Goal: Task Accomplishment & Management: Manage account settings

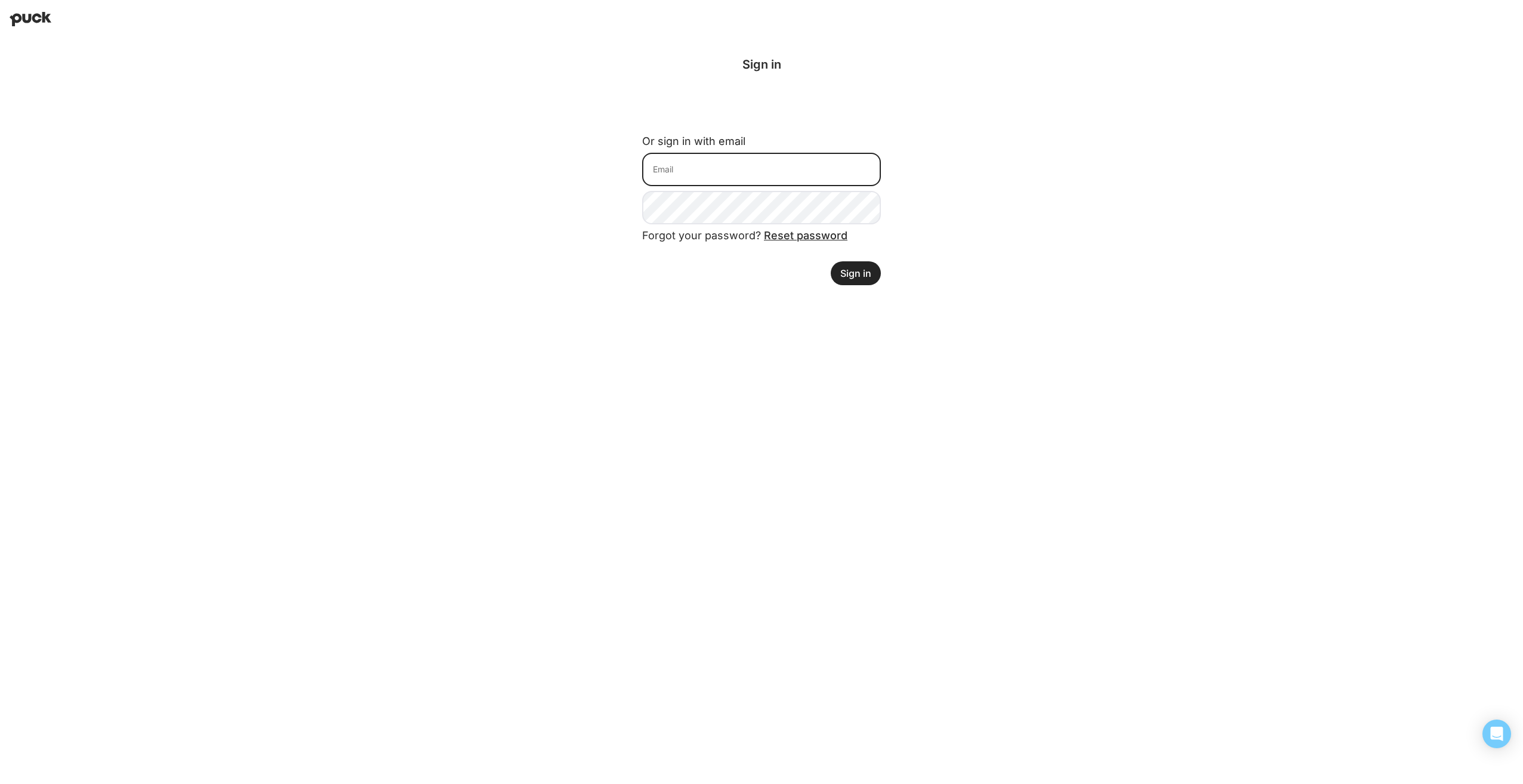
type input "mgarcia@welchs.com"
click at [867, 270] on button "Sign in" at bounding box center [855, 273] width 50 height 24
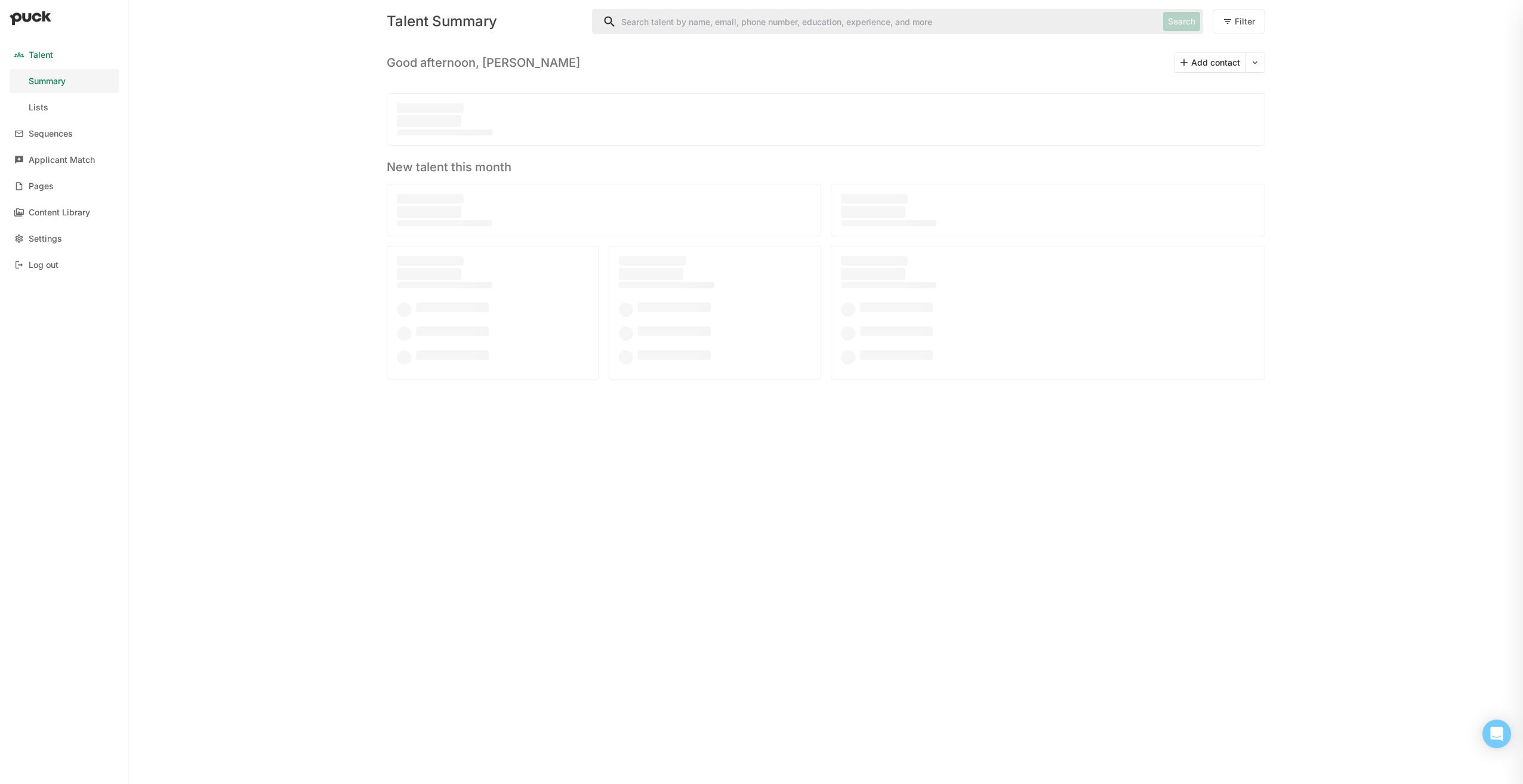
click at [713, 20] on input "Search" at bounding box center [875, 22] width 566 height 24
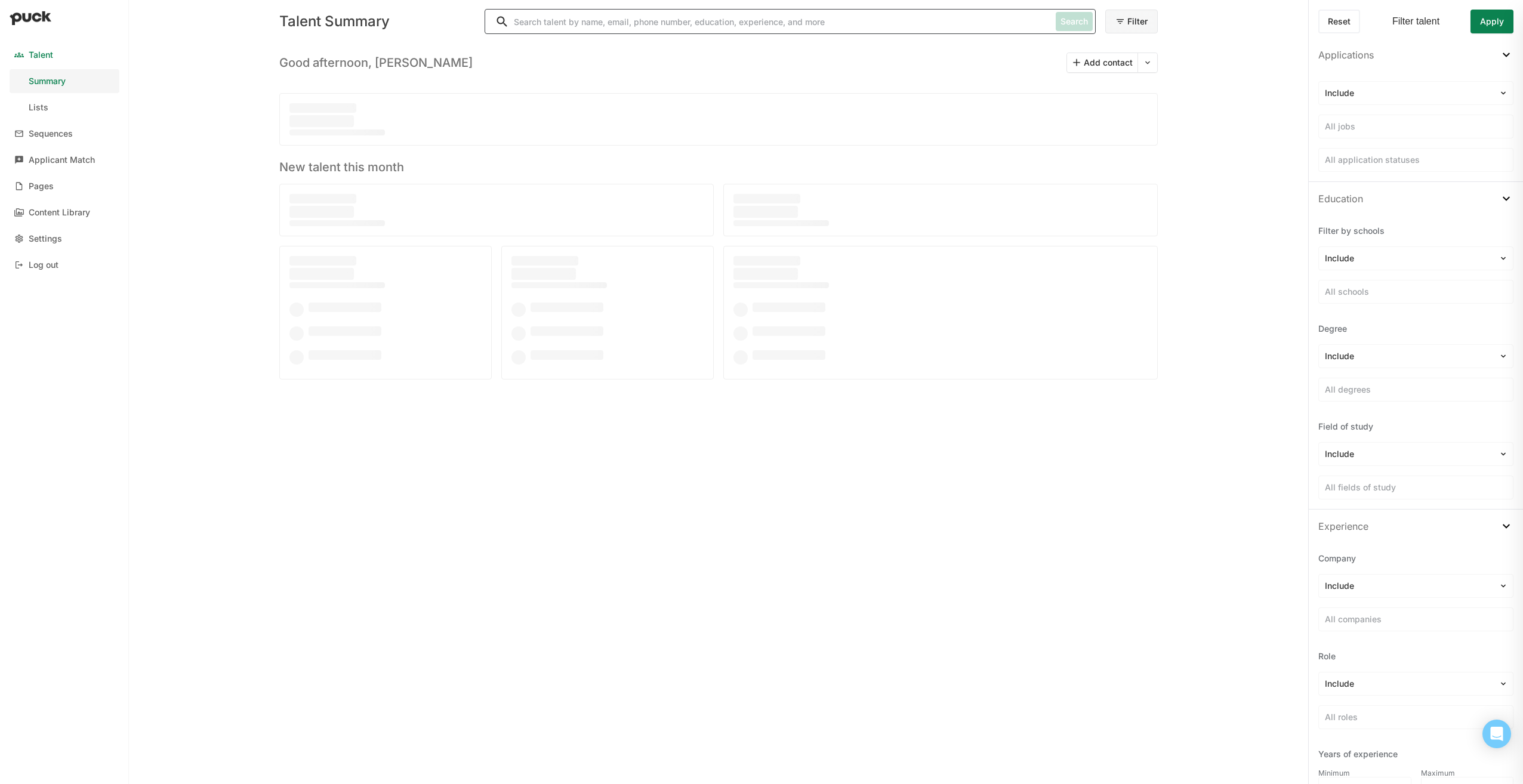
click at [533, 20] on input "Search" at bounding box center [768, 22] width 566 height 24
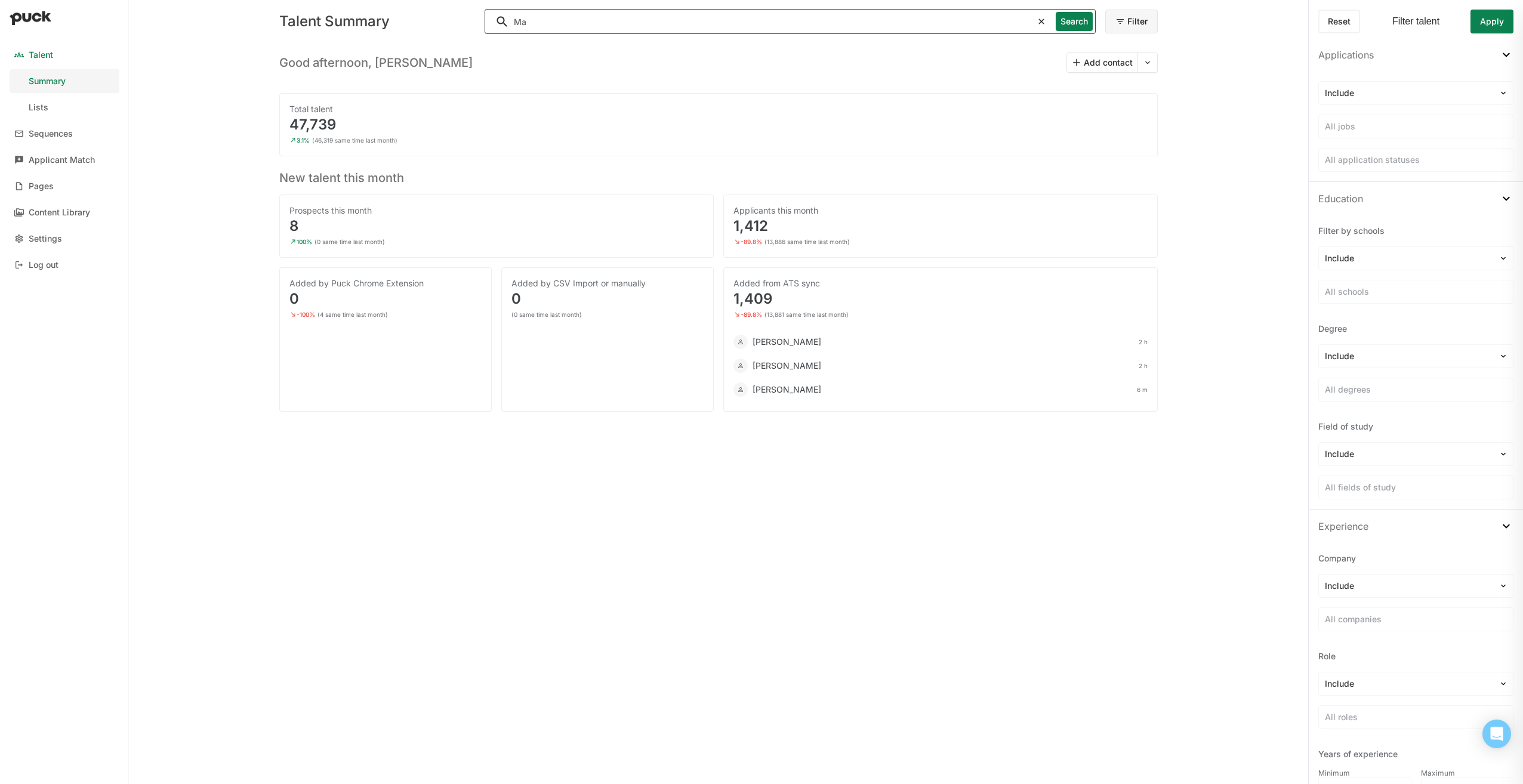
type input "M"
click at [1143, 25] on button "Filter" at bounding box center [1131, 22] width 53 height 24
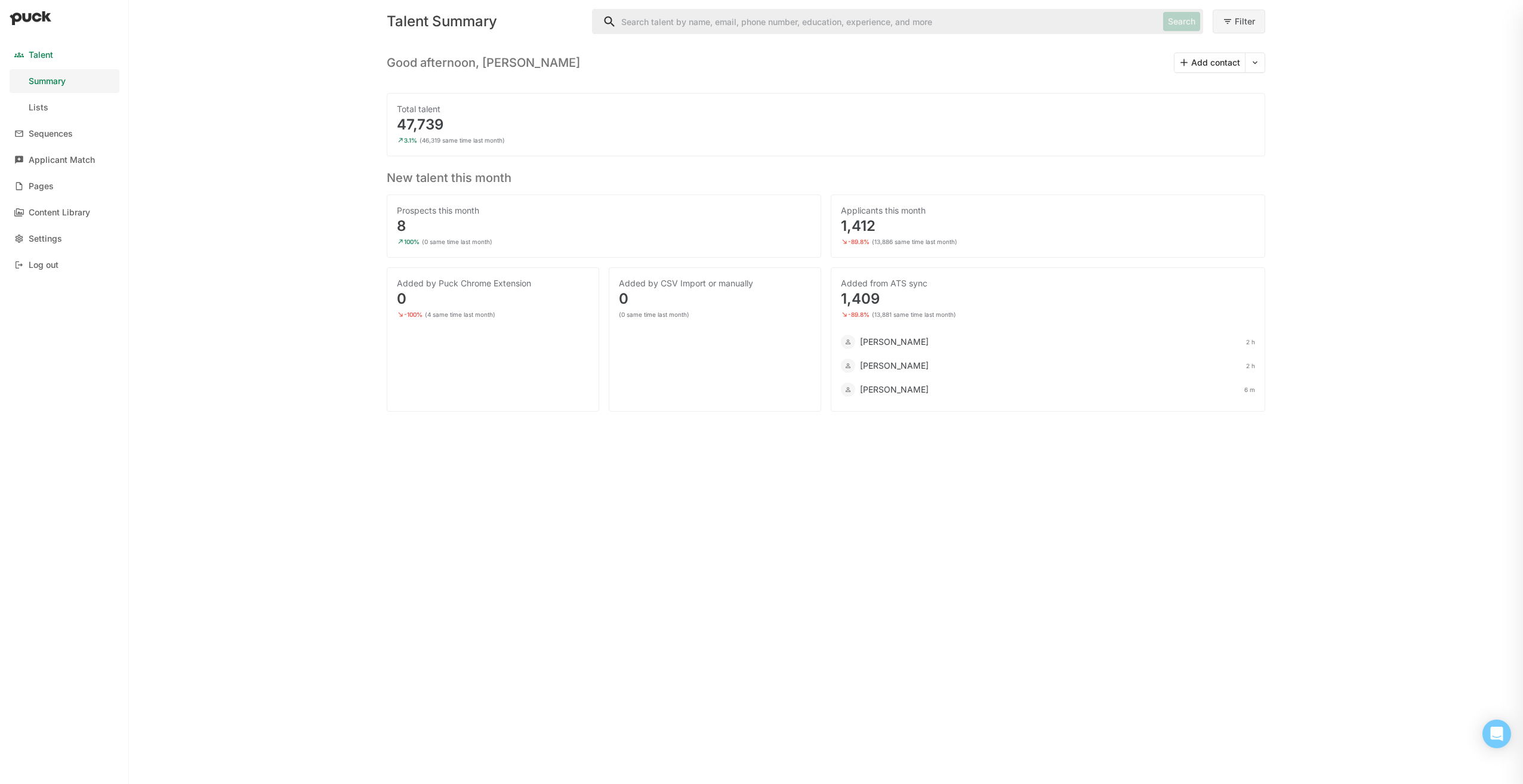
click at [1240, 20] on button "Filter" at bounding box center [1239, 22] width 53 height 24
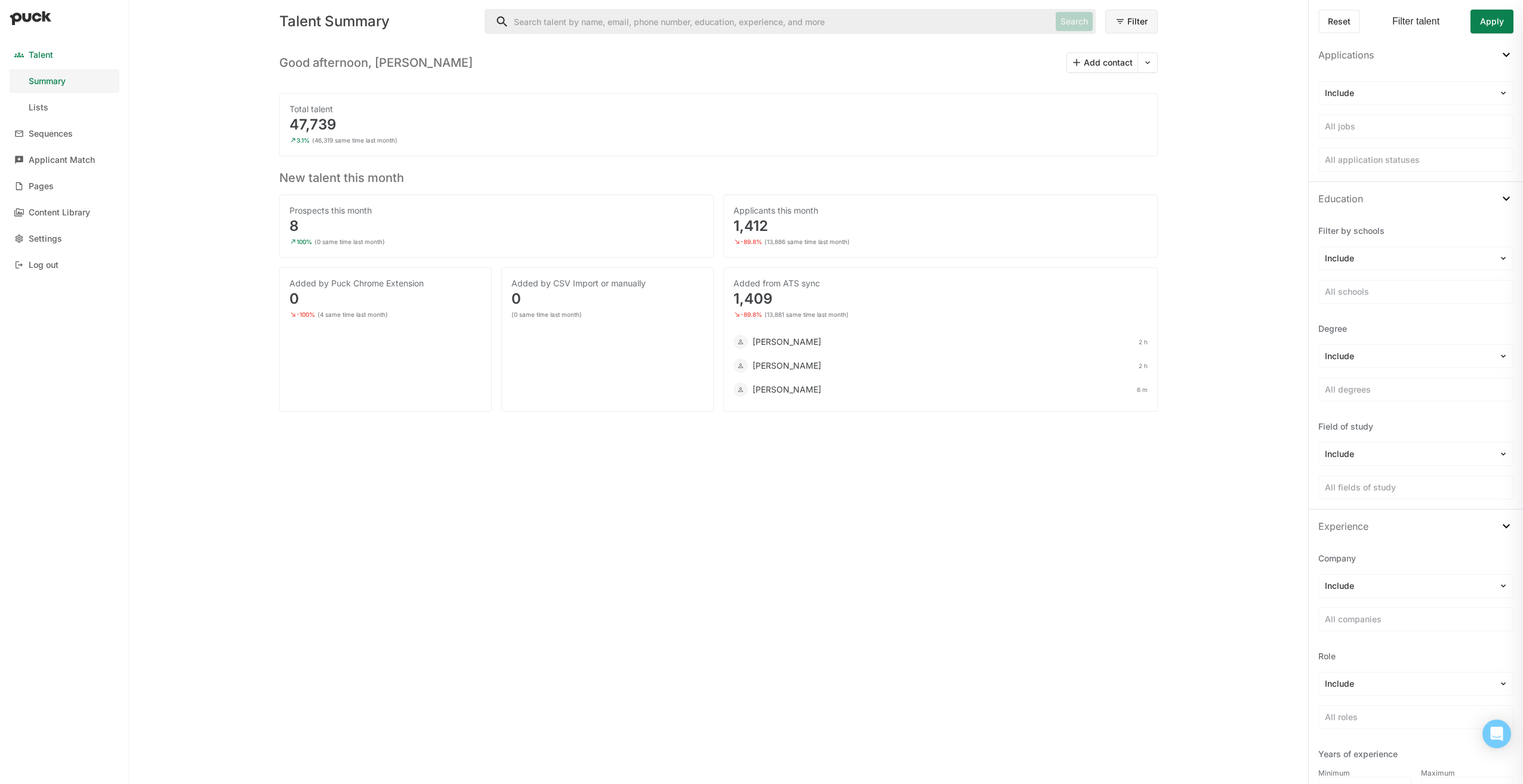
click at [650, 17] on input "Search" at bounding box center [768, 22] width 566 height 24
type input "M"
type input ""Maintenance Manager""
click at [1070, 22] on button "Search" at bounding box center [1074, 22] width 37 height 19
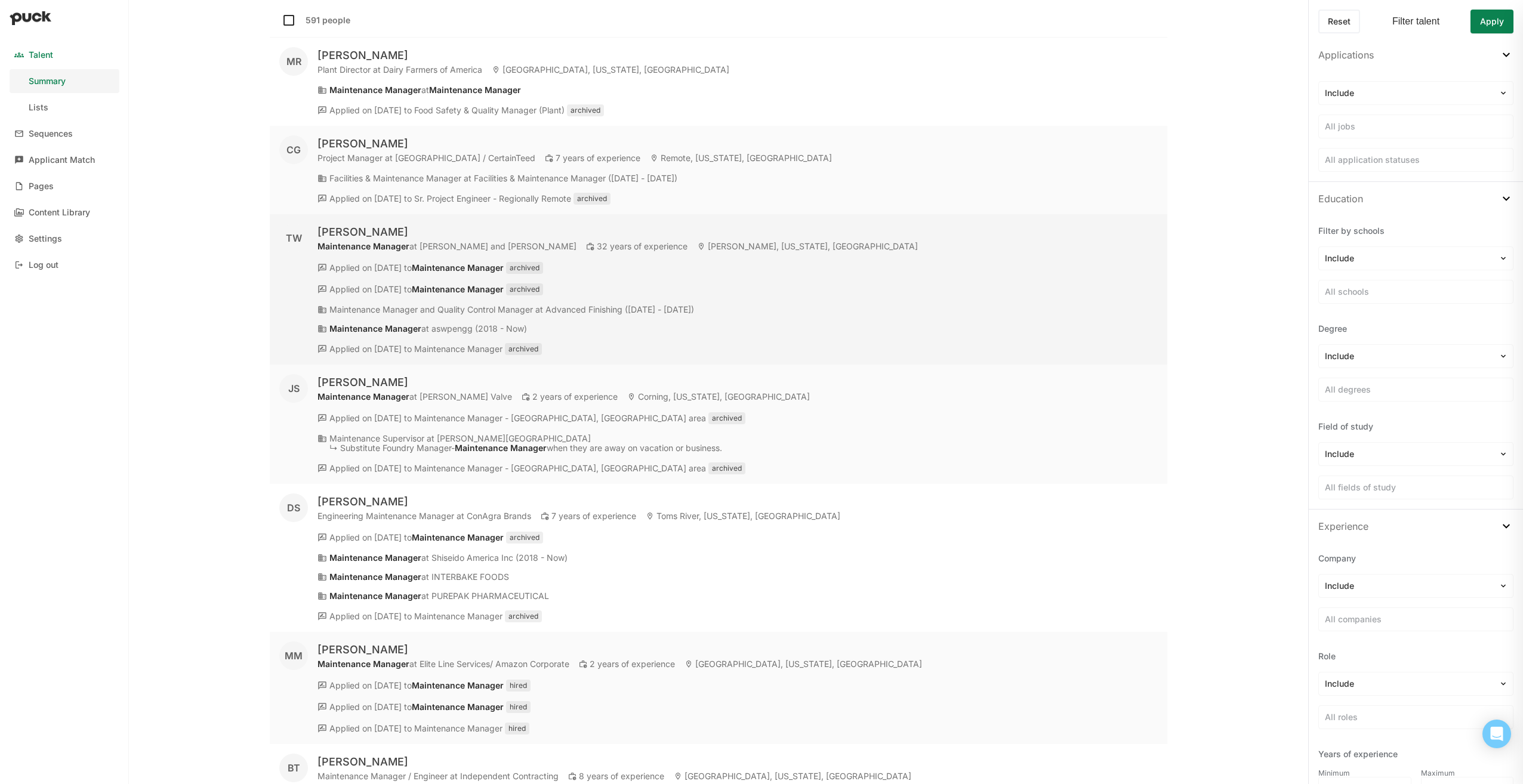
scroll to position [120, 0]
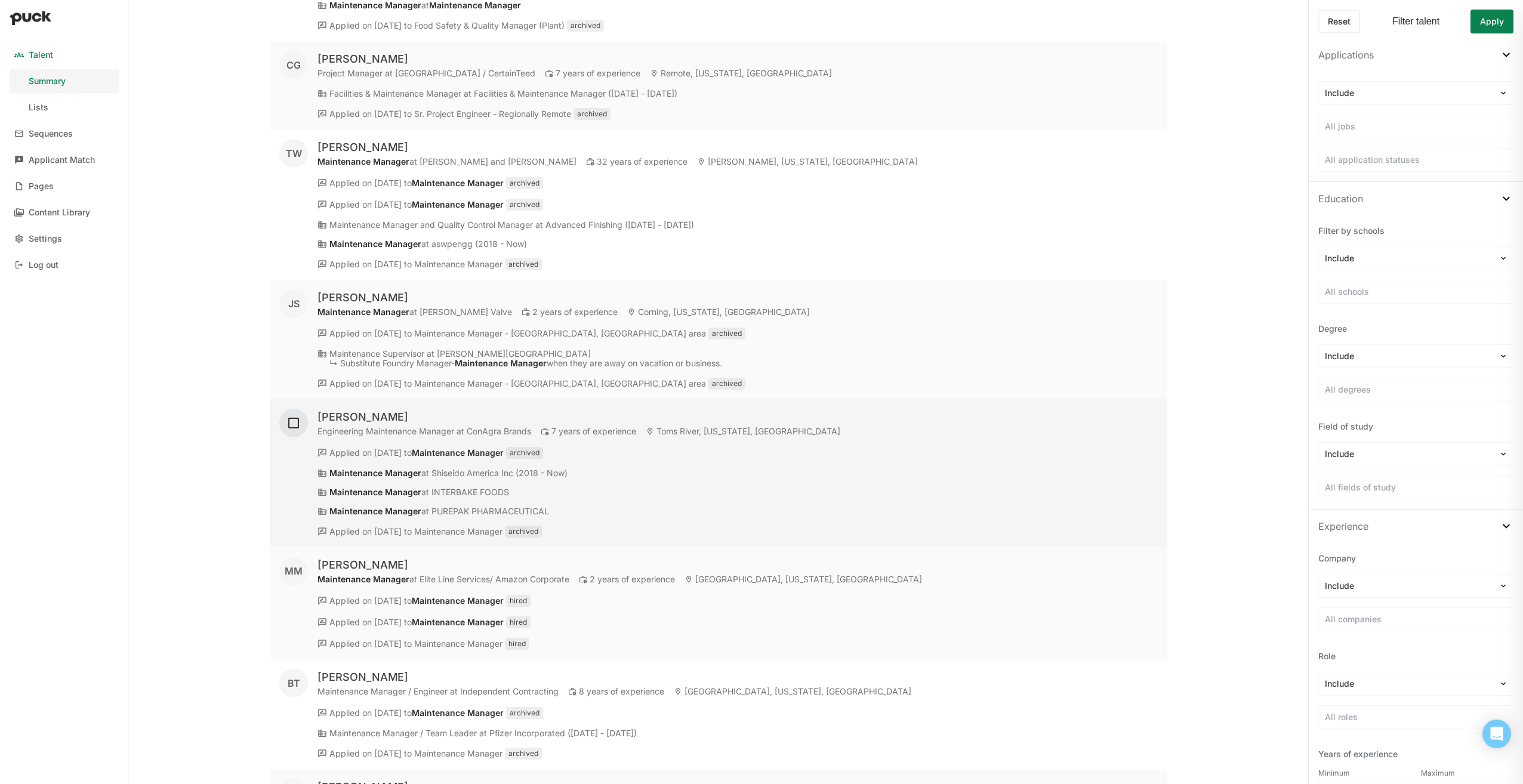
click at [291, 424] on img at bounding box center [293, 422] width 14 height 14
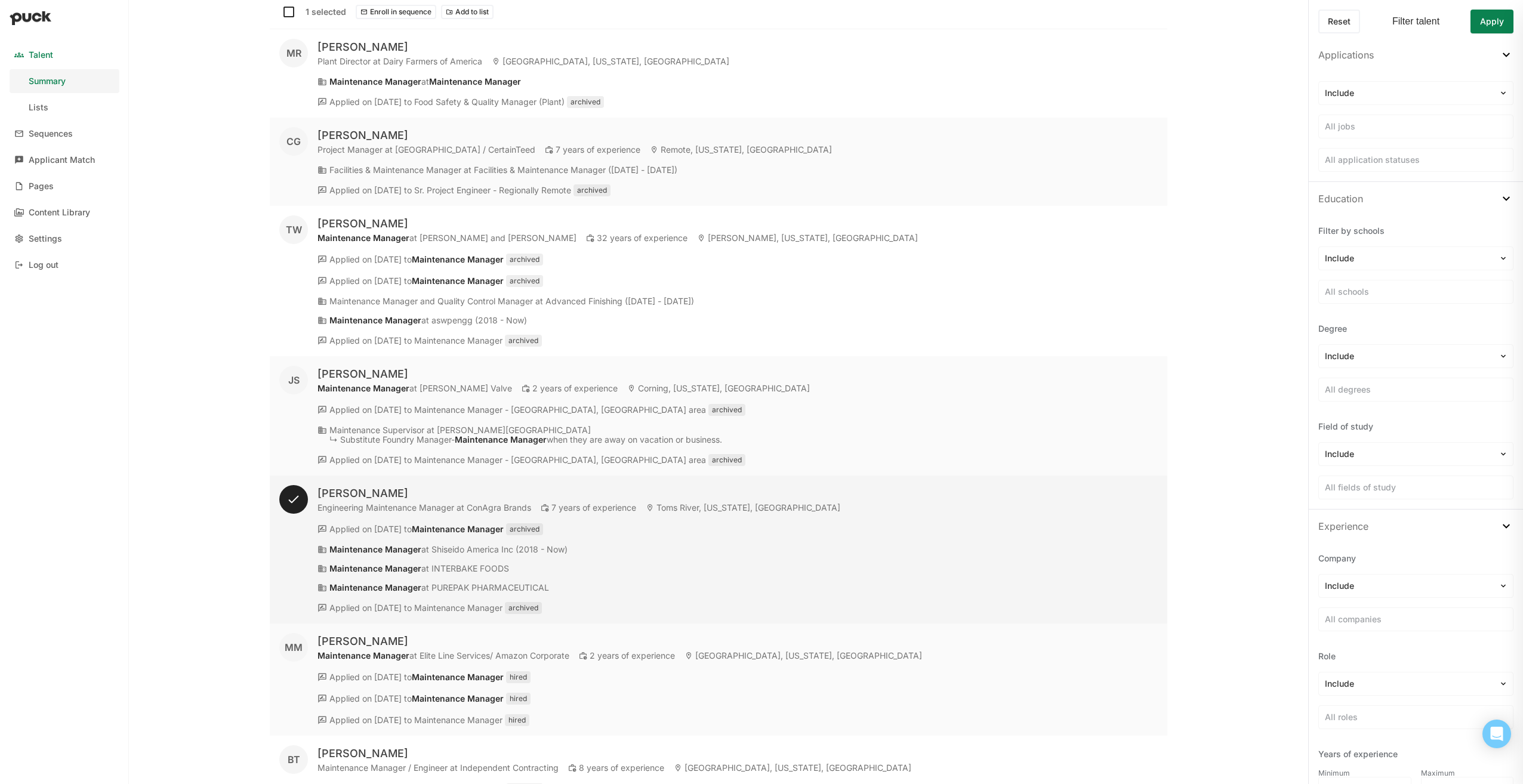
scroll to position [0, 0]
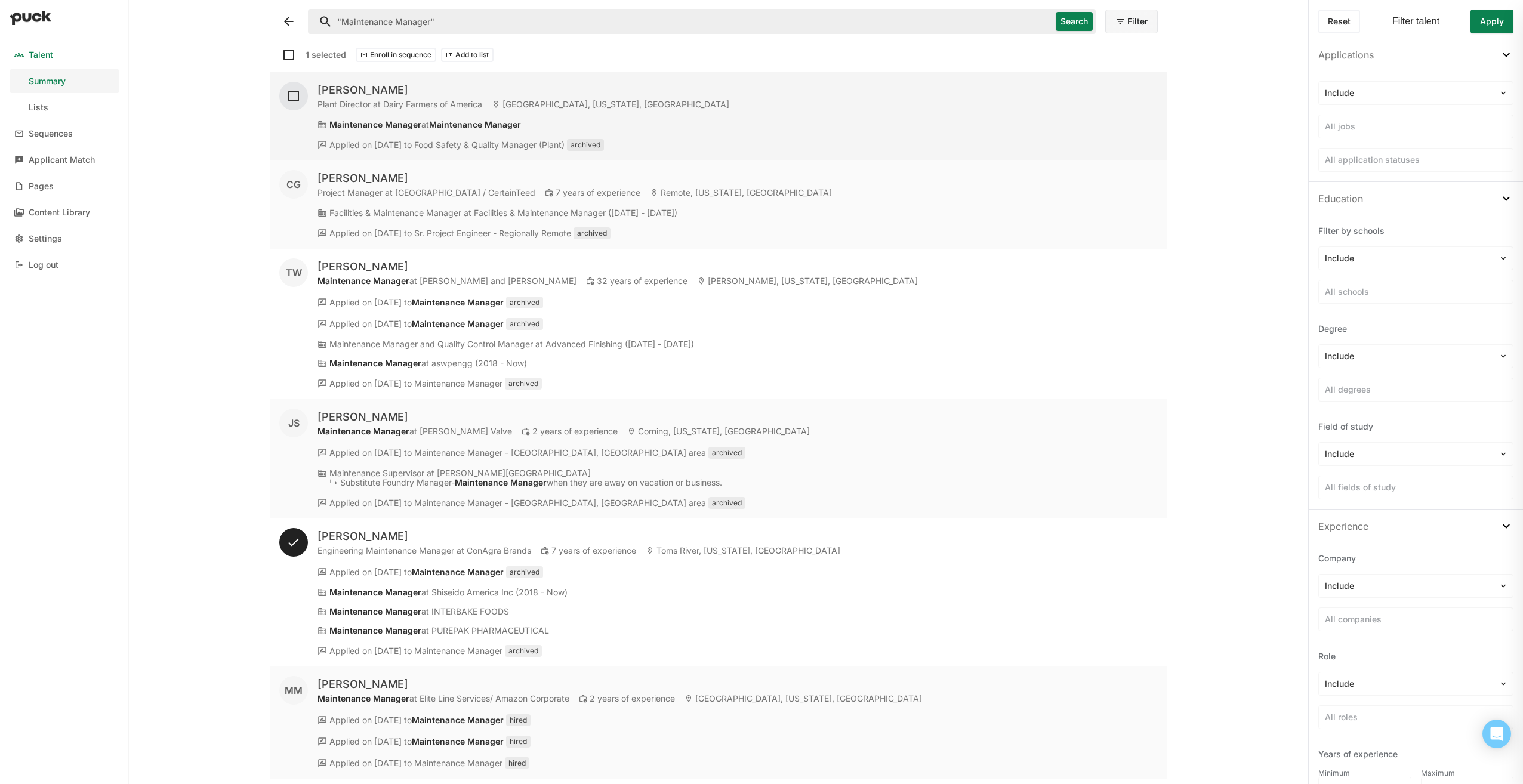
click at [294, 93] on img at bounding box center [293, 96] width 14 height 14
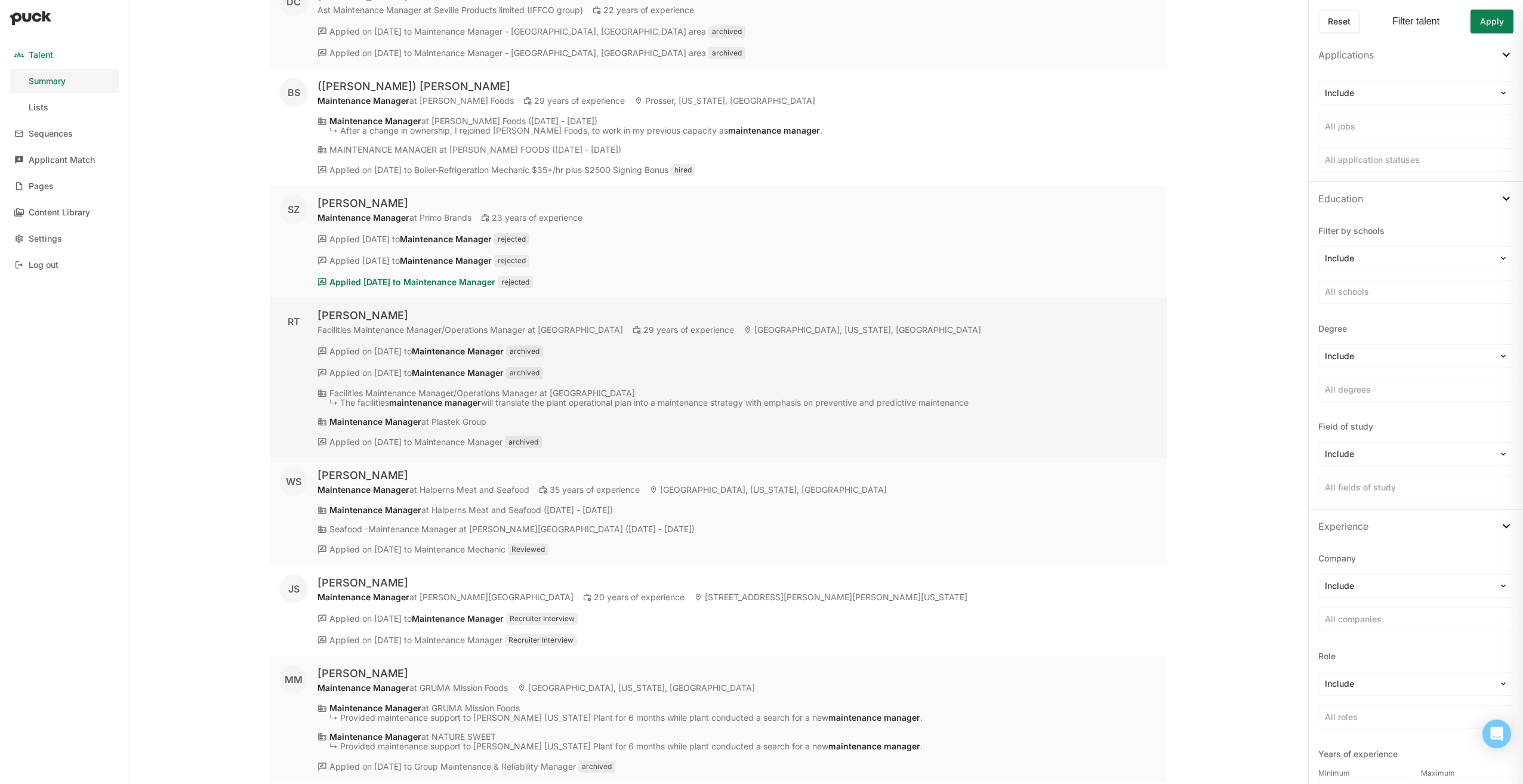
scroll to position [1134, 0]
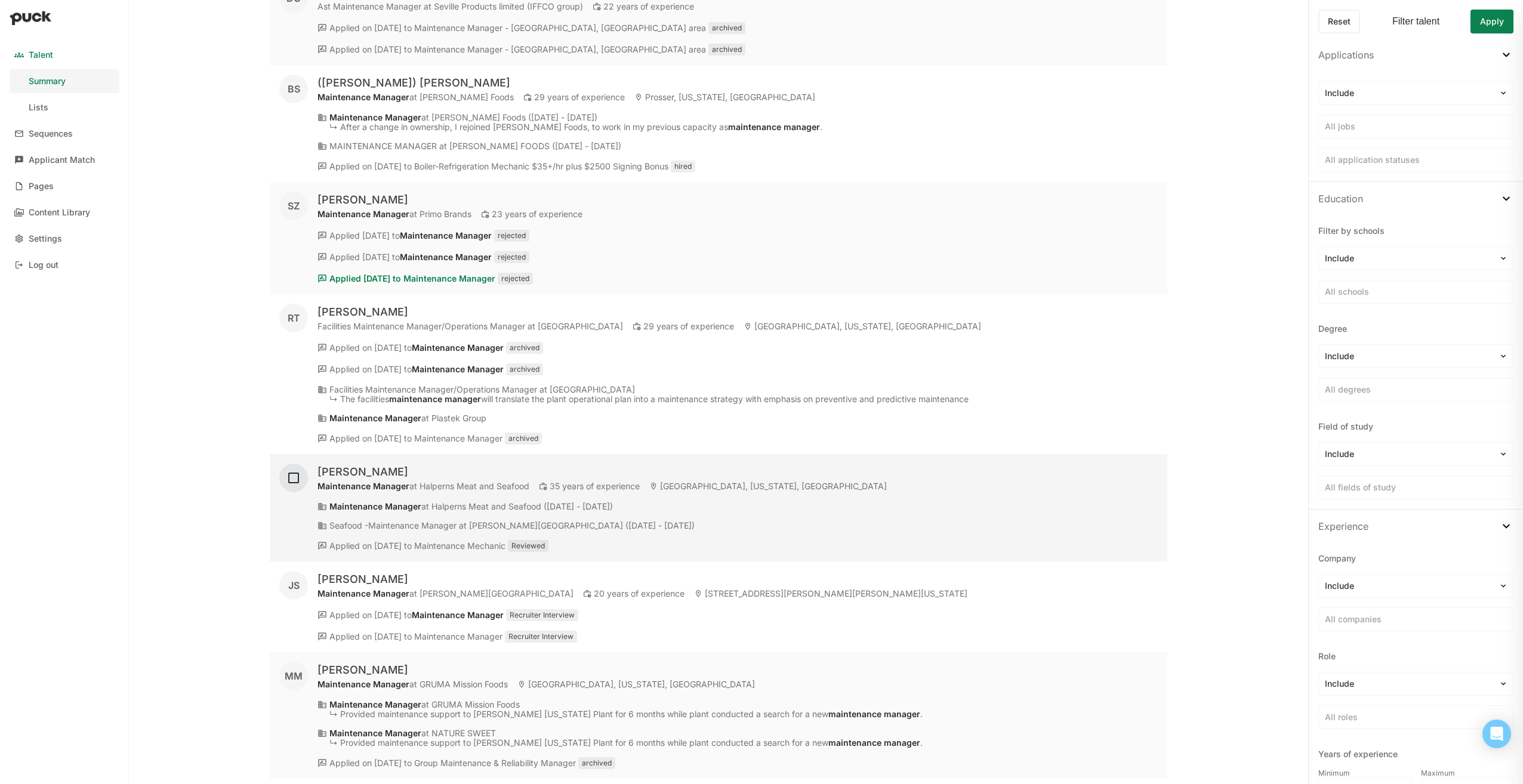
click at [293, 474] on img at bounding box center [293, 477] width 14 height 14
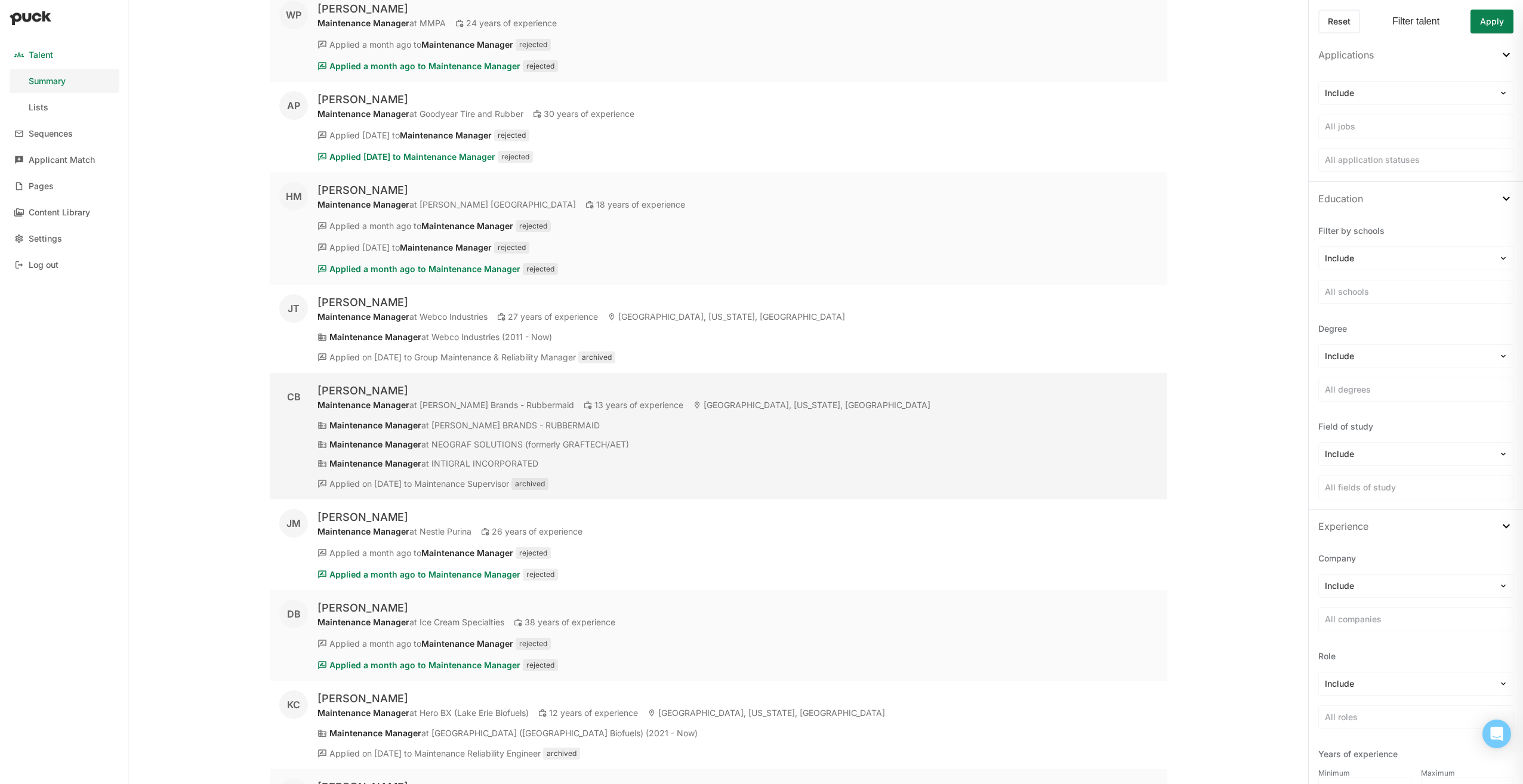
scroll to position [2028, 0]
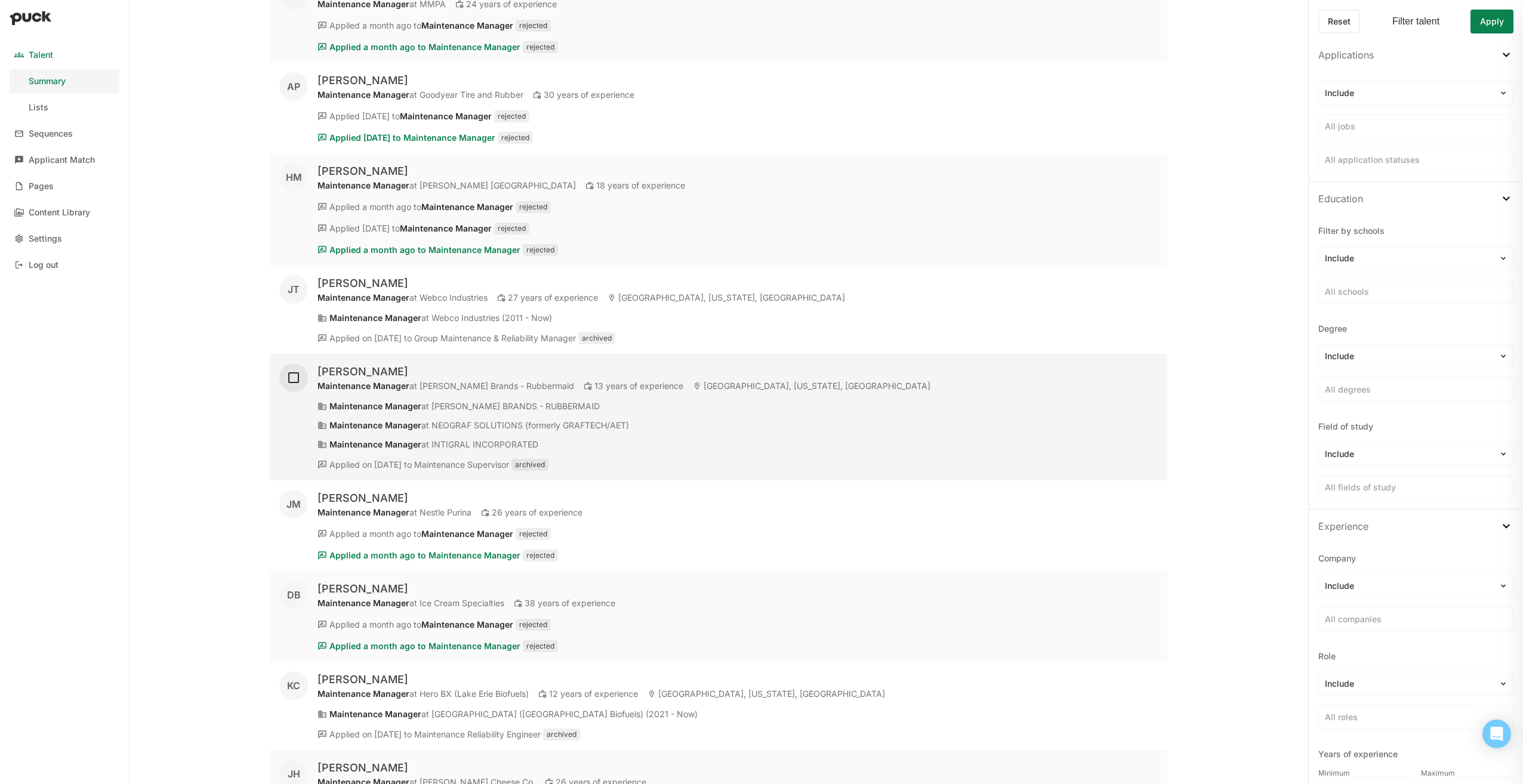
click at [295, 379] on img at bounding box center [293, 377] width 14 height 14
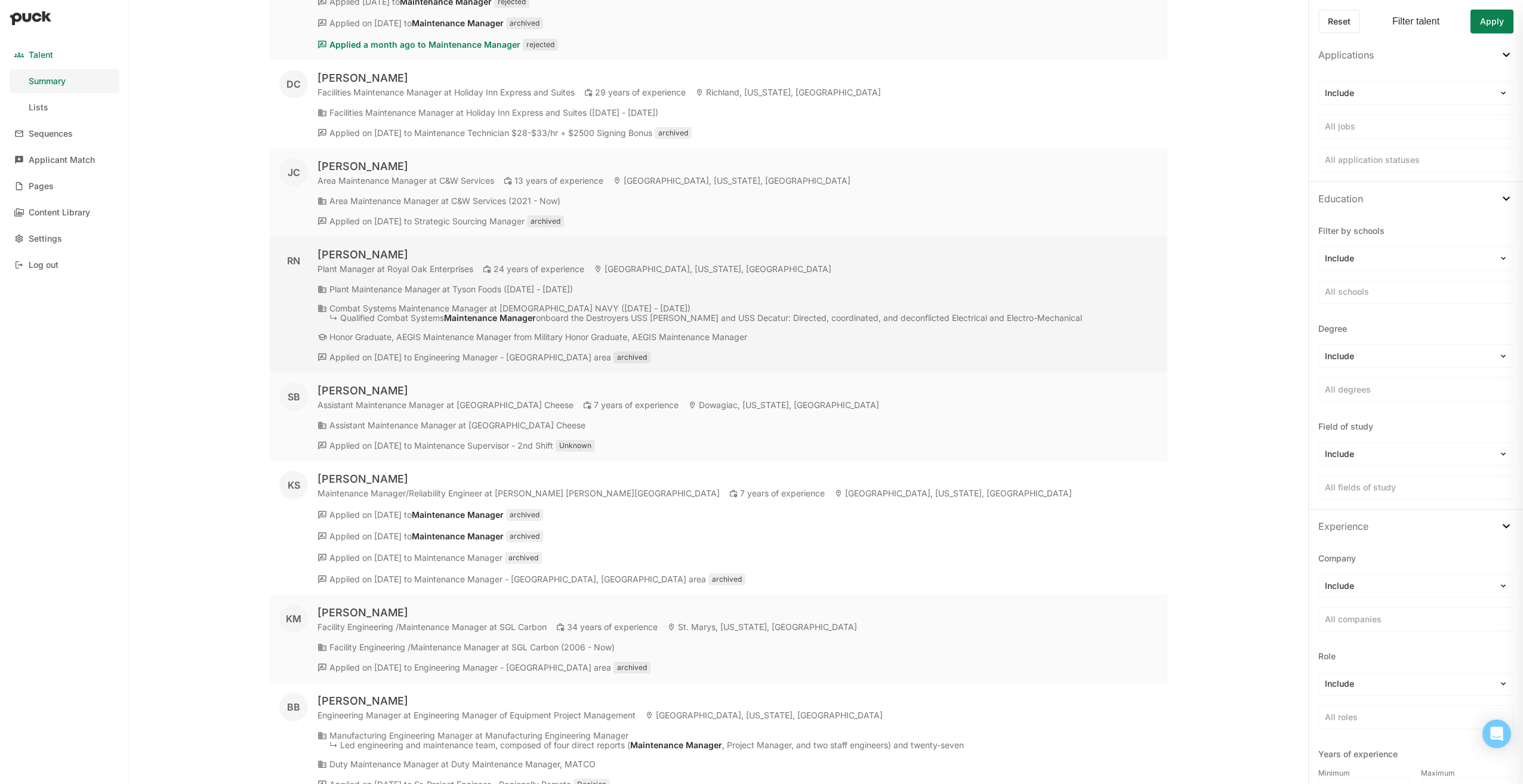
scroll to position [4534, 0]
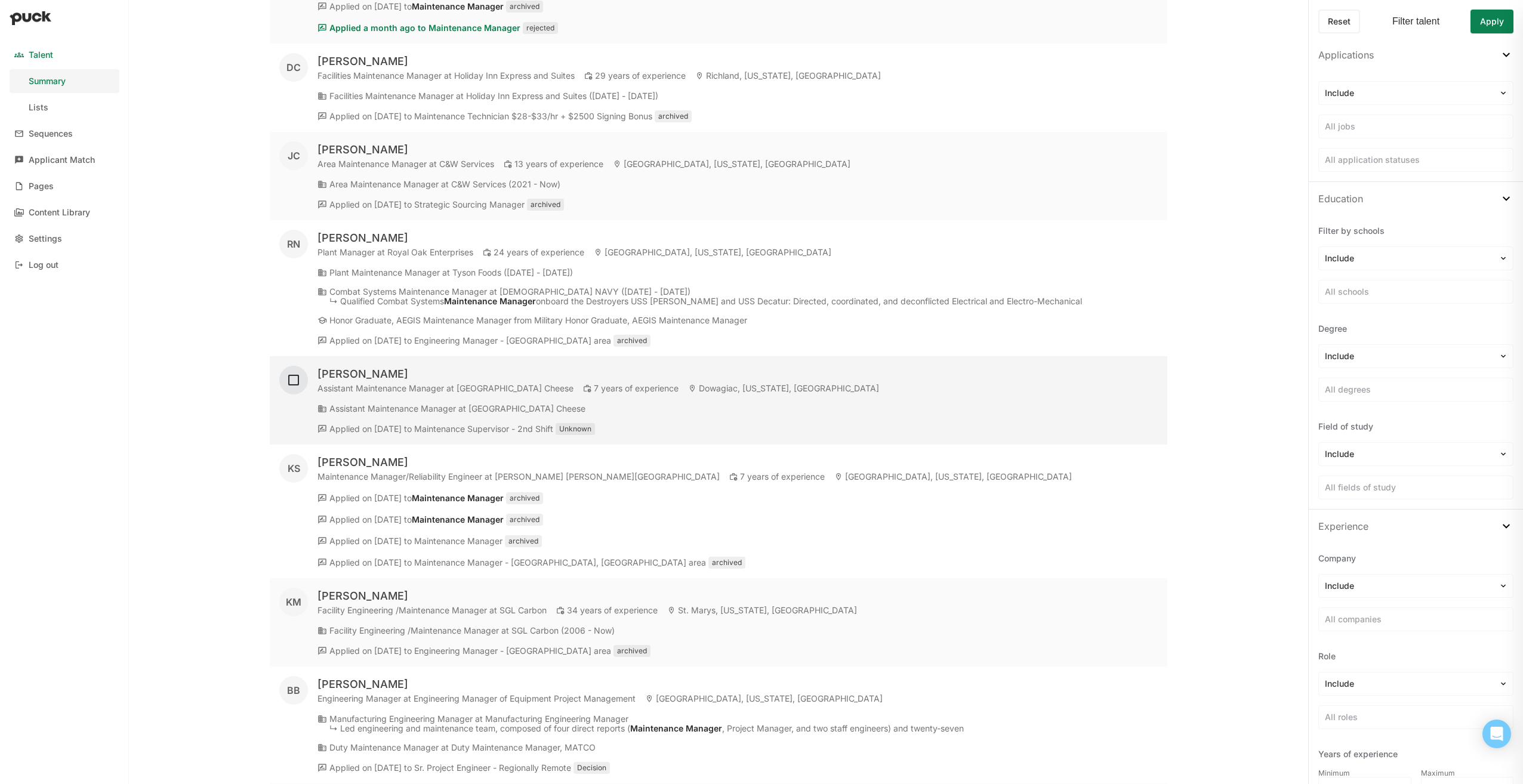
click at [295, 379] on img at bounding box center [293, 379] width 14 height 14
click at [294, 378] on img at bounding box center [293, 379] width 14 height 14
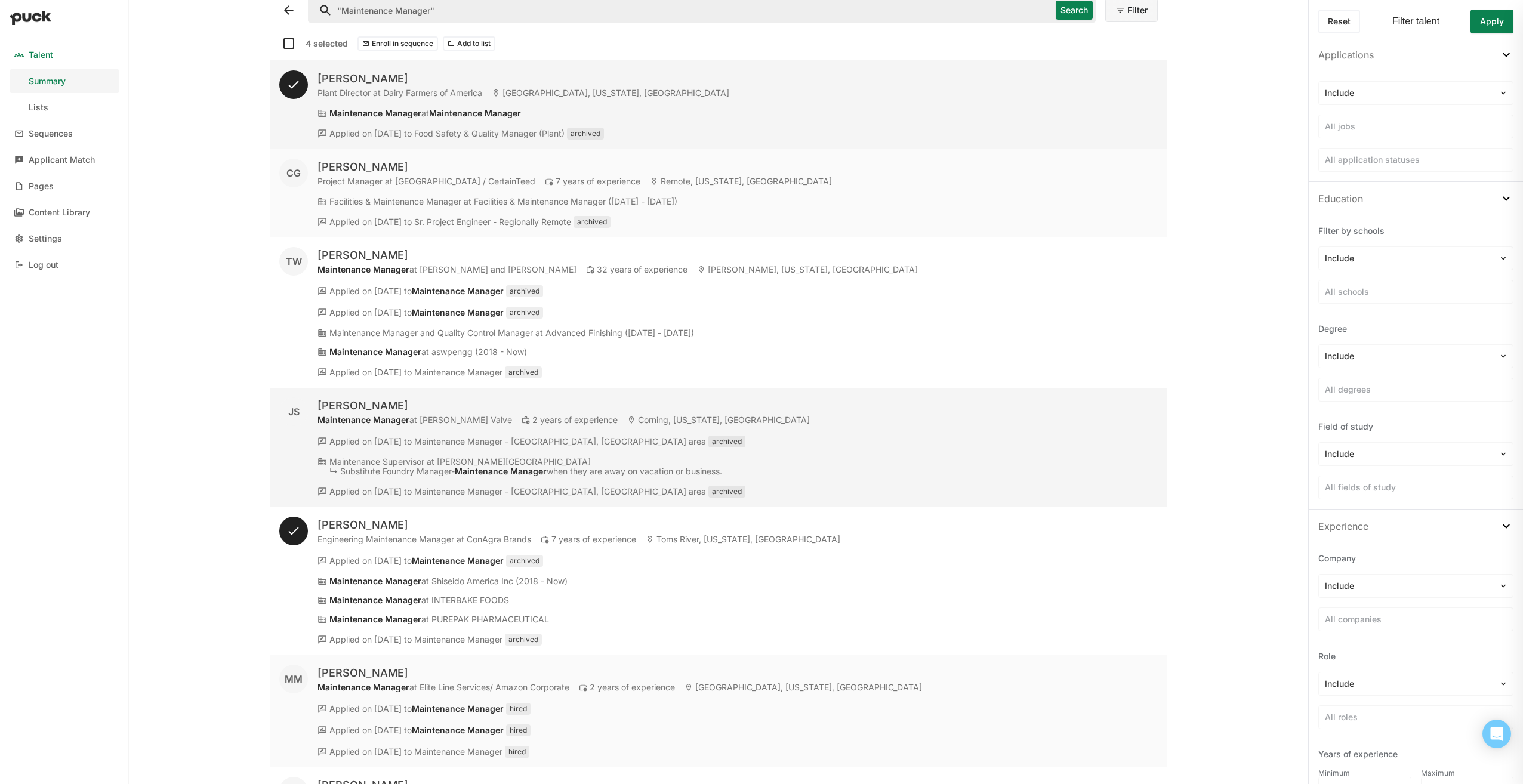
scroll to position [0, 0]
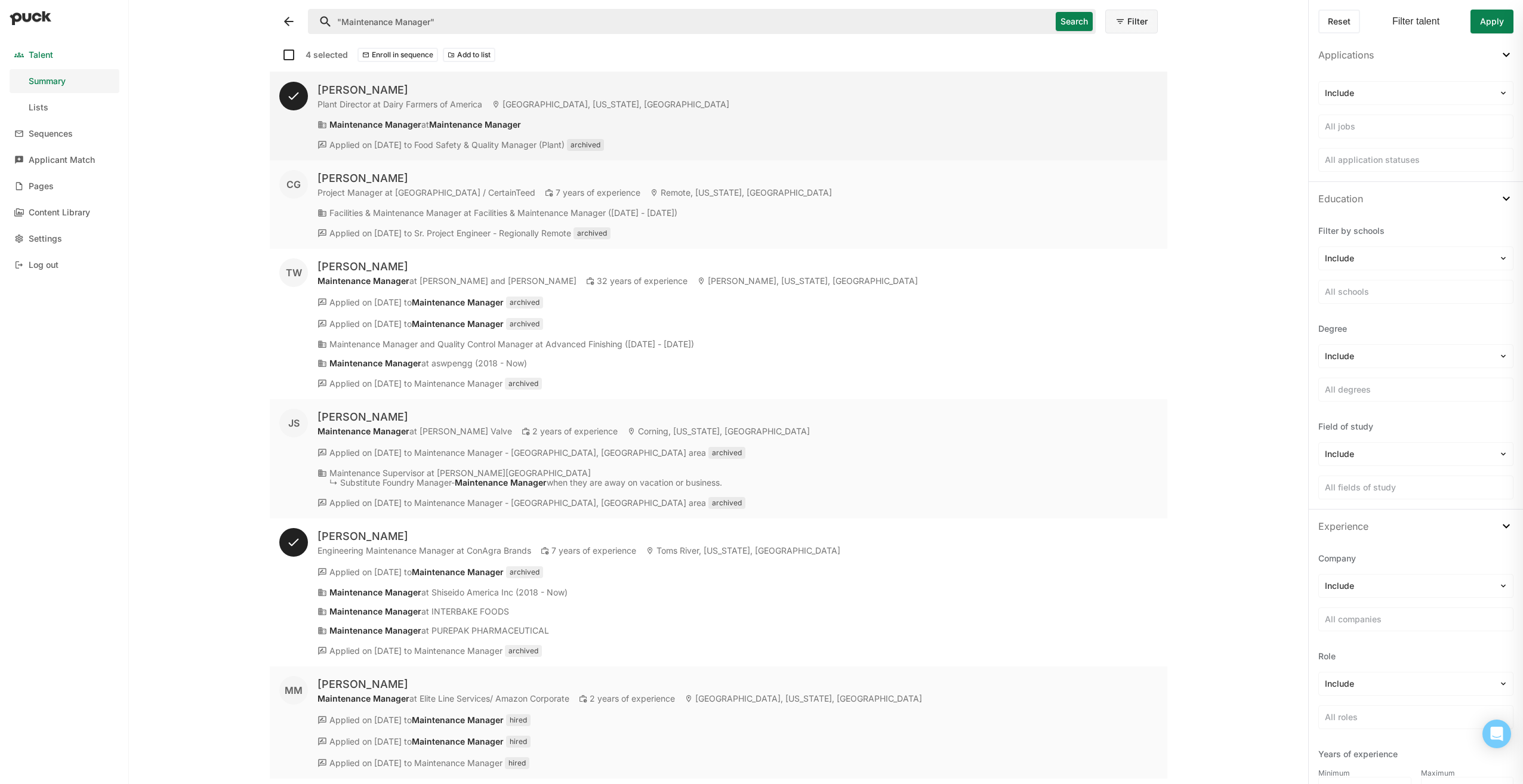
click at [464, 50] on button "Add to list" at bounding box center [469, 54] width 53 height 14
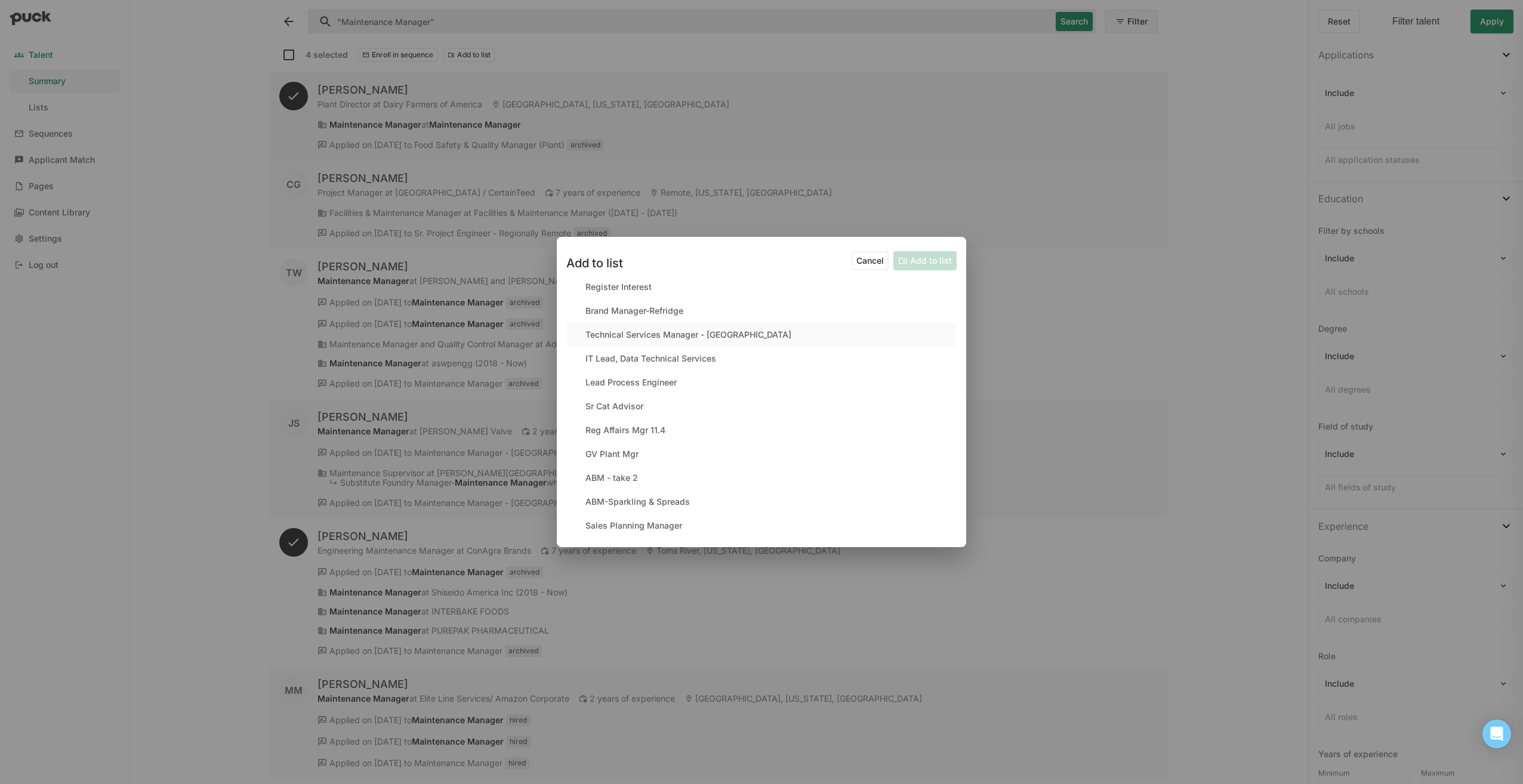
click at [616, 334] on div "Technical Services Manager - [GEOGRAPHIC_DATA]" at bounding box center [688, 335] width 206 height 10
click at [924, 261] on button "Add to list" at bounding box center [924, 261] width 63 height 19
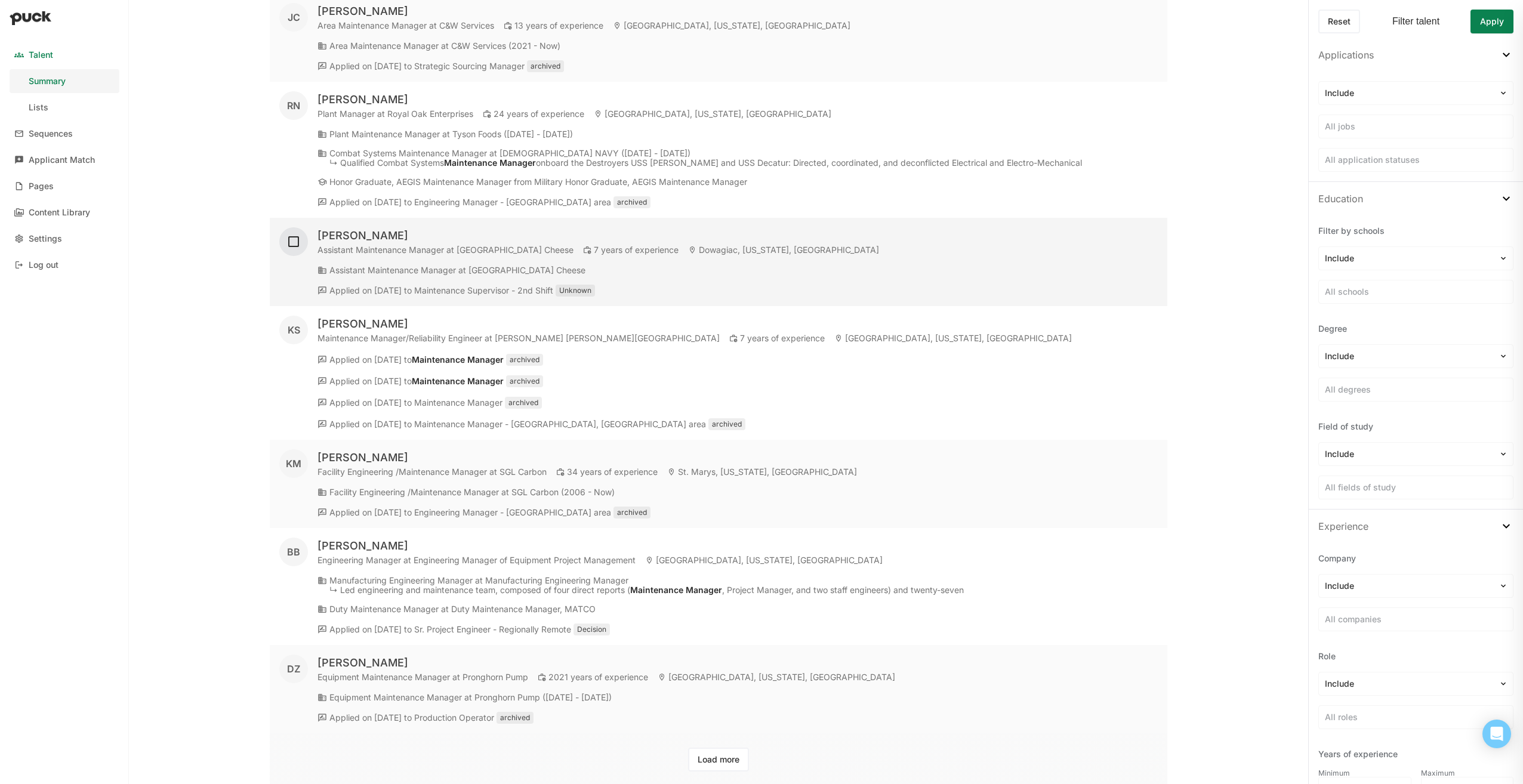
scroll to position [4674, 0]
click at [689, 754] on button "Load more" at bounding box center [718, 758] width 61 height 24
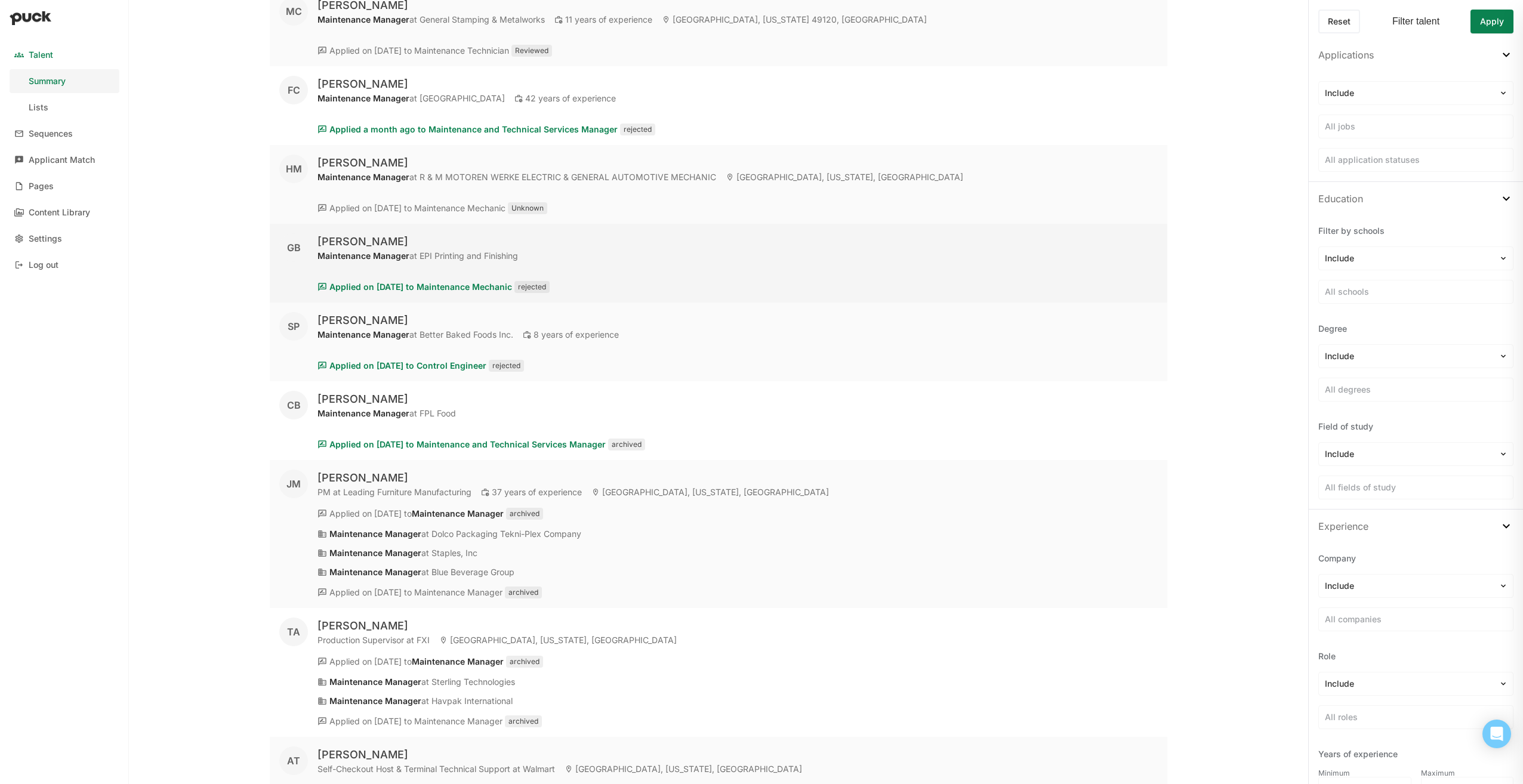
scroll to position [5568, 0]
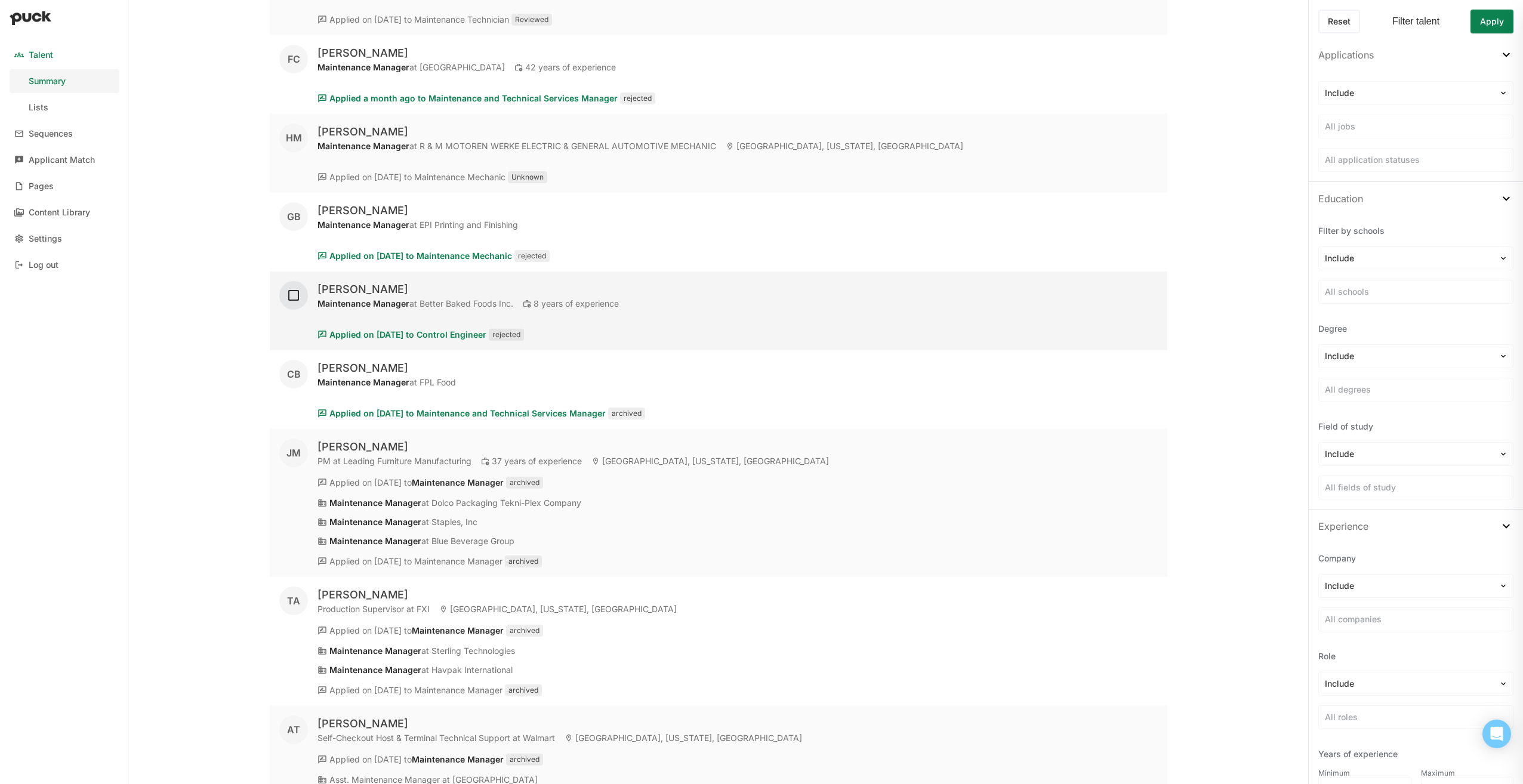
click at [295, 291] on img at bounding box center [293, 295] width 14 height 14
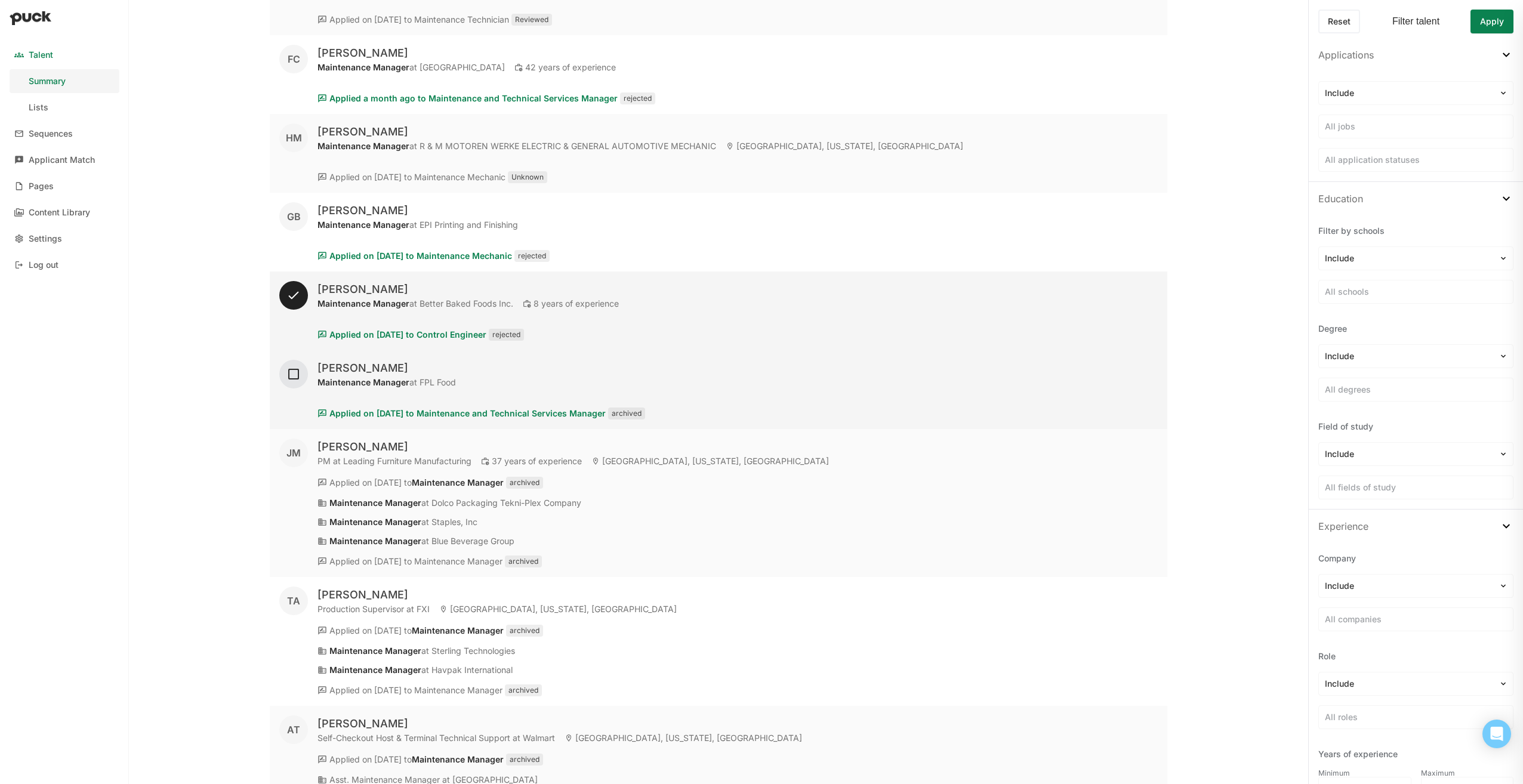
click at [293, 372] on img at bounding box center [293, 373] width 14 height 14
click at [295, 370] on img at bounding box center [293, 373] width 14 height 14
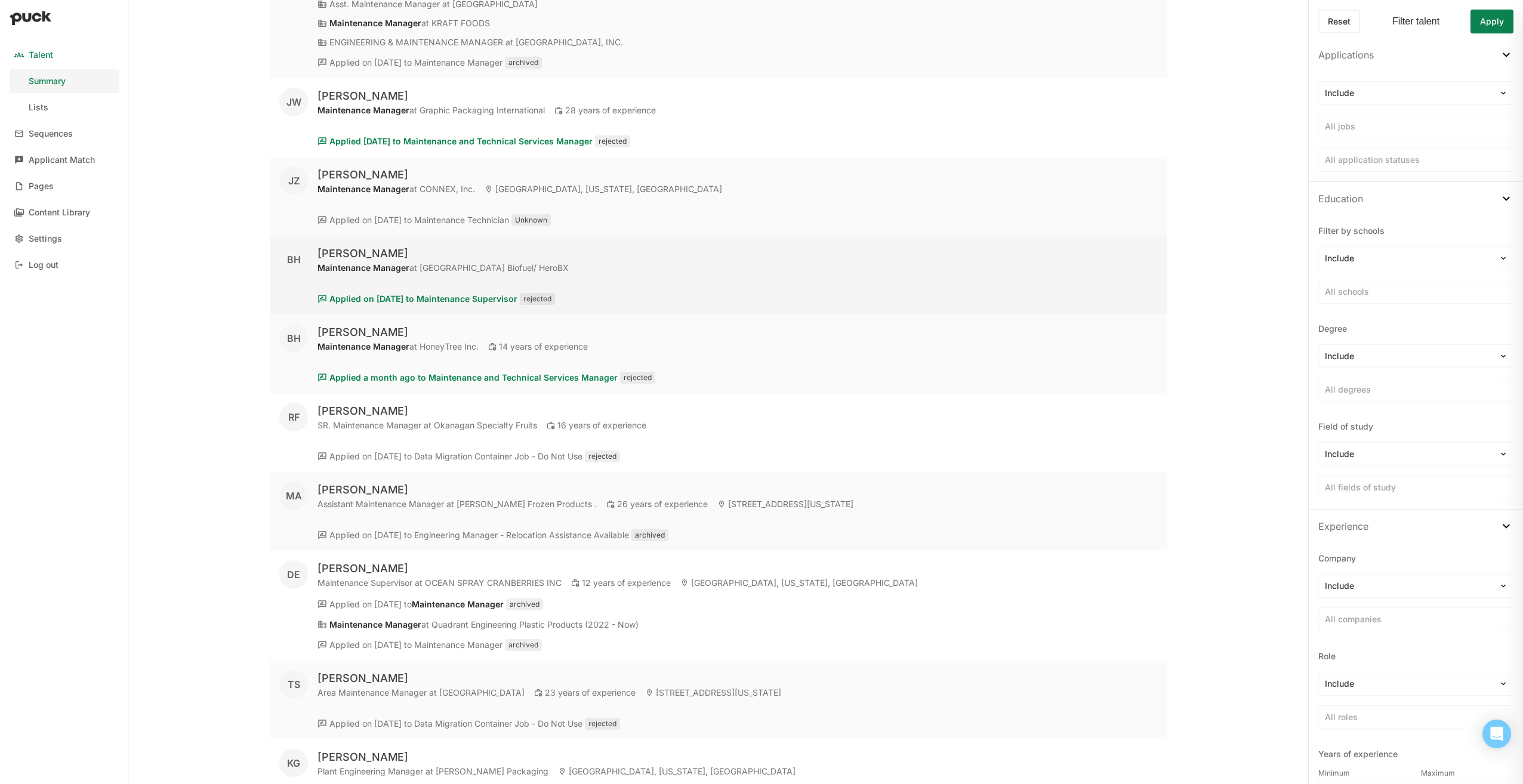
scroll to position [6343, 0]
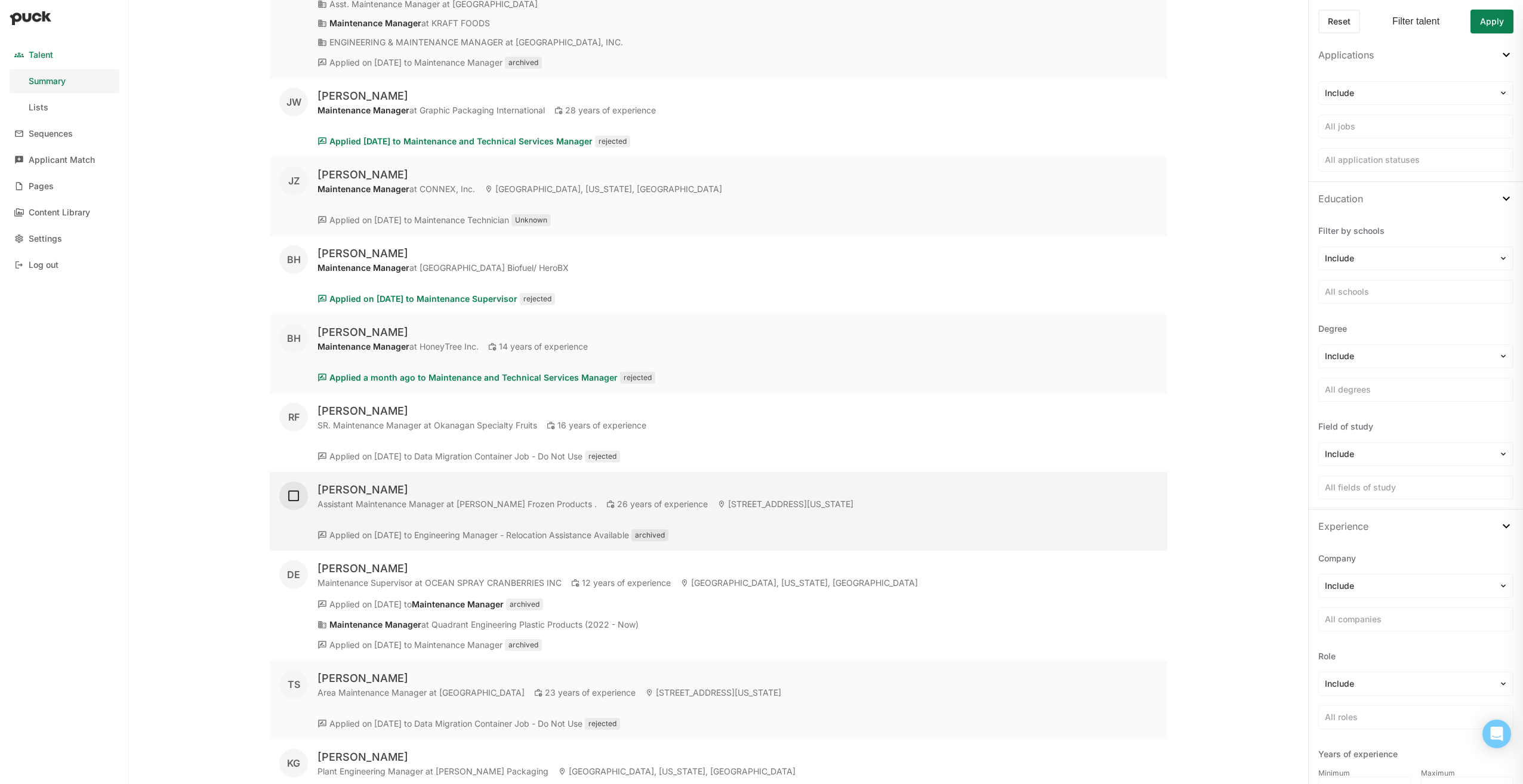
click at [291, 494] on img at bounding box center [293, 495] width 14 height 14
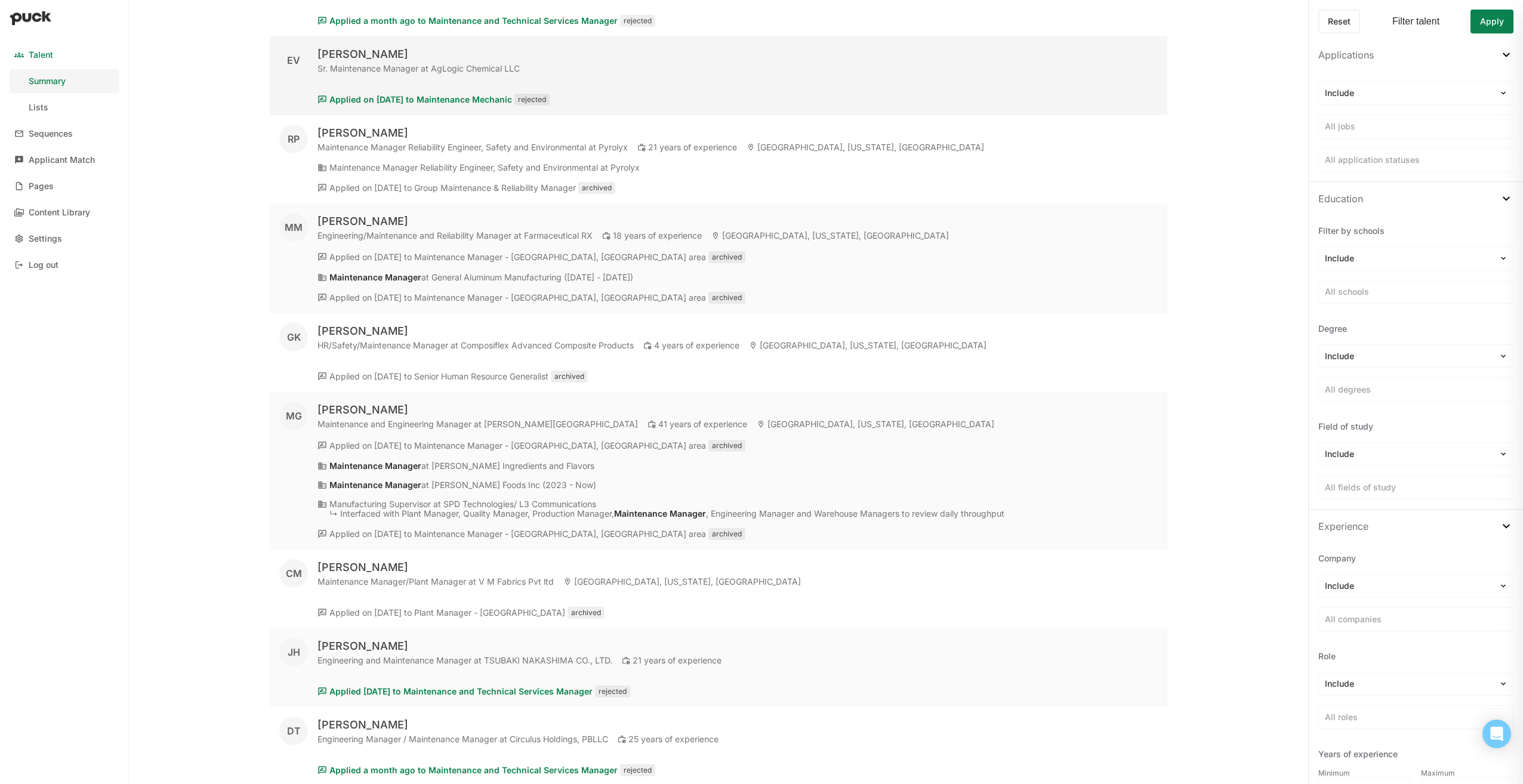
scroll to position [8670, 0]
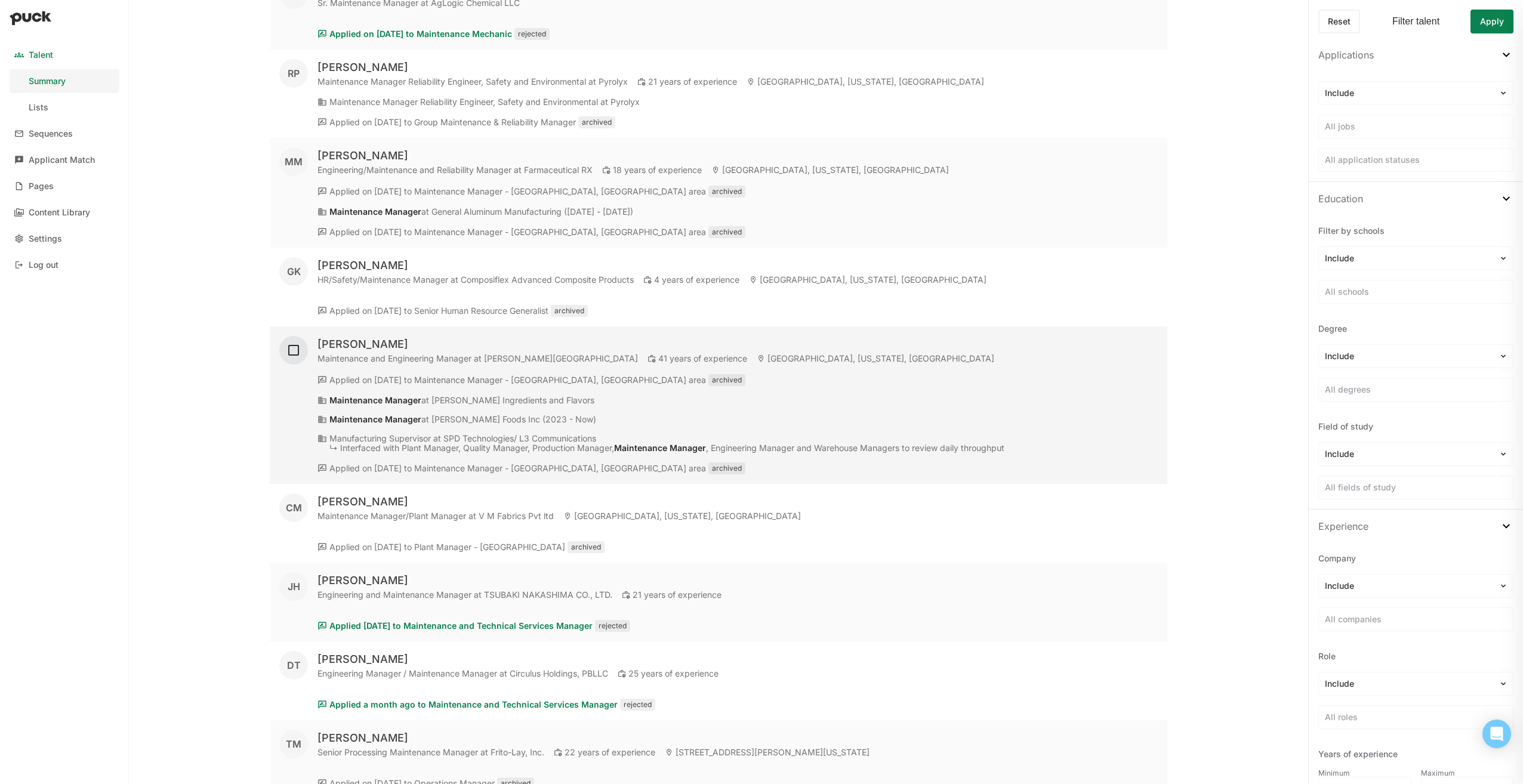
click at [292, 344] on img at bounding box center [293, 350] width 14 height 14
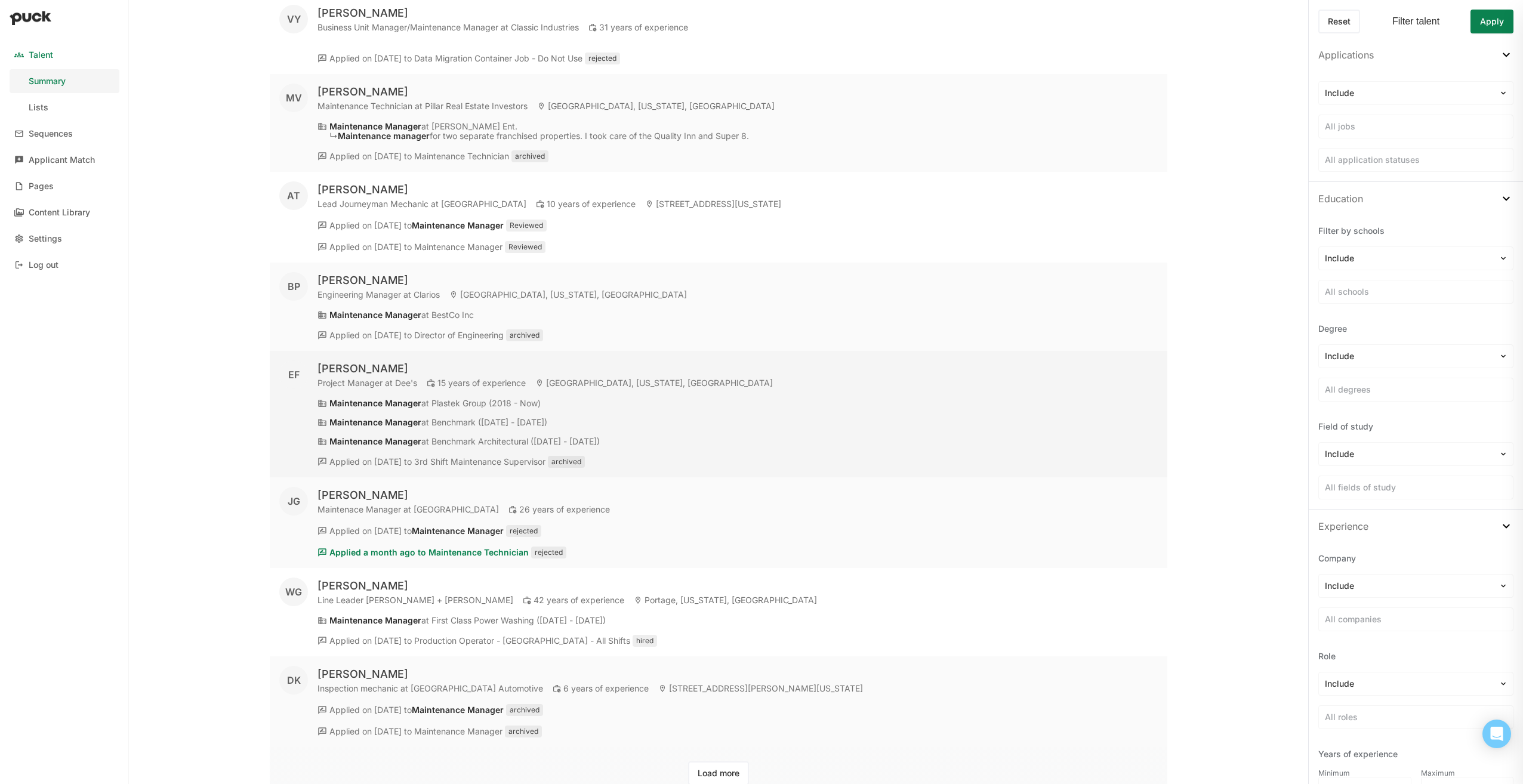
scroll to position [9488, 0]
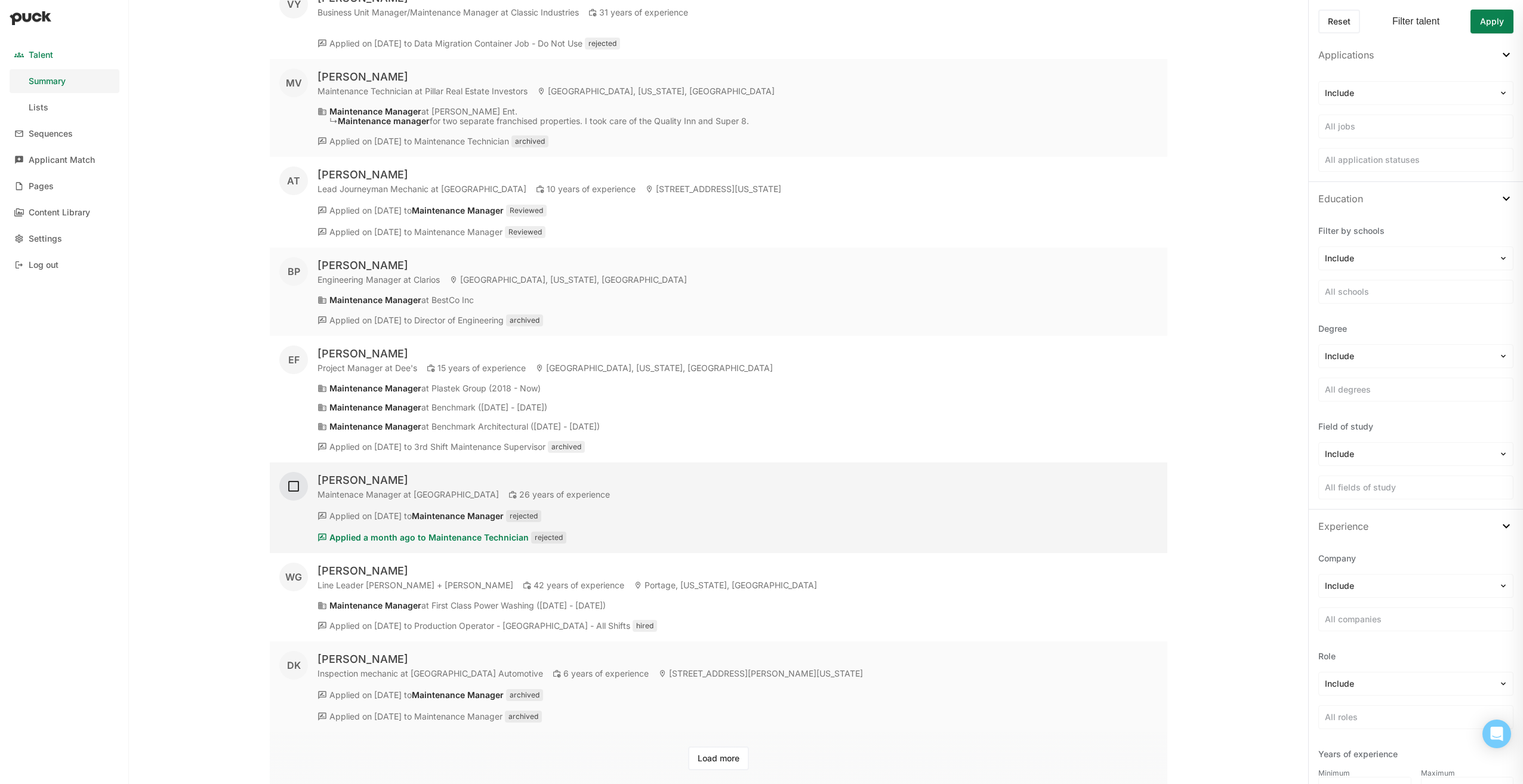
click at [295, 486] on img at bounding box center [293, 486] width 14 height 14
click at [723, 759] on button "Load more" at bounding box center [718, 758] width 61 height 24
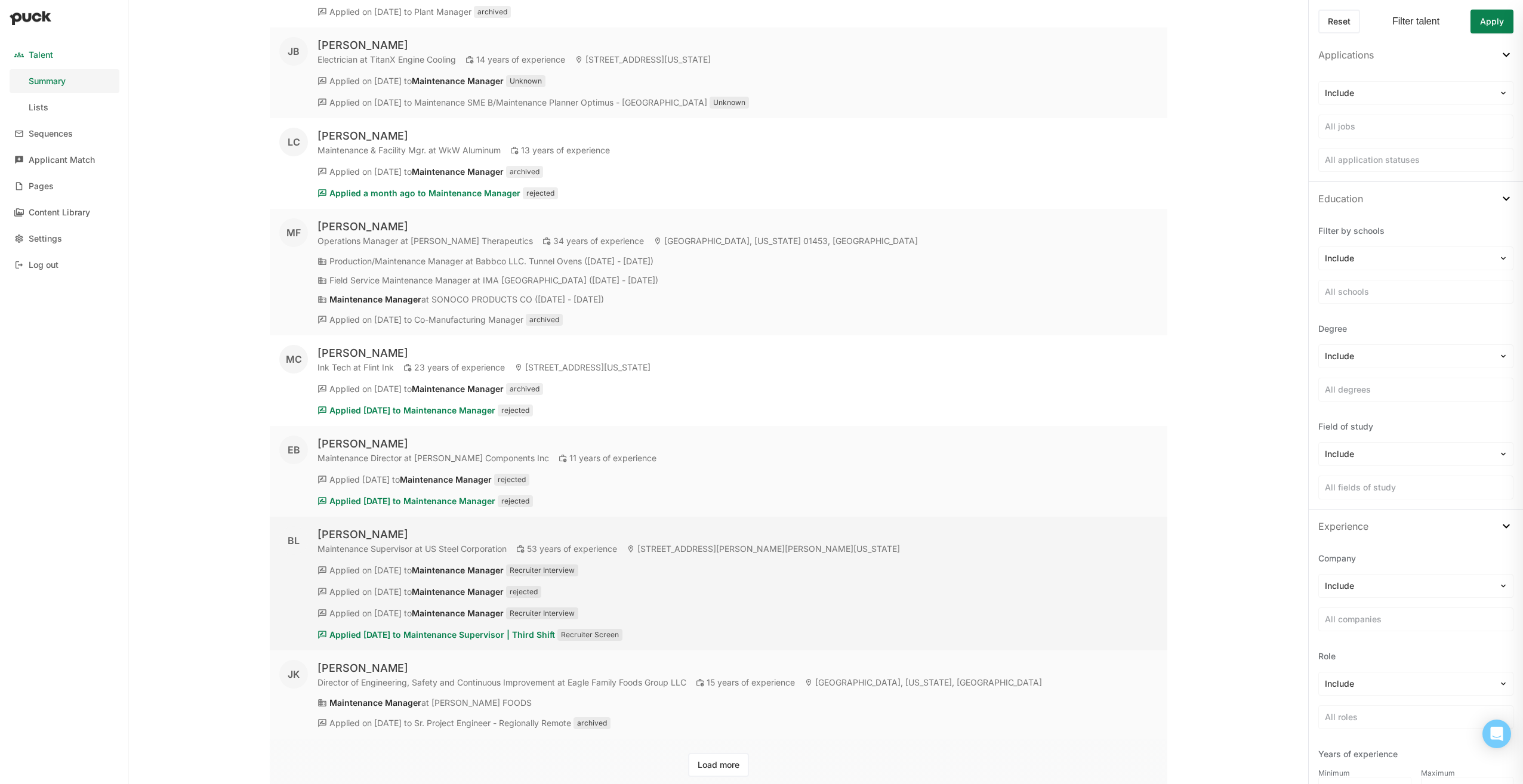
scroll to position [14376, 0]
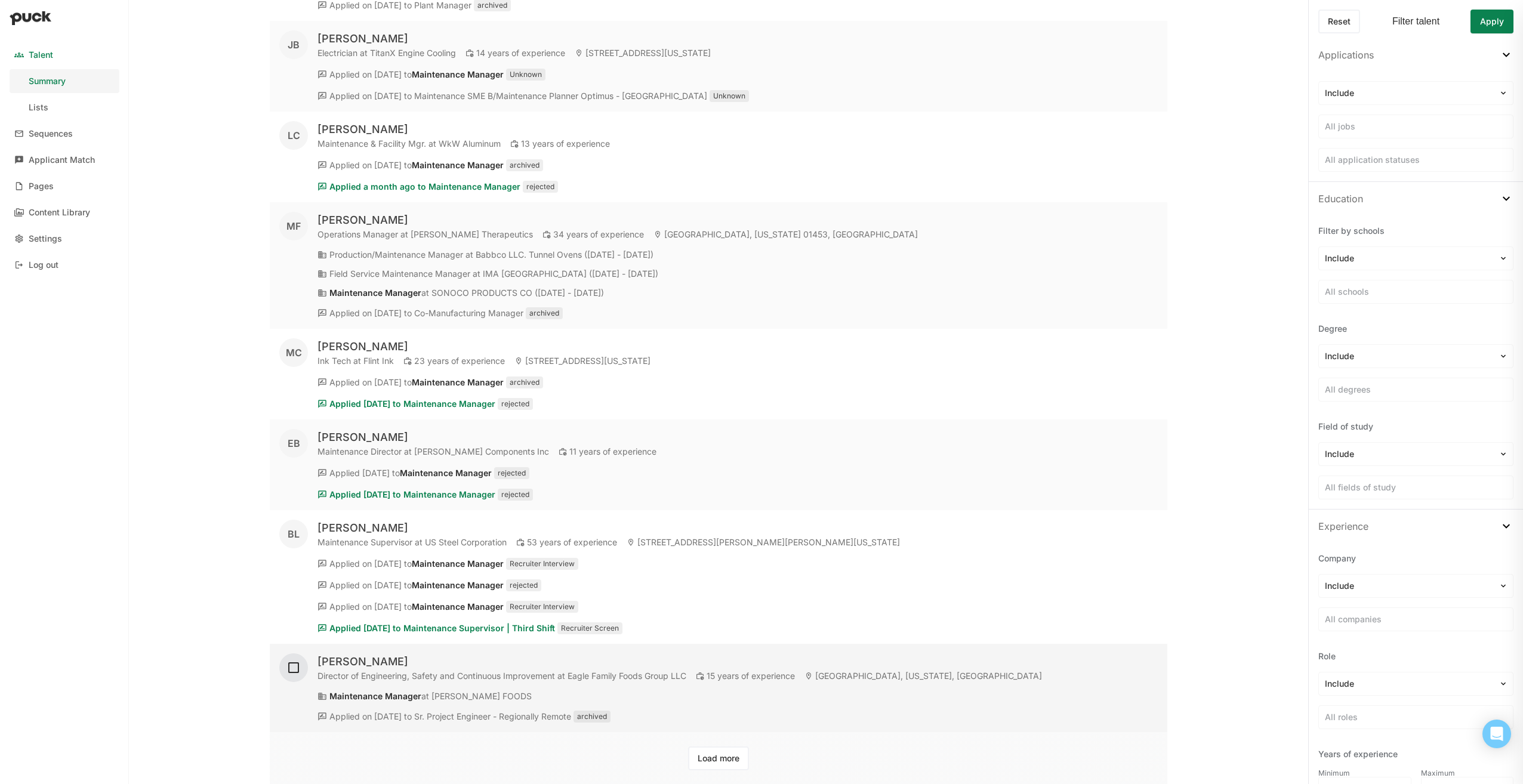
click at [293, 666] on img at bounding box center [293, 667] width 14 height 14
click at [710, 755] on button "Load more" at bounding box center [718, 758] width 61 height 24
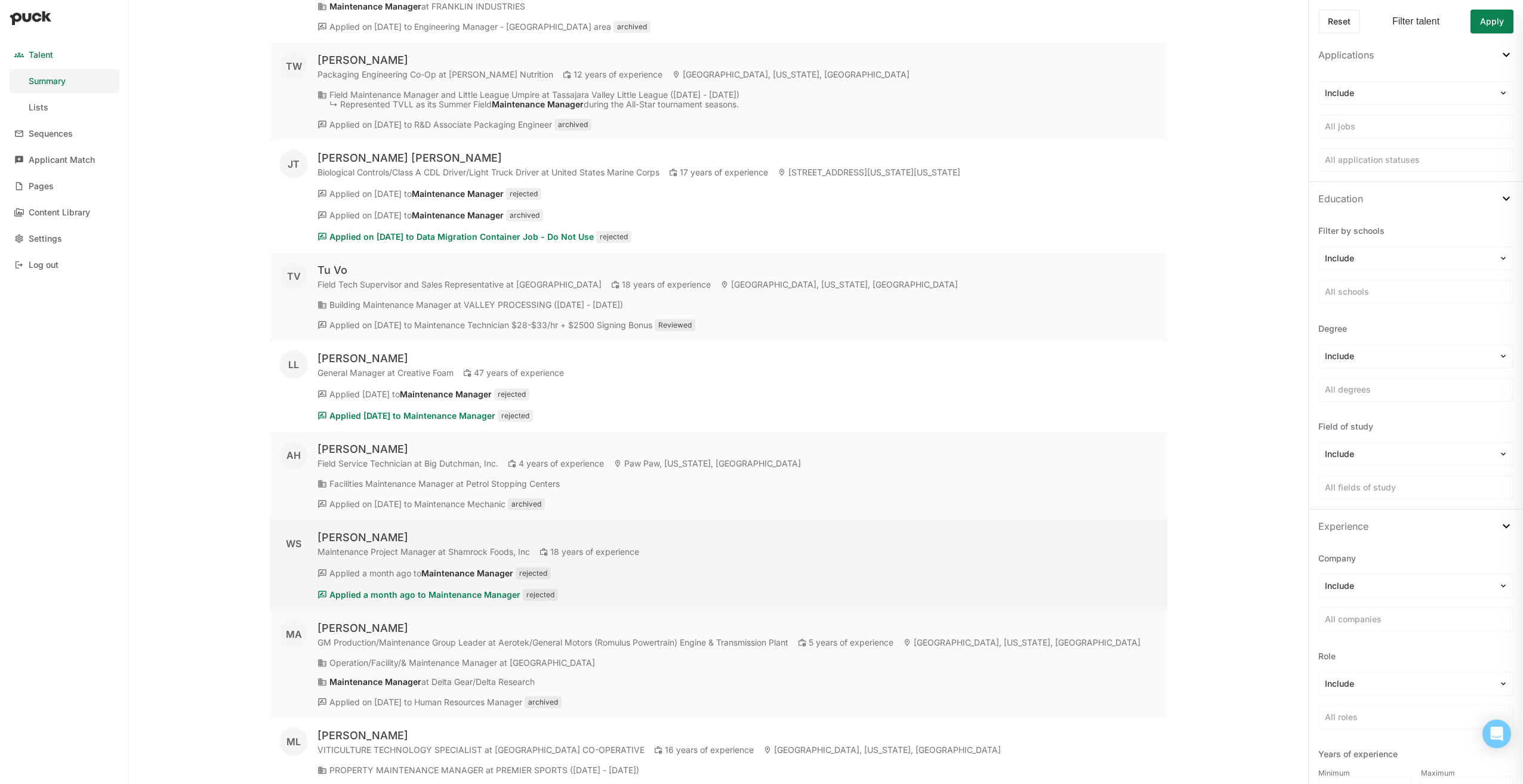
scroll to position [15807, 0]
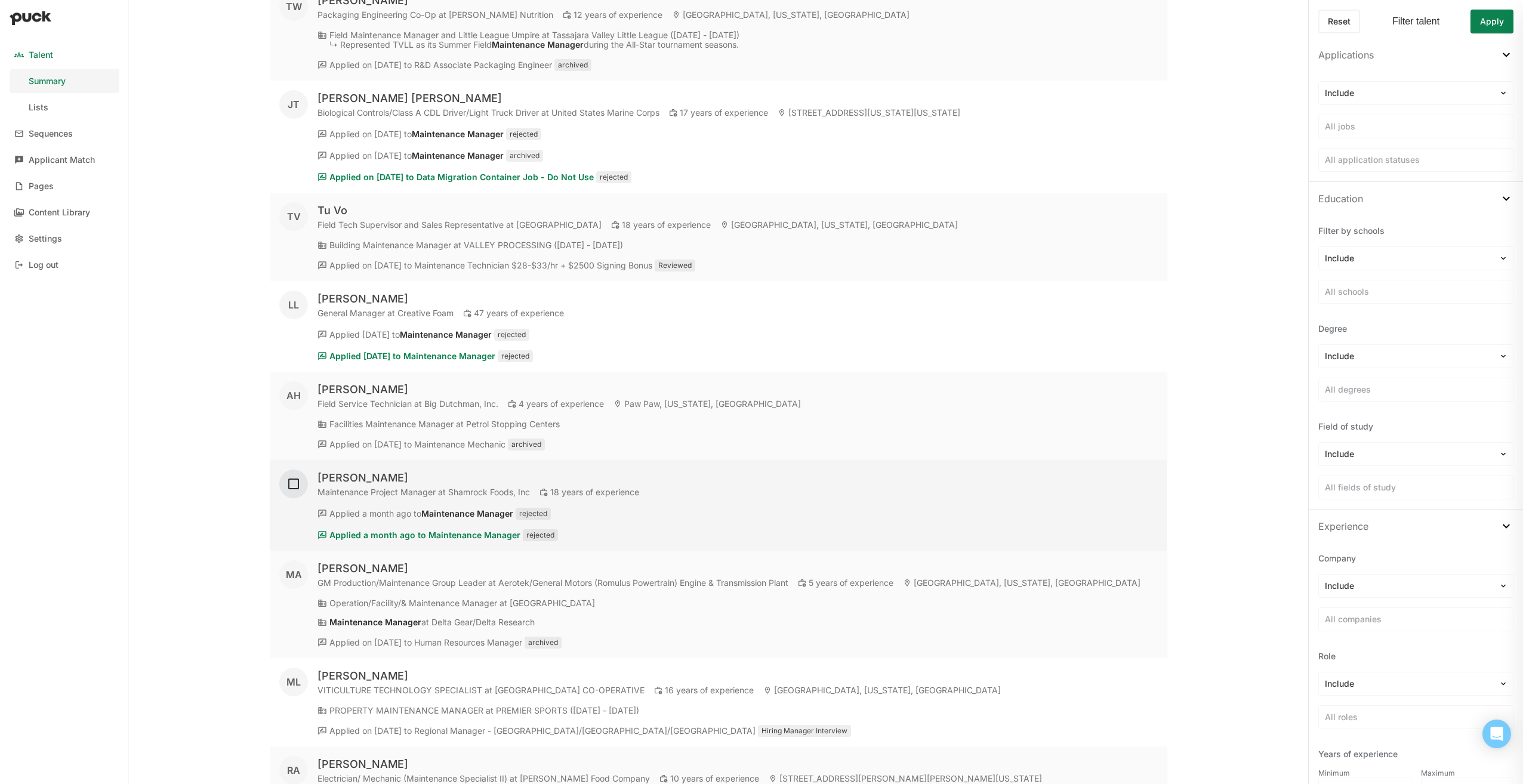
click at [294, 481] on img at bounding box center [293, 483] width 14 height 14
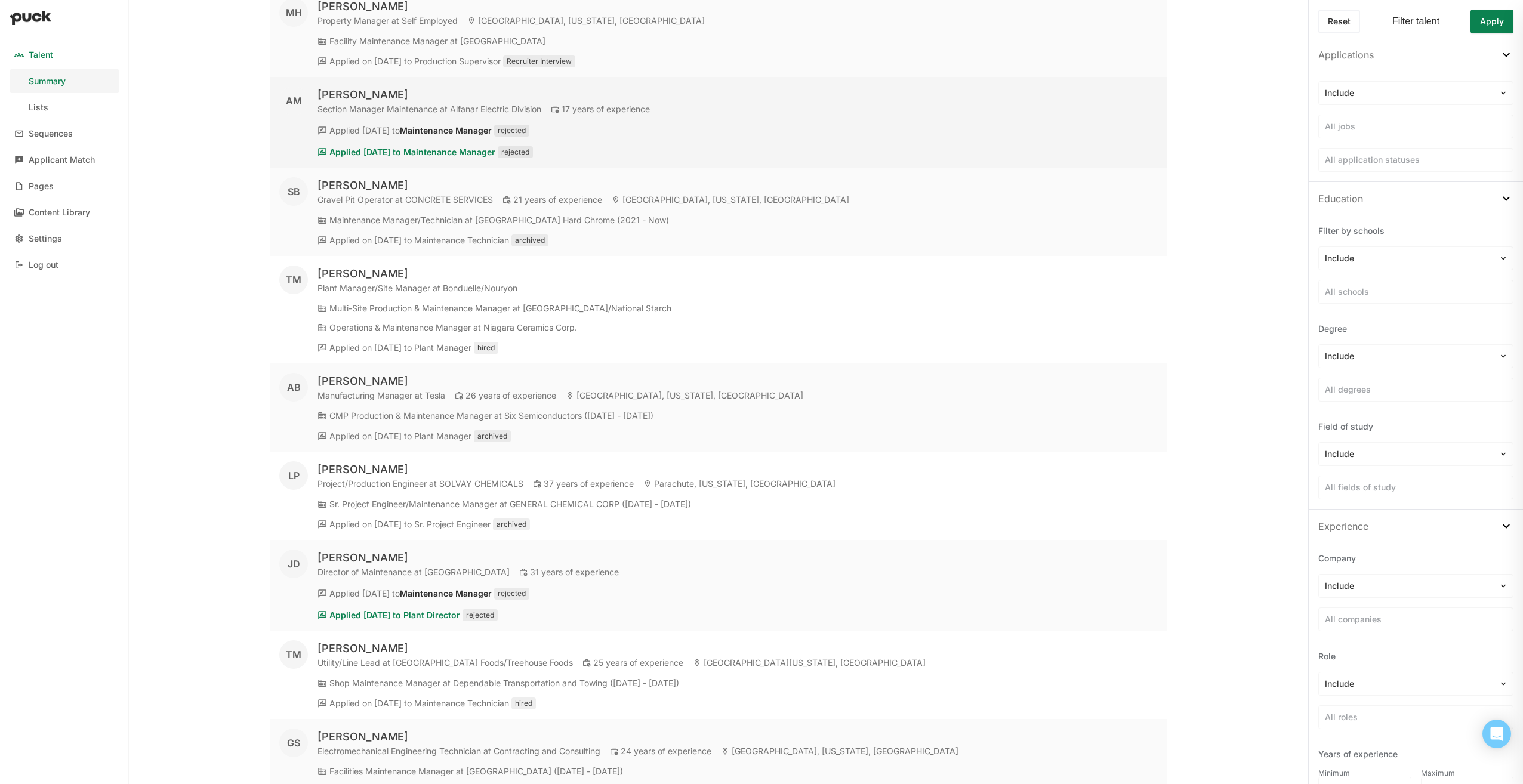
scroll to position [19186, 0]
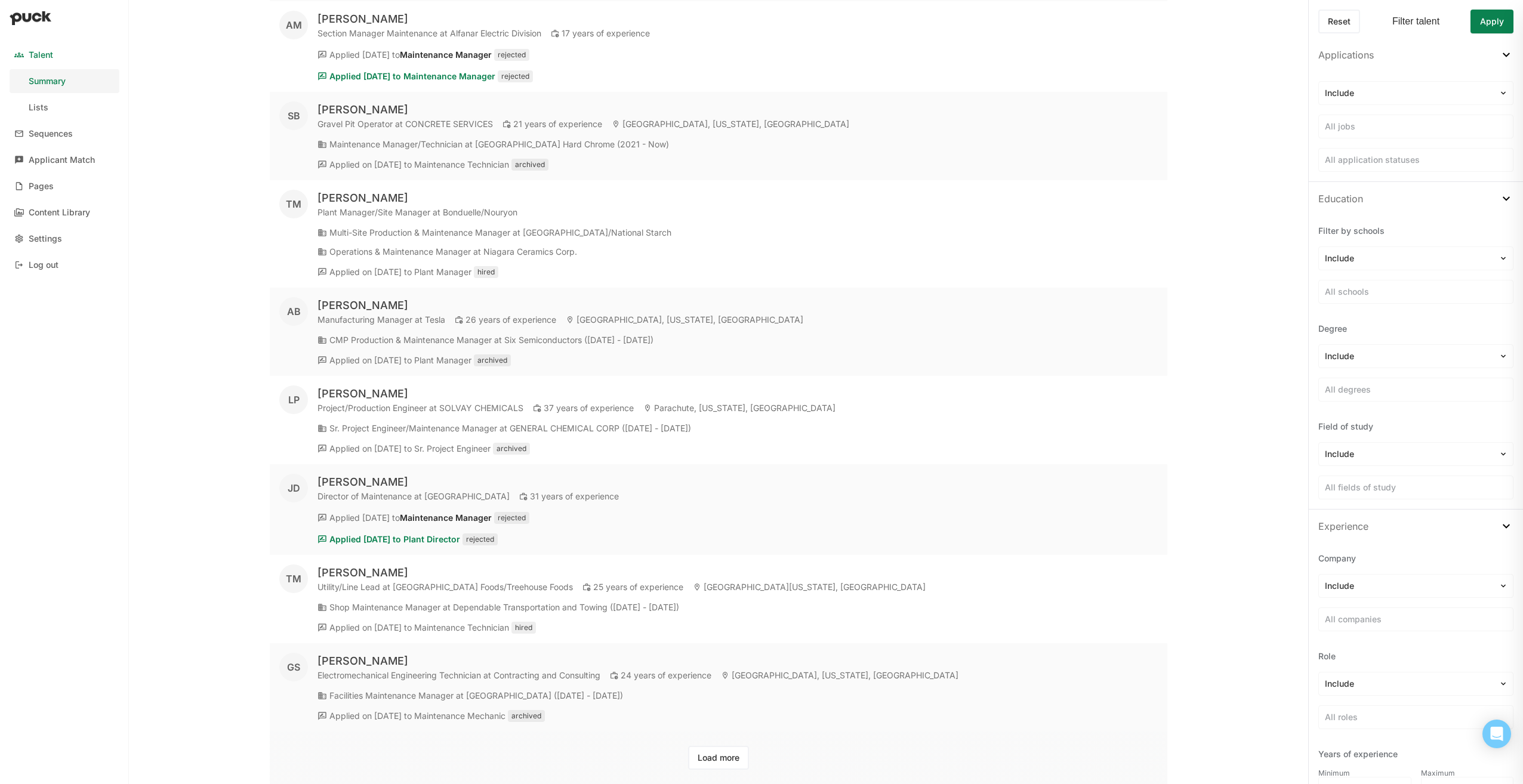
click at [709, 754] on button "Load more" at bounding box center [718, 757] width 61 height 24
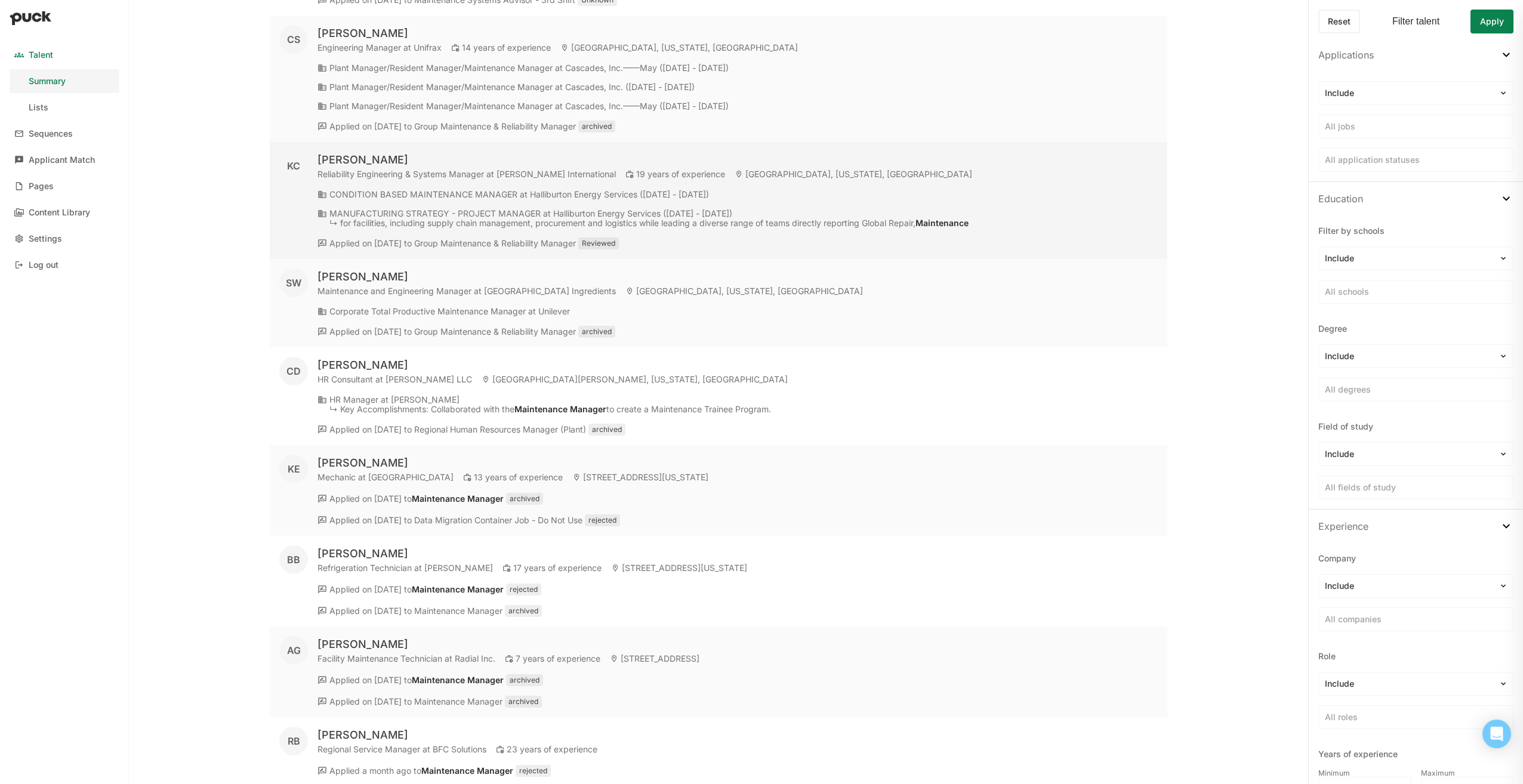
scroll to position [21512, 0]
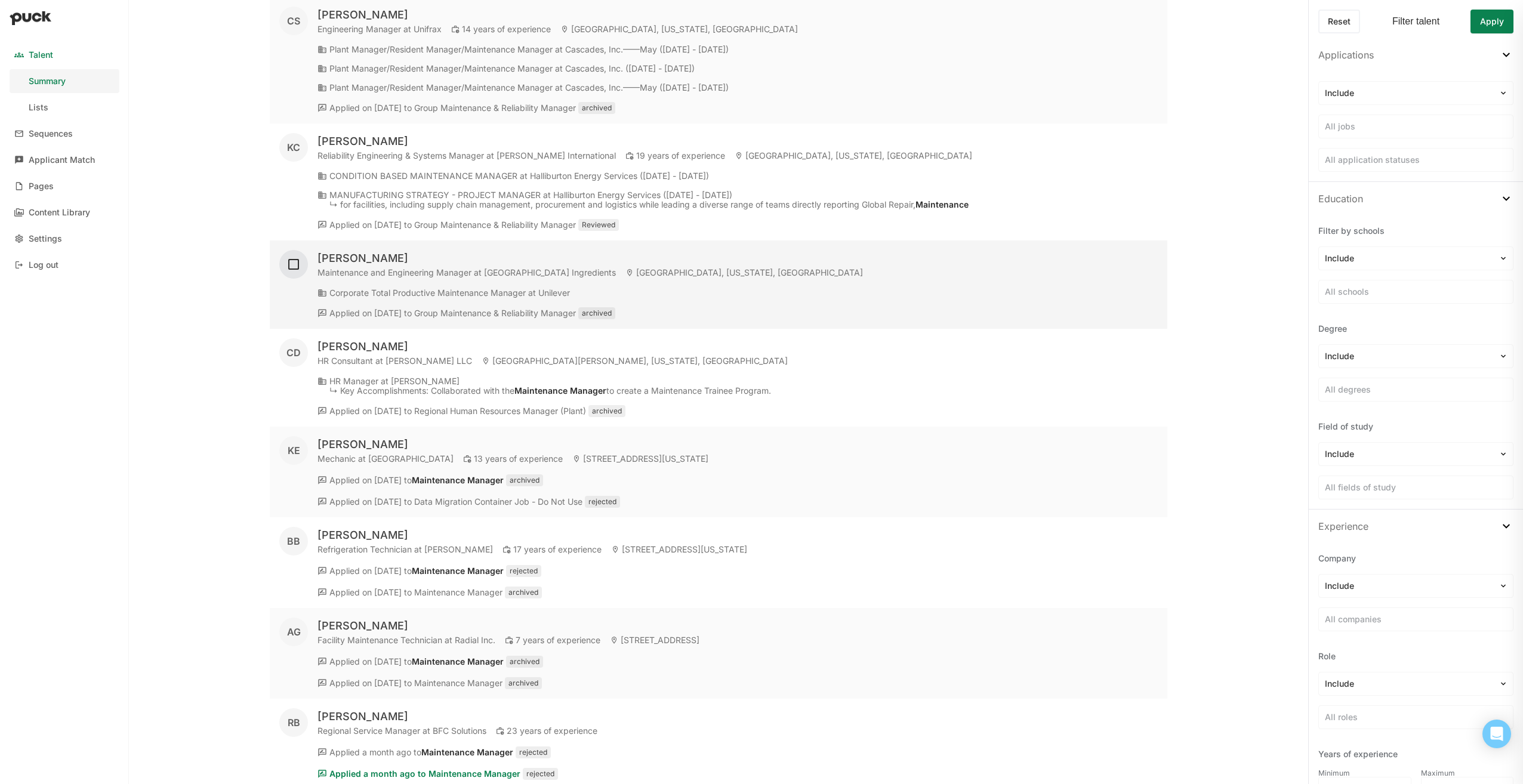
click at [293, 272] on img at bounding box center [293, 264] width 14 height 14
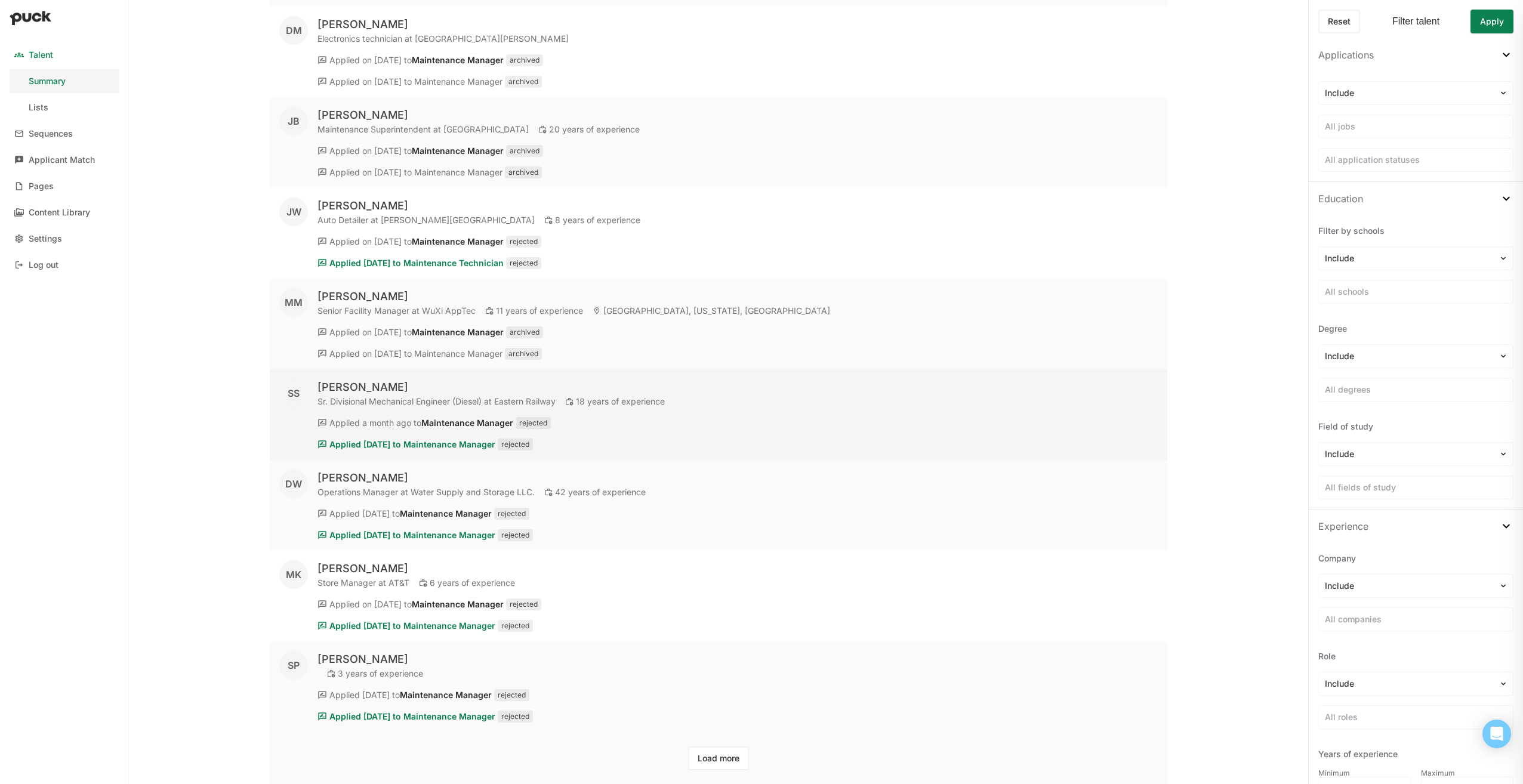
scroll to position [23865, 0]
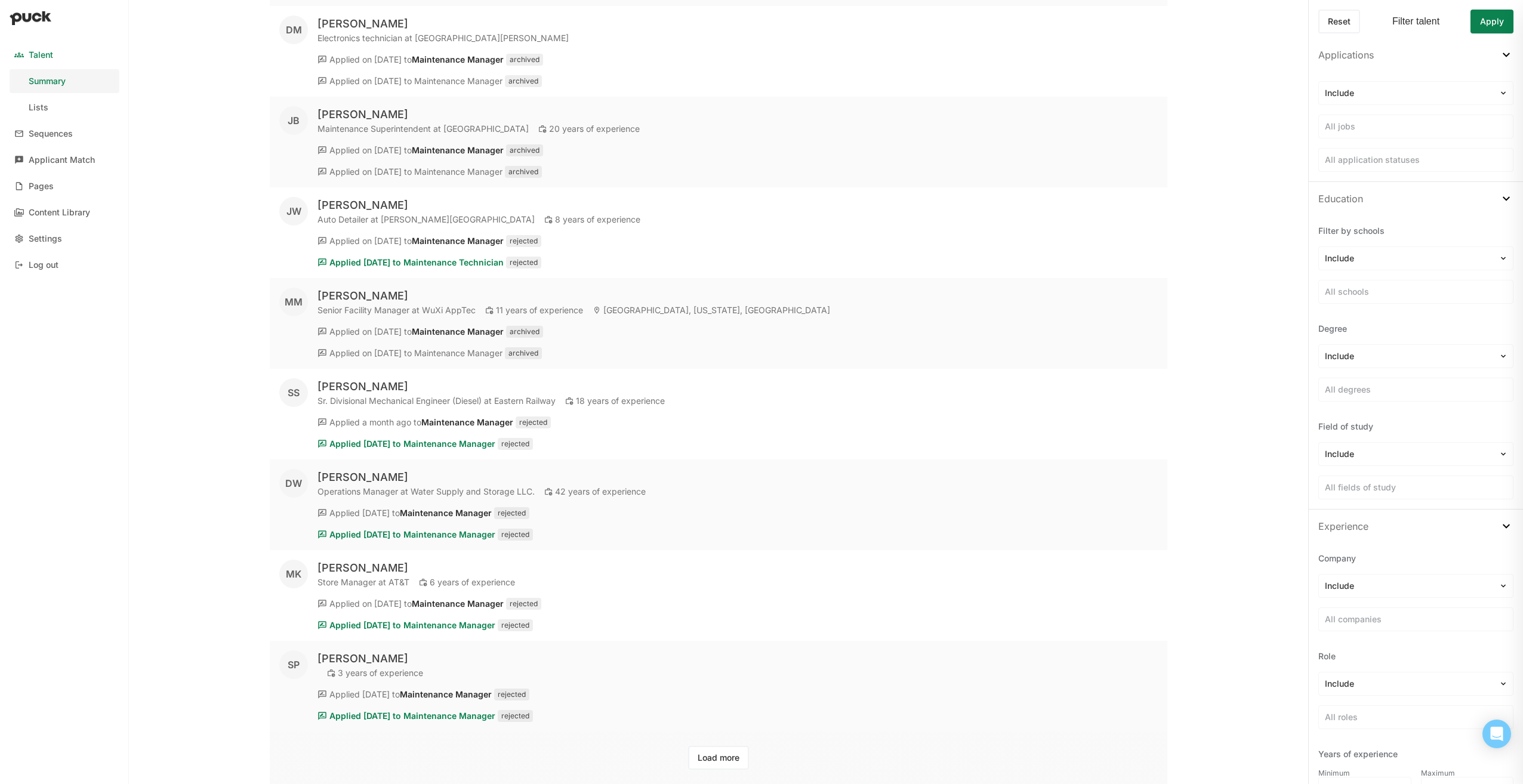
click at [724, 757] on button "Load more" at bounding box center [718, 757] width 61 height 24
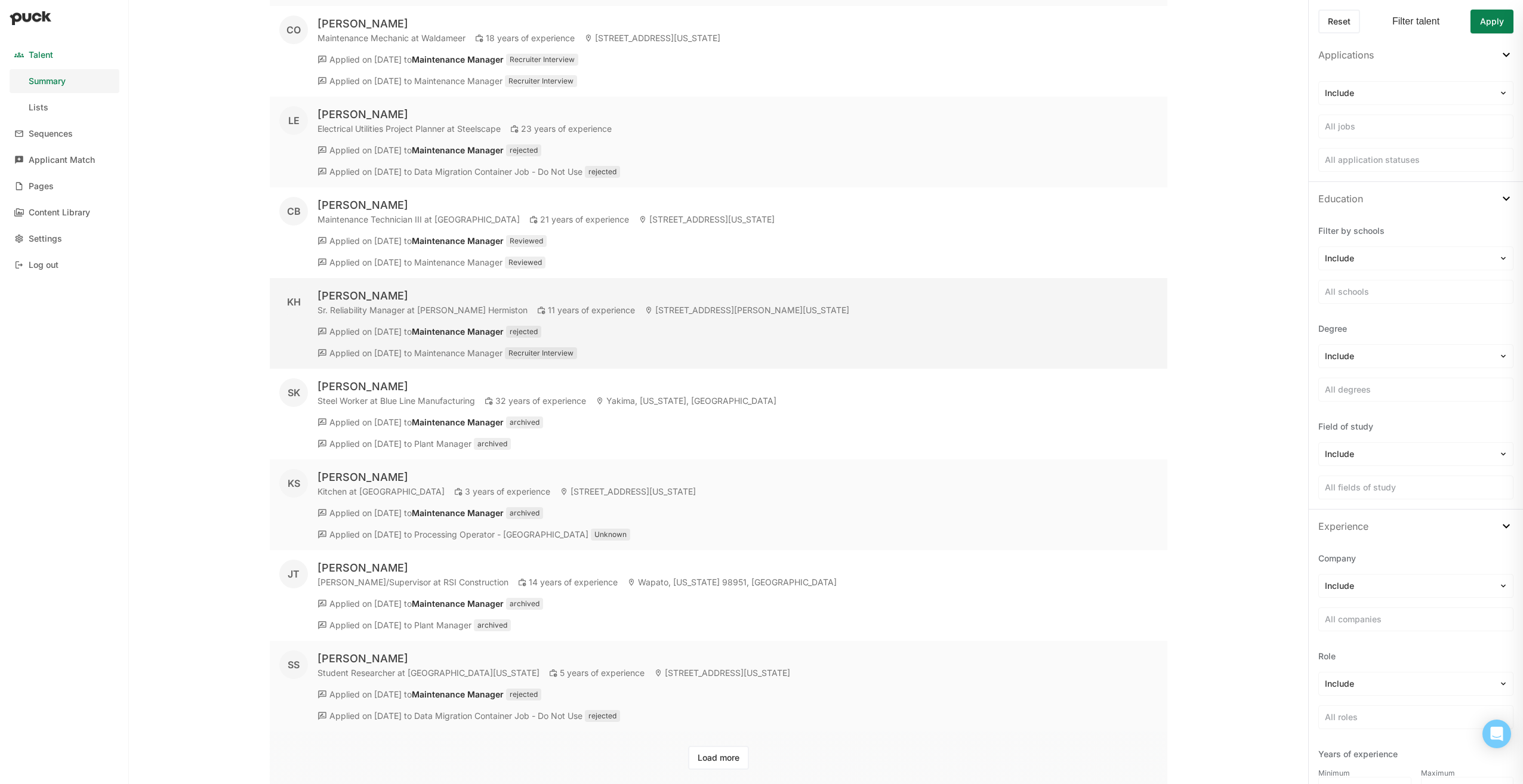
scroll to position [28463, 0]
click at [721, 762] on button "Load more" at bounding box center [718, 757] width 61 height 24
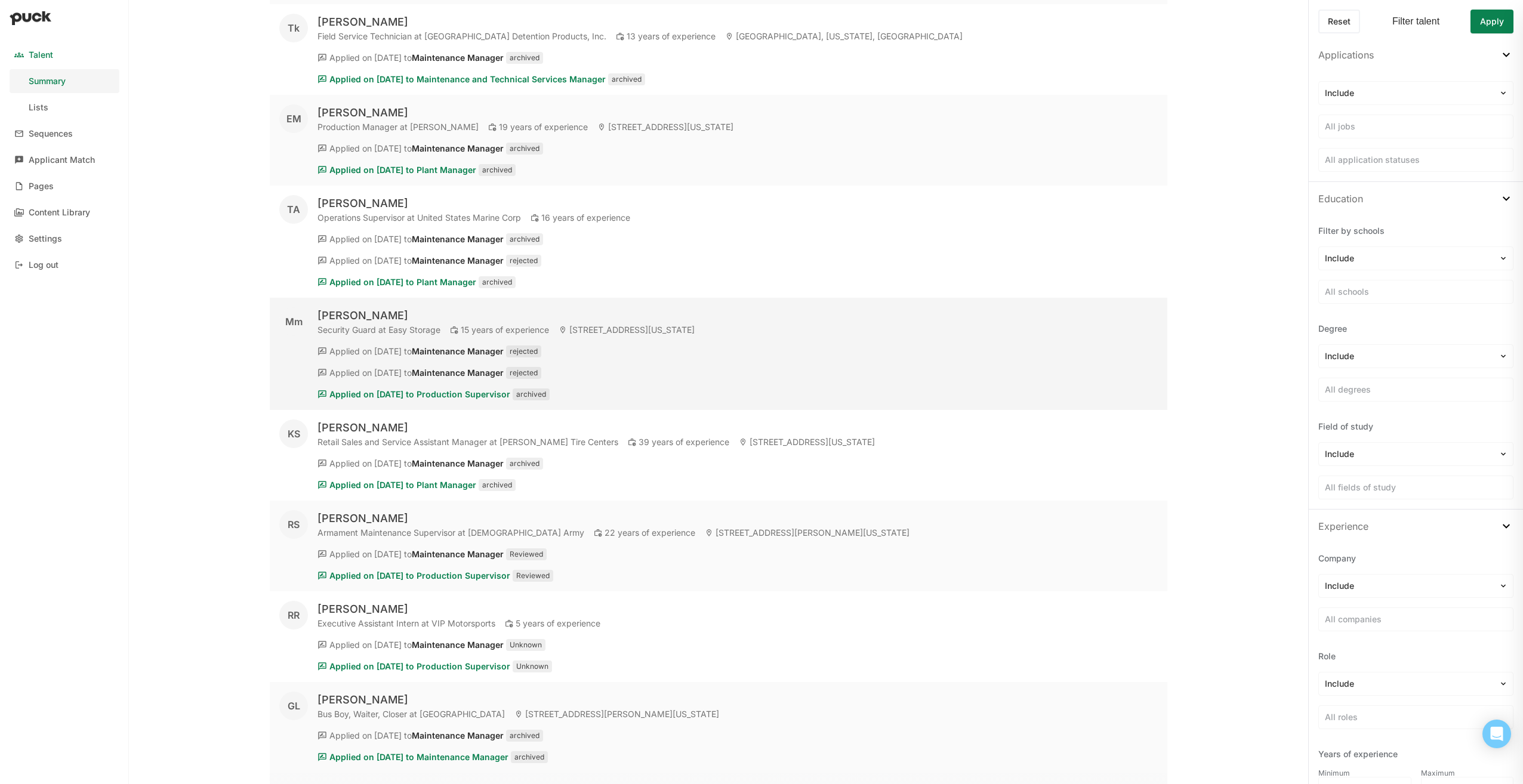
scroll to position [33104, 0]
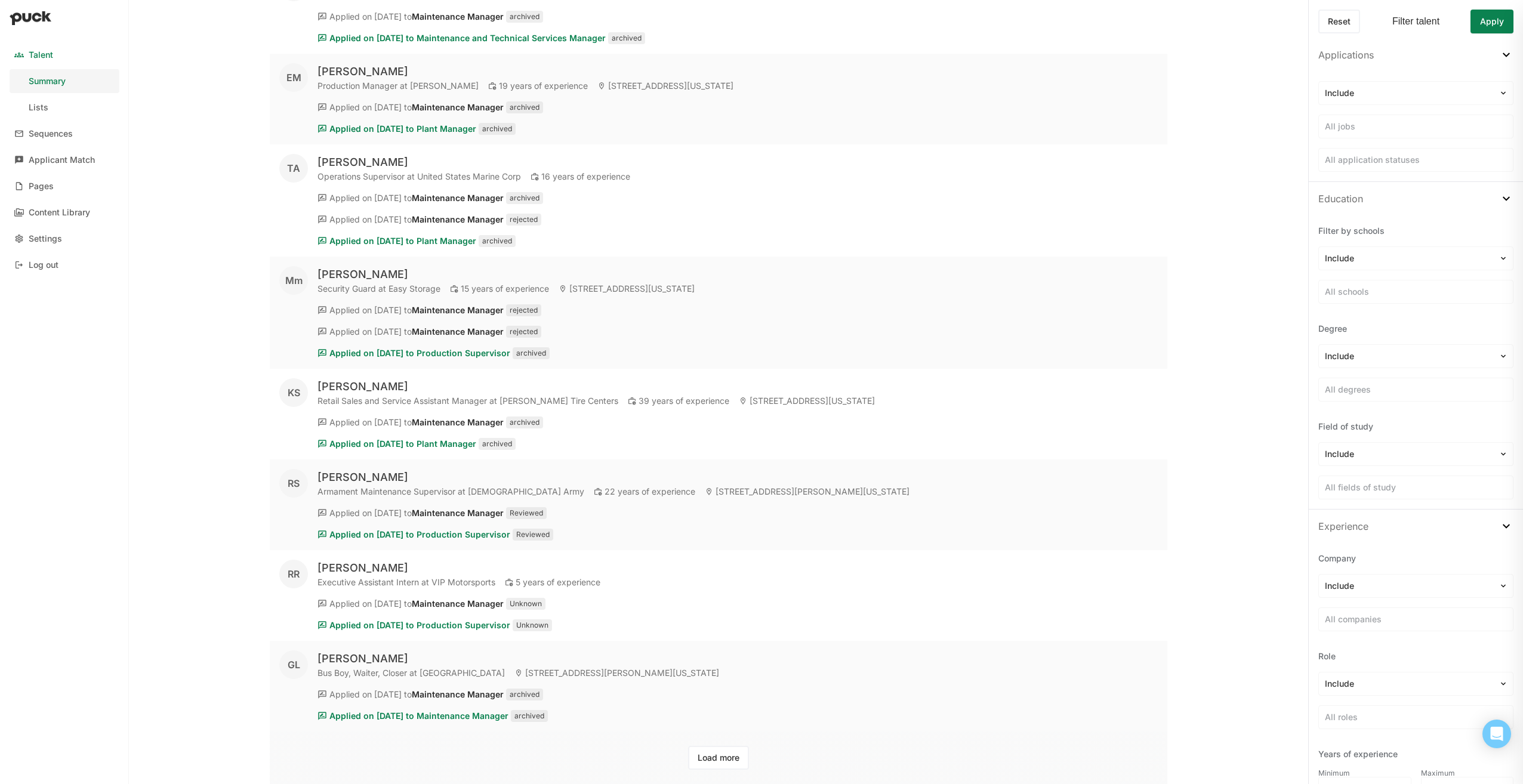
click at [715, 758] on button "Load more" at bounding box center [718, 757] width 61 height 24
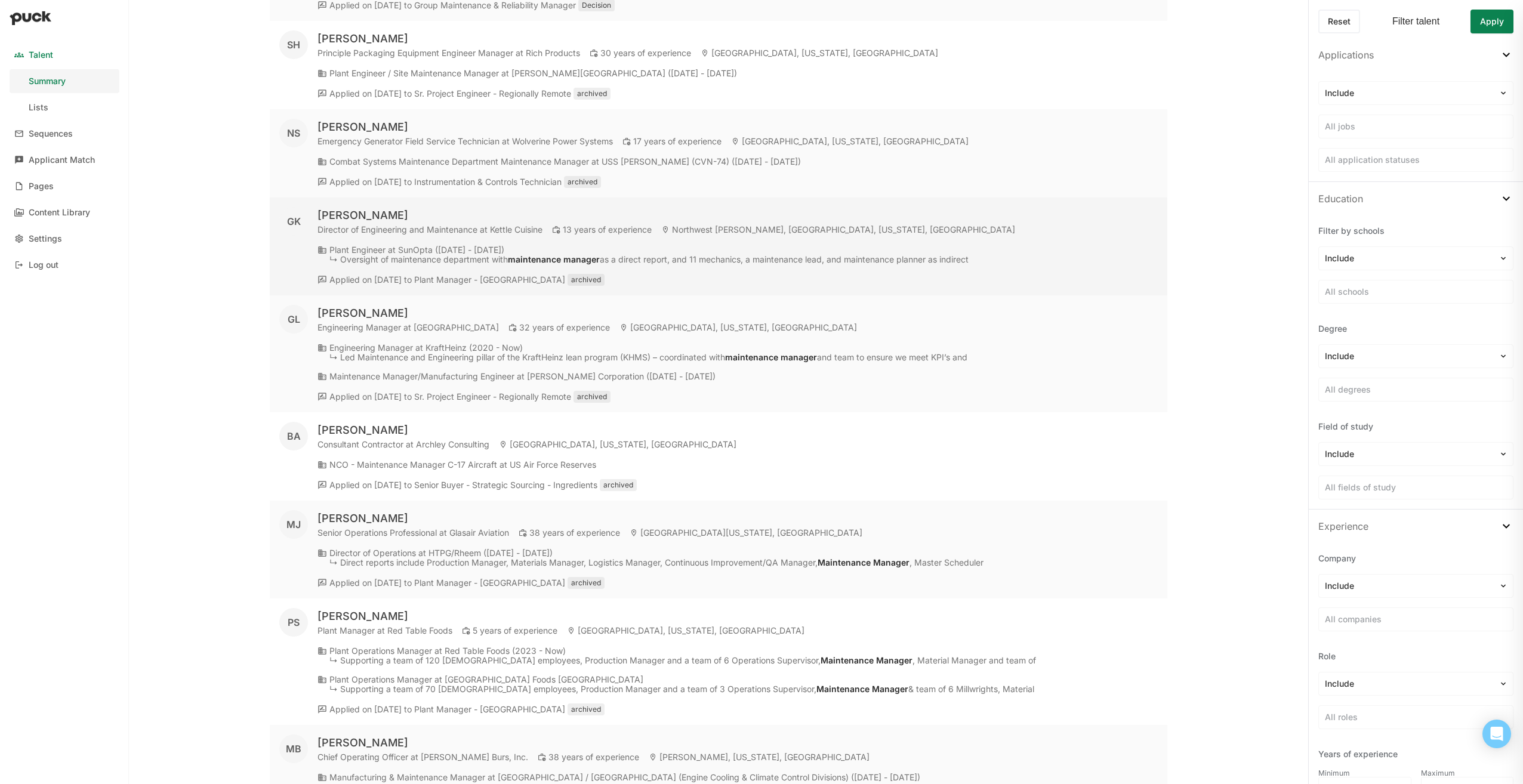
scroll to position [37220, 0]
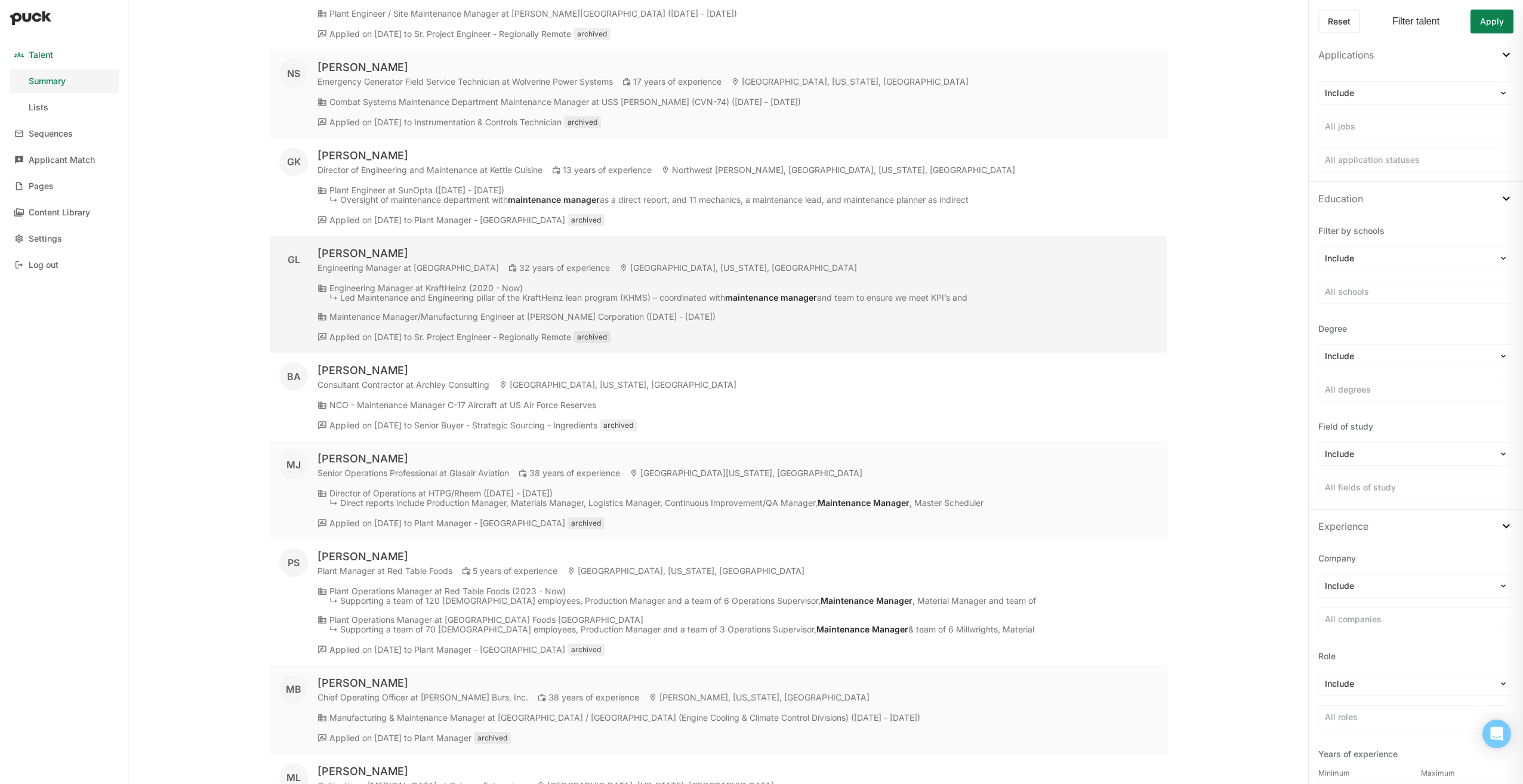
drag, startPoint x: 405, startPoint y: 260, endPoint x: 345, endPoint y: 261, distance: 60.0
click at [345, 261] on div "[PERSON_NAME]" at bounding box center [587, 253] width 539 height 14
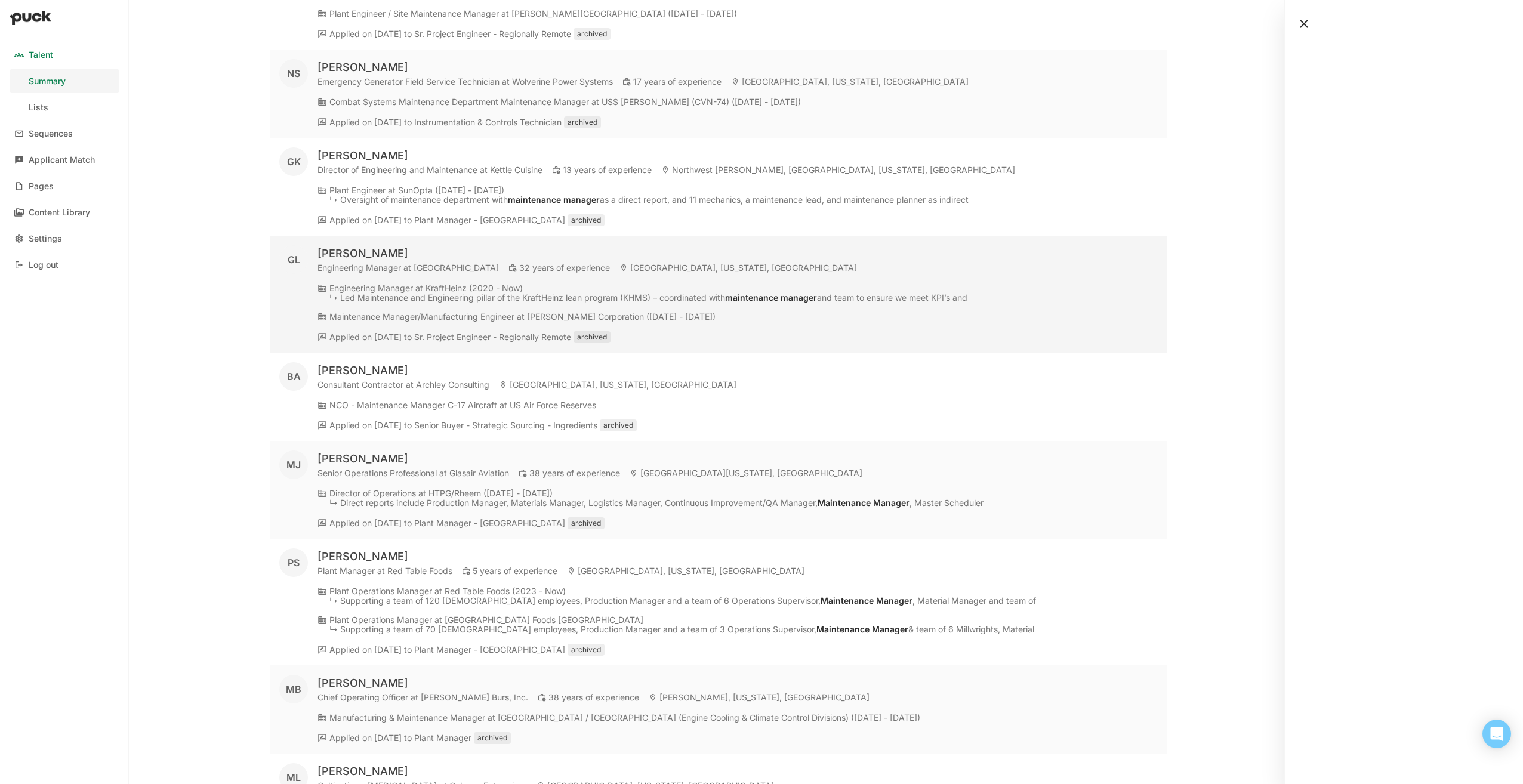
drag, startPoint x: 348, startPoint y: 261, endPoint x: 365, endPoint y: 261, distance: 17.0
click at [293, 264] on img at bounding box center [293, 259] width 14 height 14
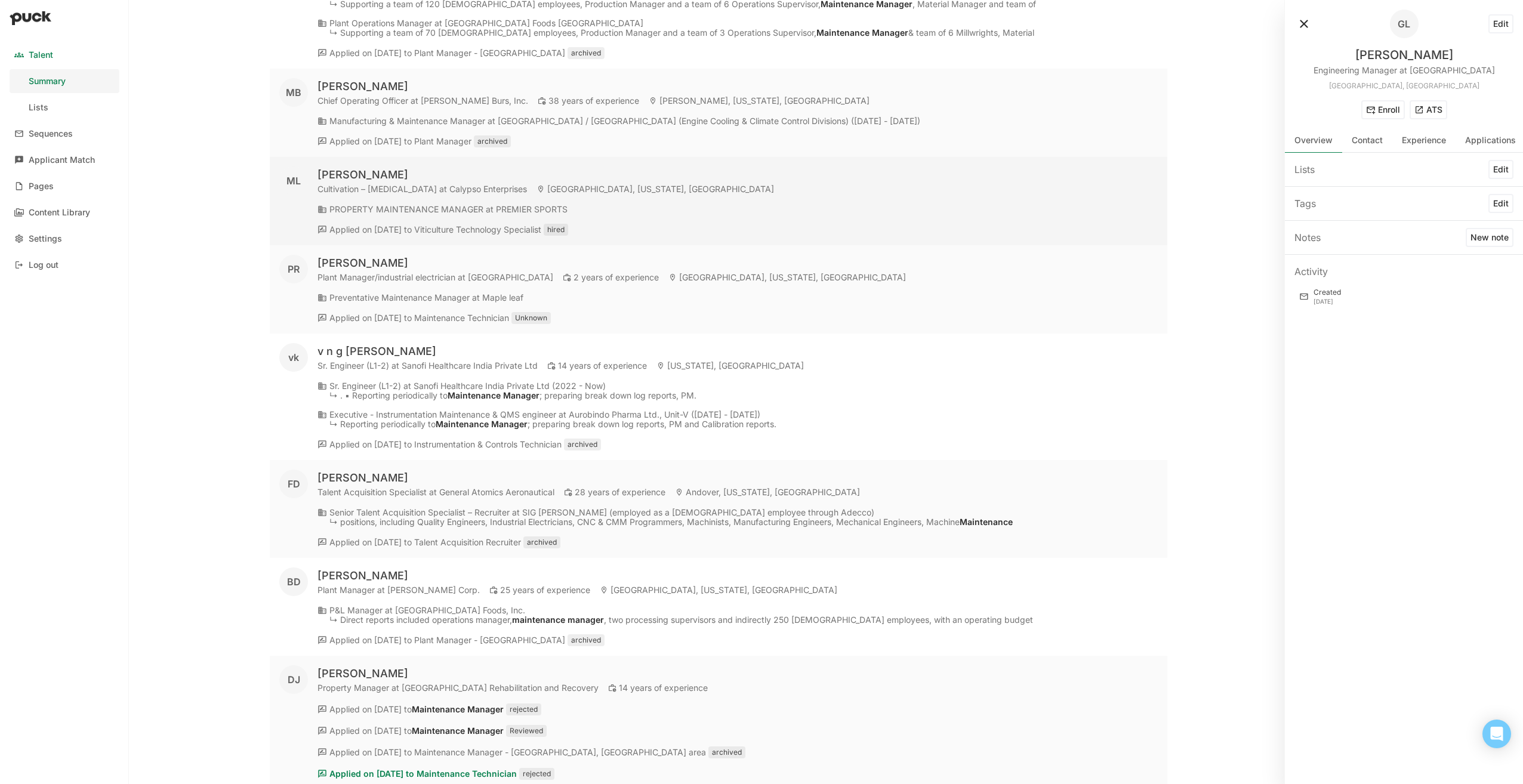
scroll to position [37881, 0]
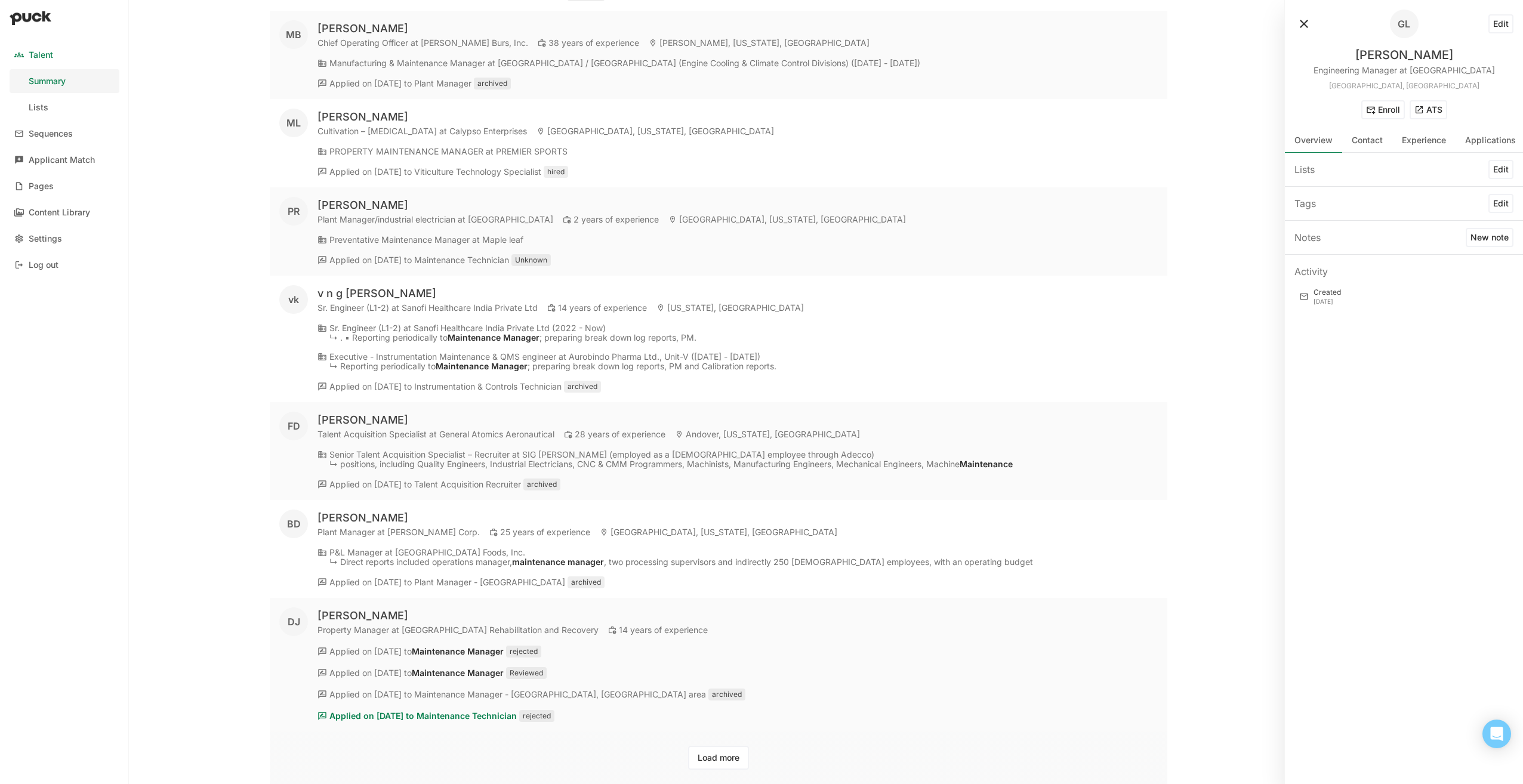
click at [716, 757] on button "Load more" at bounding box center [718, 757] width 61 height 24
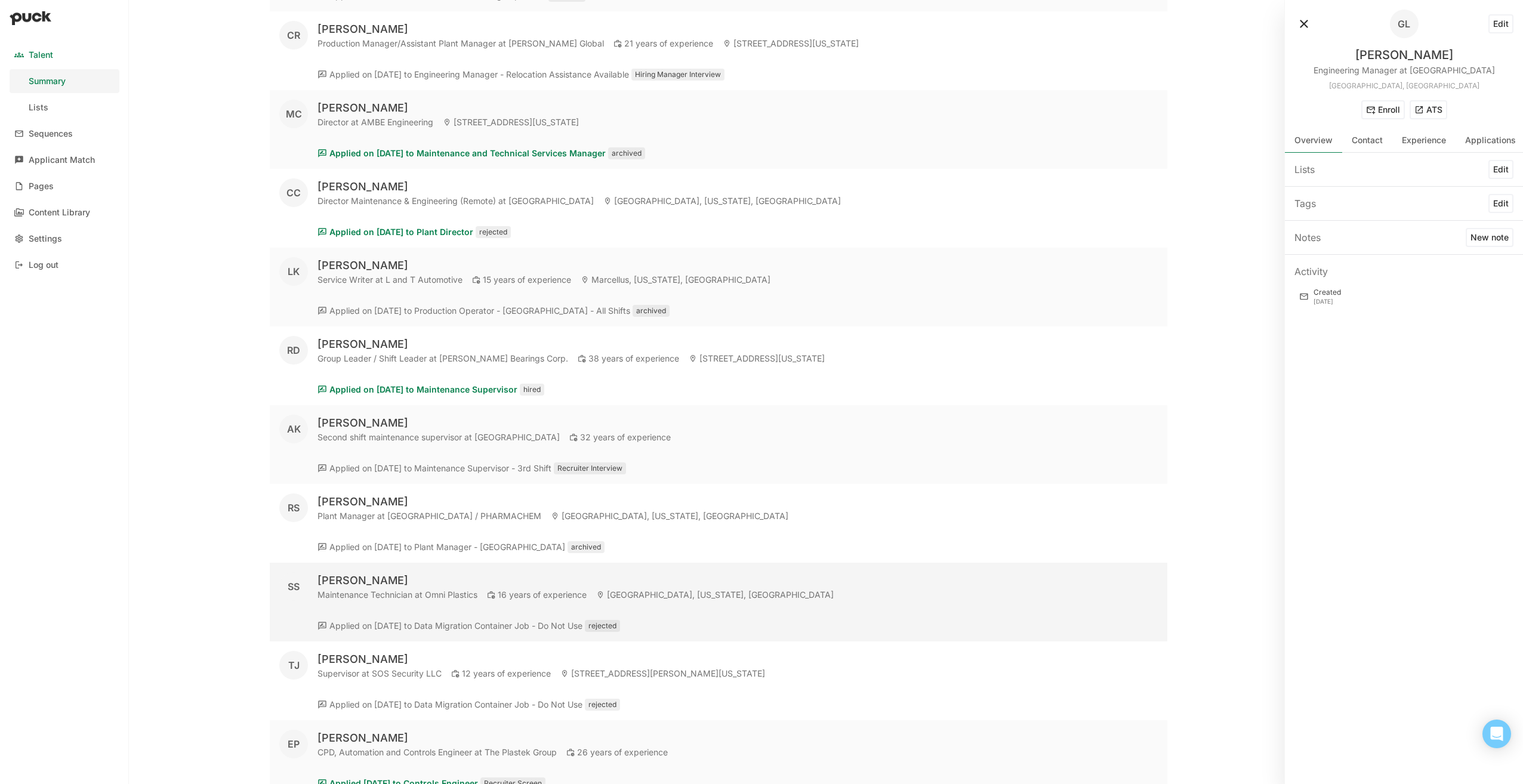
scroll to position [42548, 0]
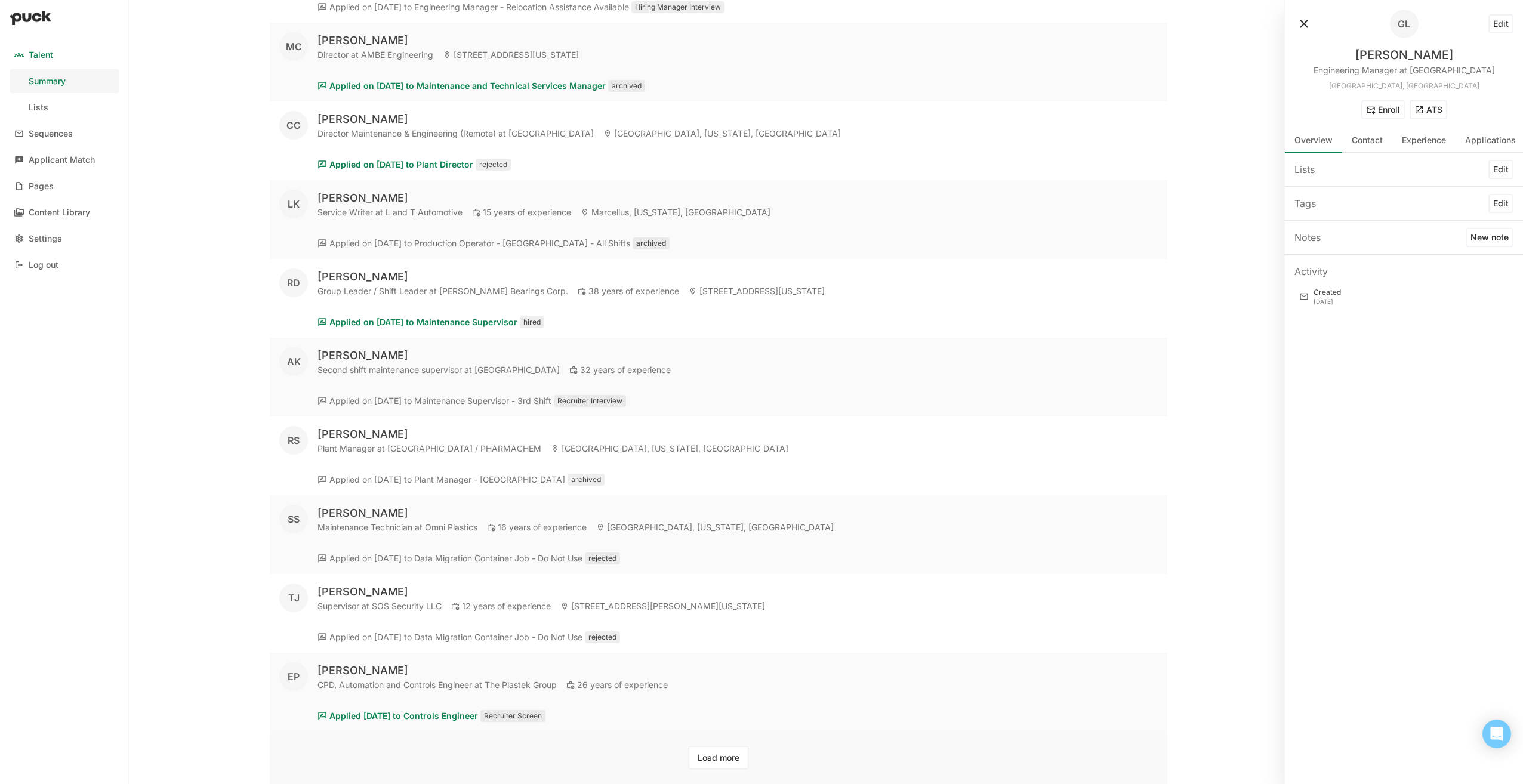
click at [707, 754] on button "Load more" at bounding box center [718, 757] width 61 height 24
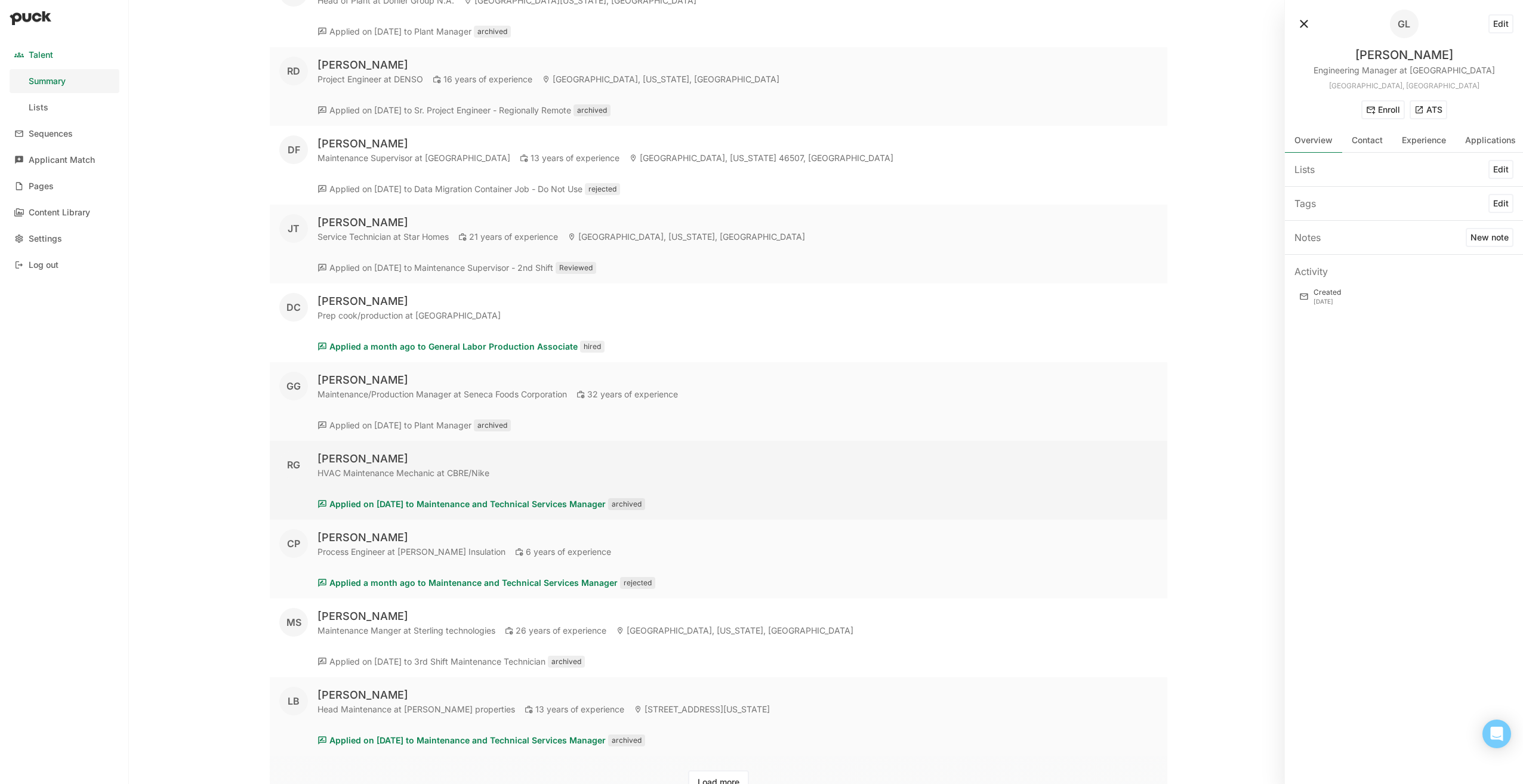
scroll to position [46562, 0]
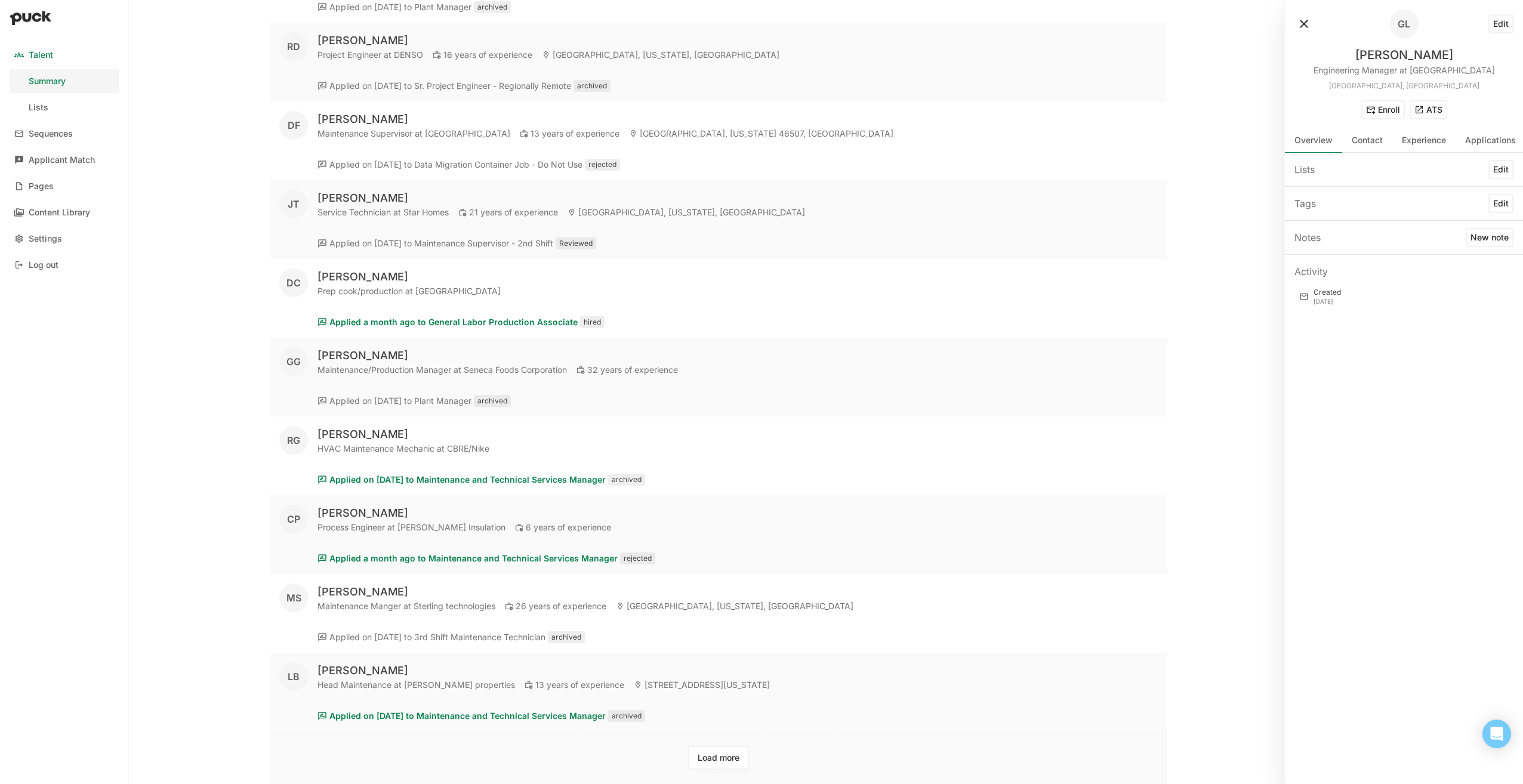
click at [727, 757] on button "Load more" at bounding box center [718, 757] width 61 height 24
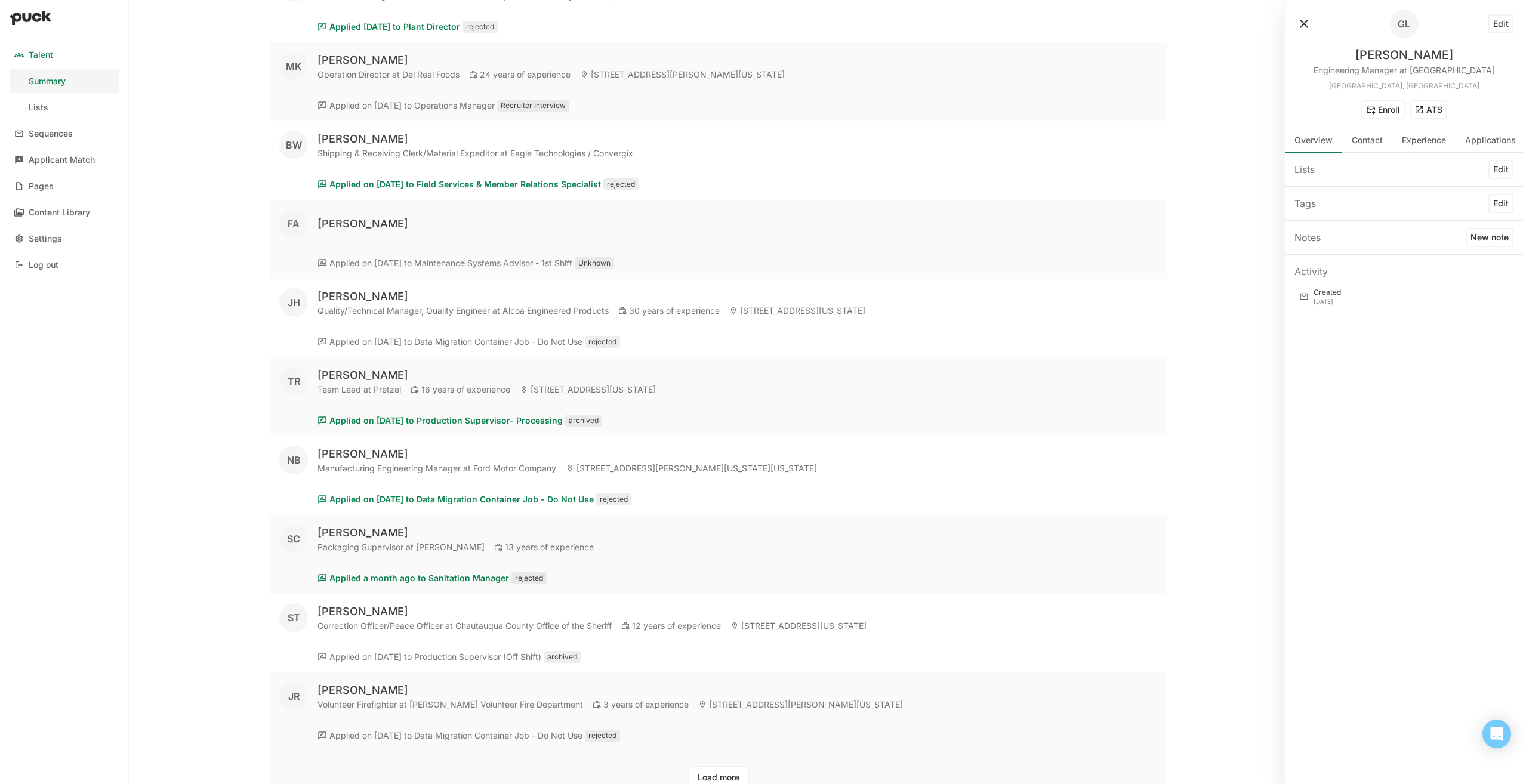
scroll to position [50499, 0]
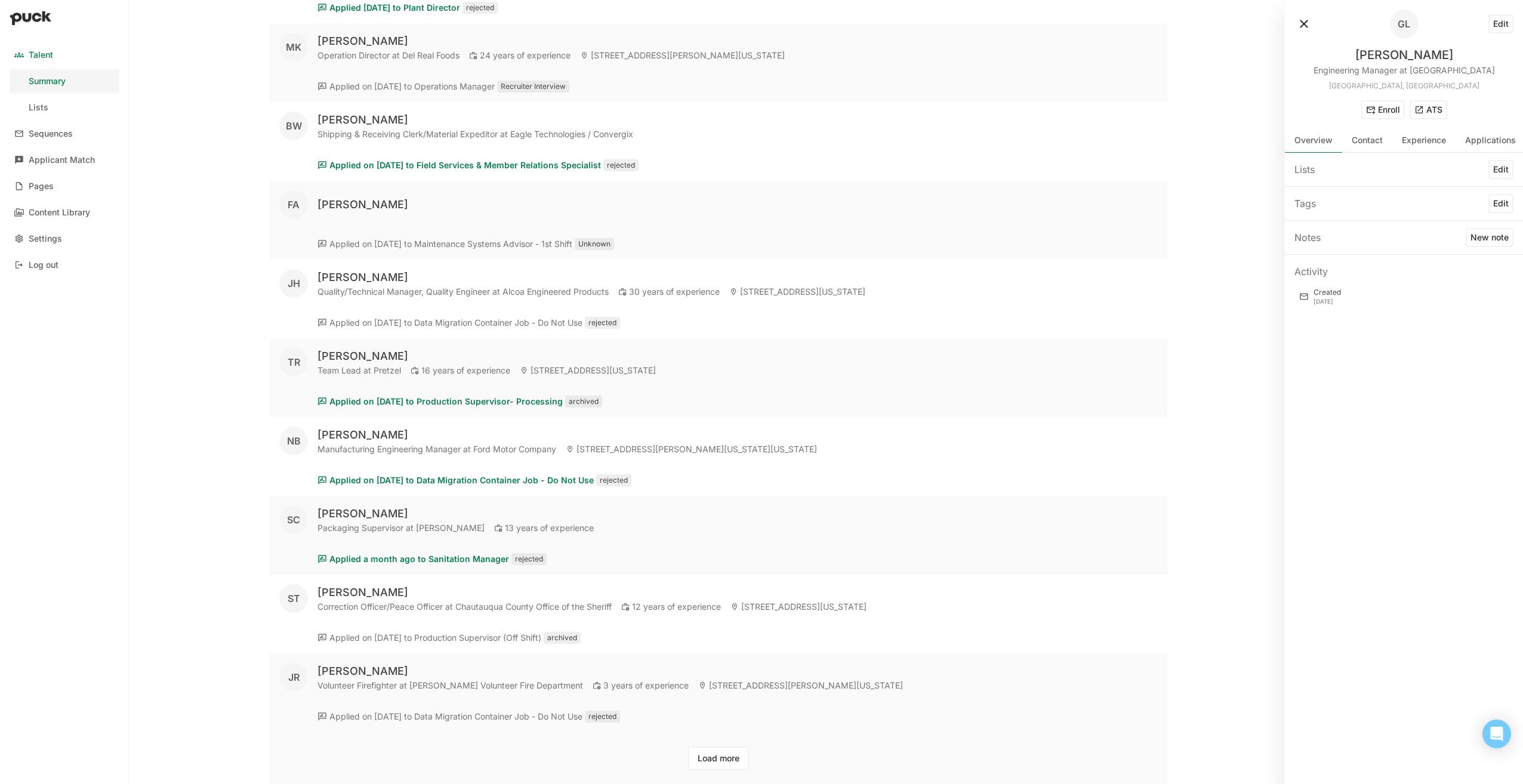
click at [724, 757] on button "Load more" at bounding box center [718, 758] width 61 height 24
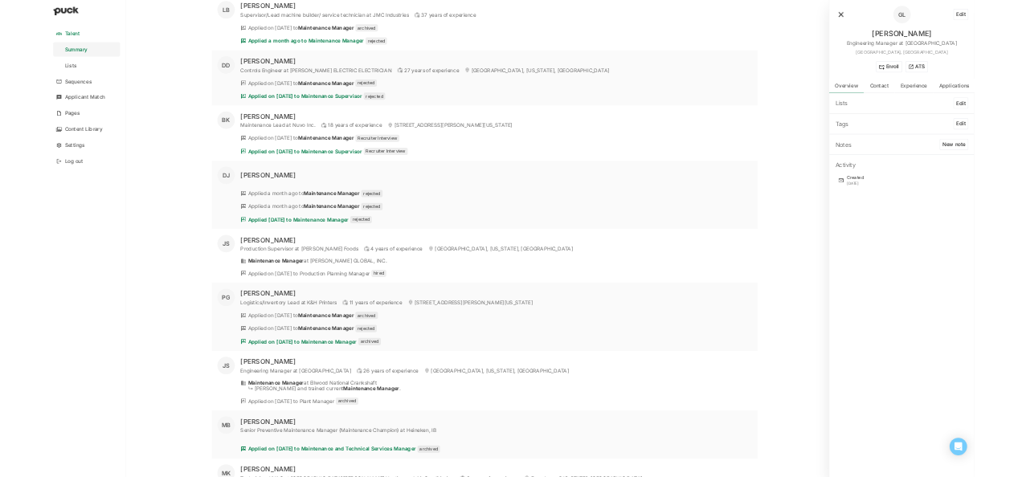
scroll to position [0, 0]
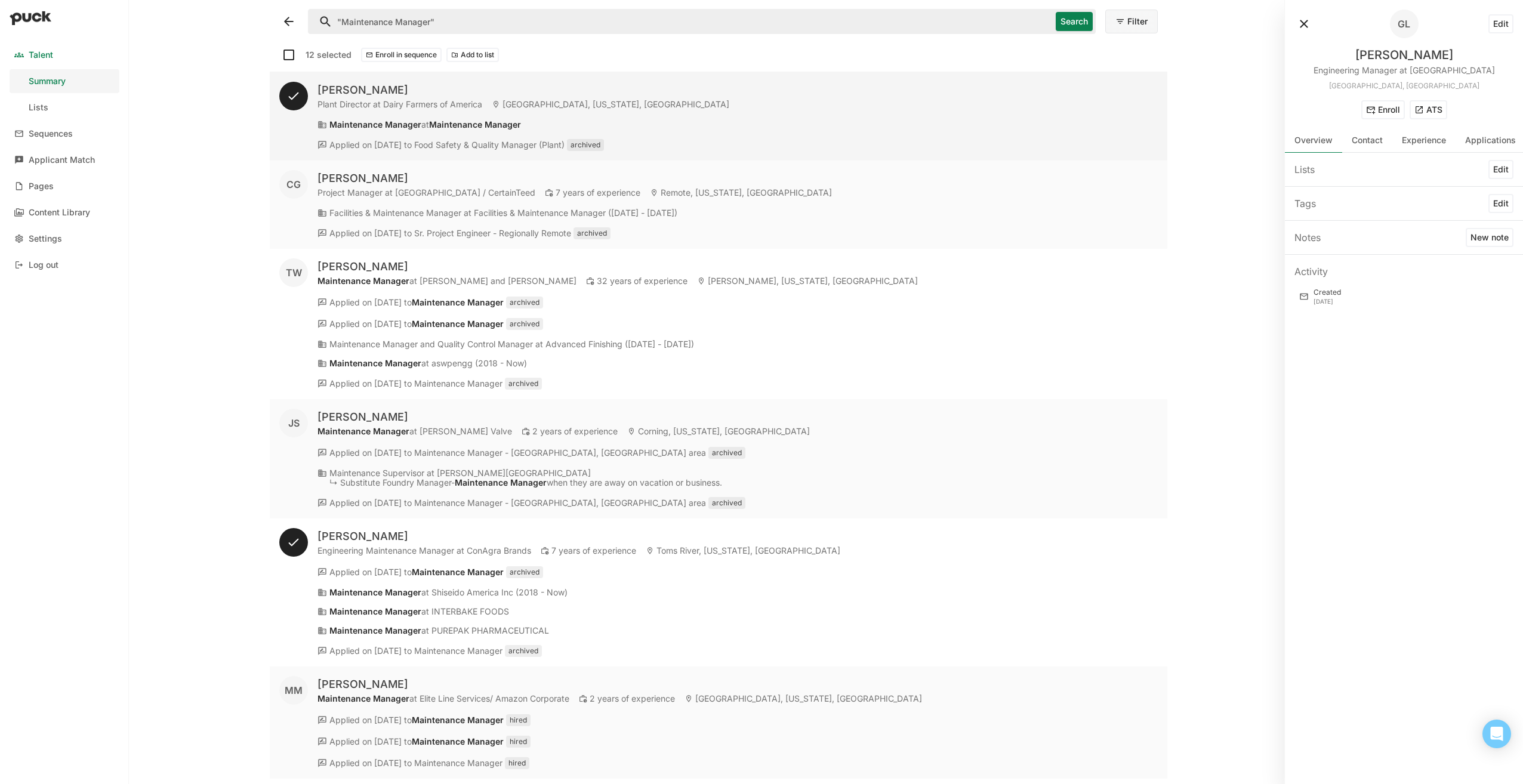
click at [480, 51] on button "Add to list" at bounding box center [472, 54] width 53 height 14
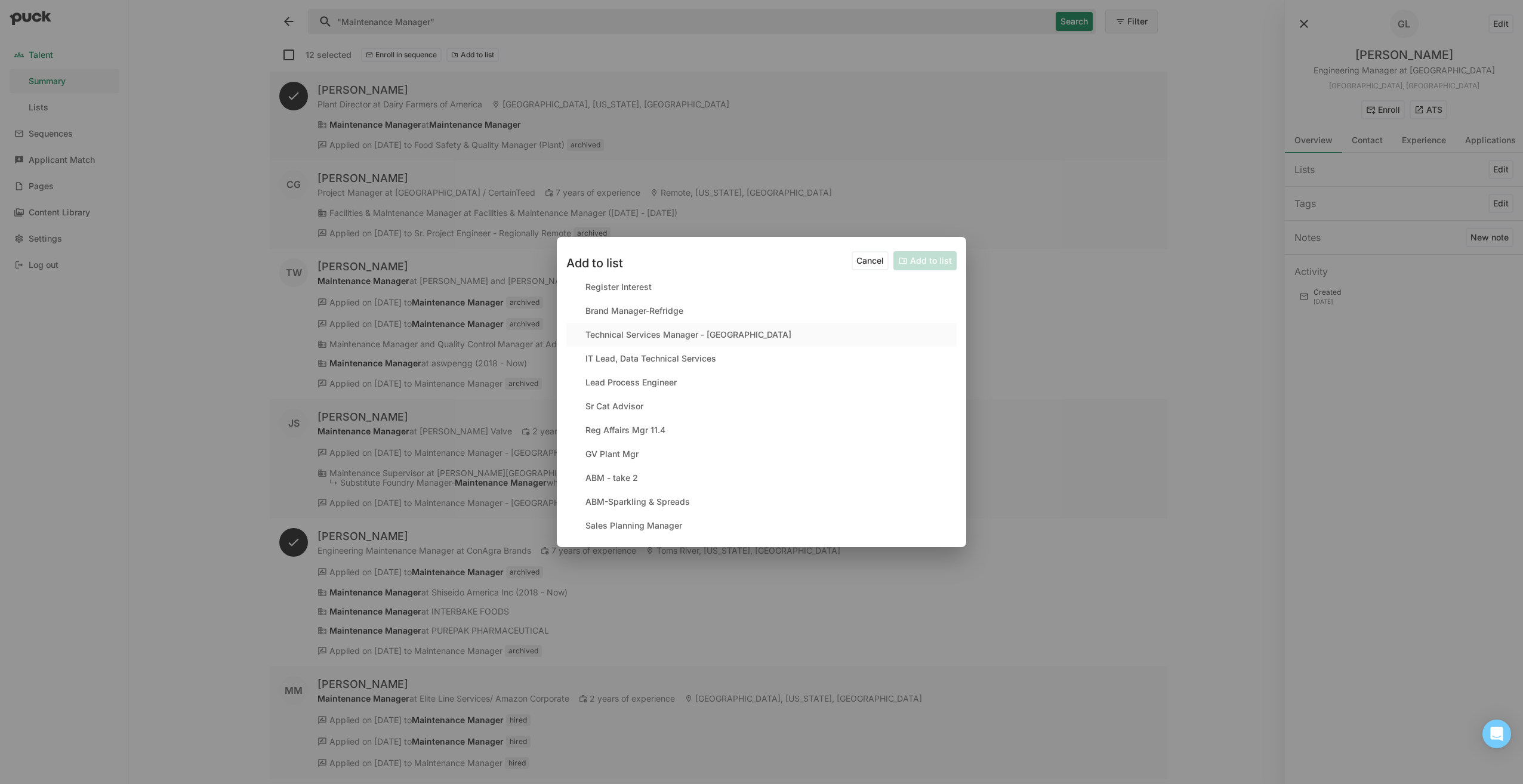
click at [638, 333] on div "Technical Services Manager - [GEOGRAPHIC_DATA]" at bounding box center [688, 335] width 206 height 10
click at [910, 262] on button "Add to list" at bounding box center [924, 261] width 63 height 19
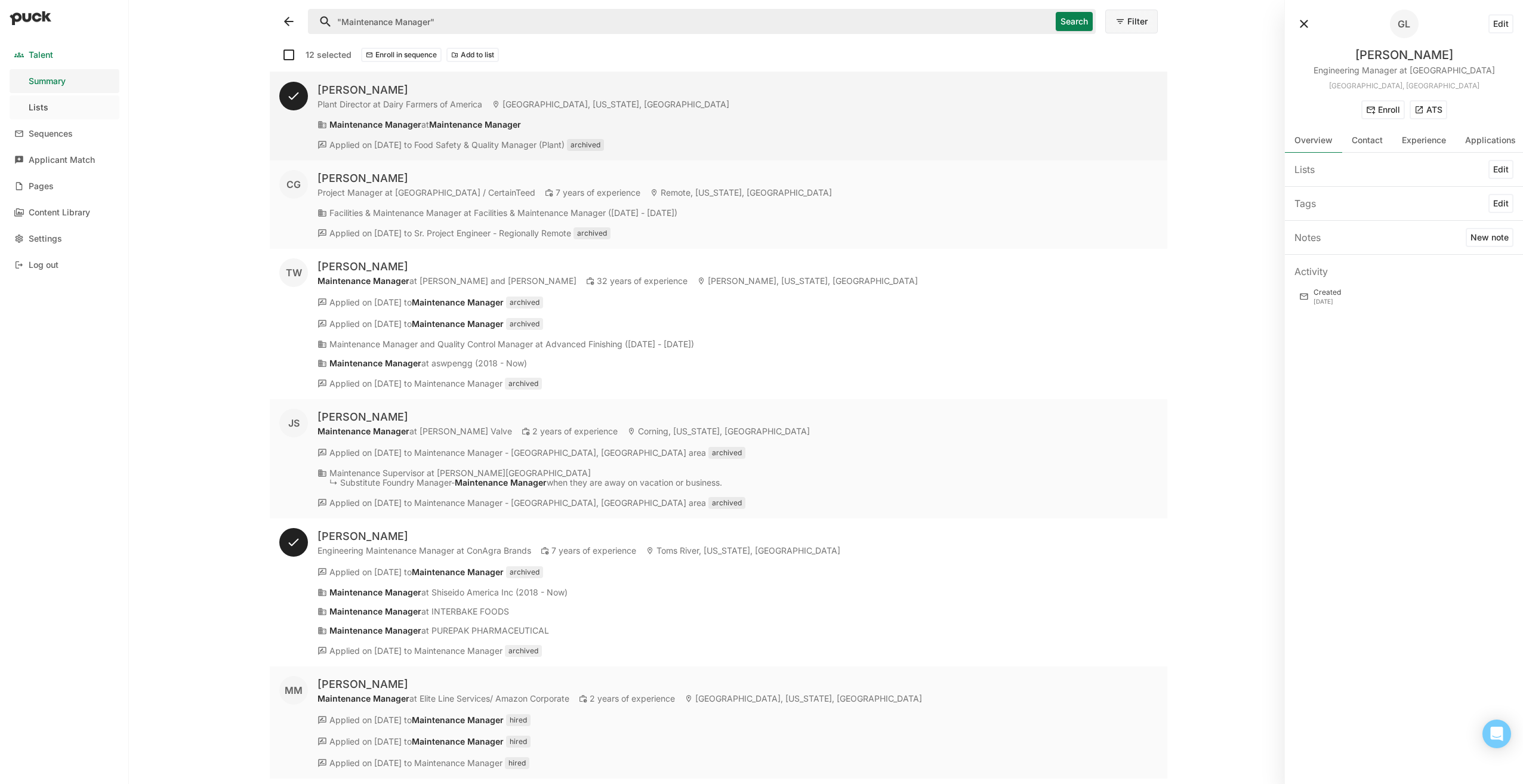
click at [41, 106] on div "Lists" at bounding box center [39, 108] width 20 height 10
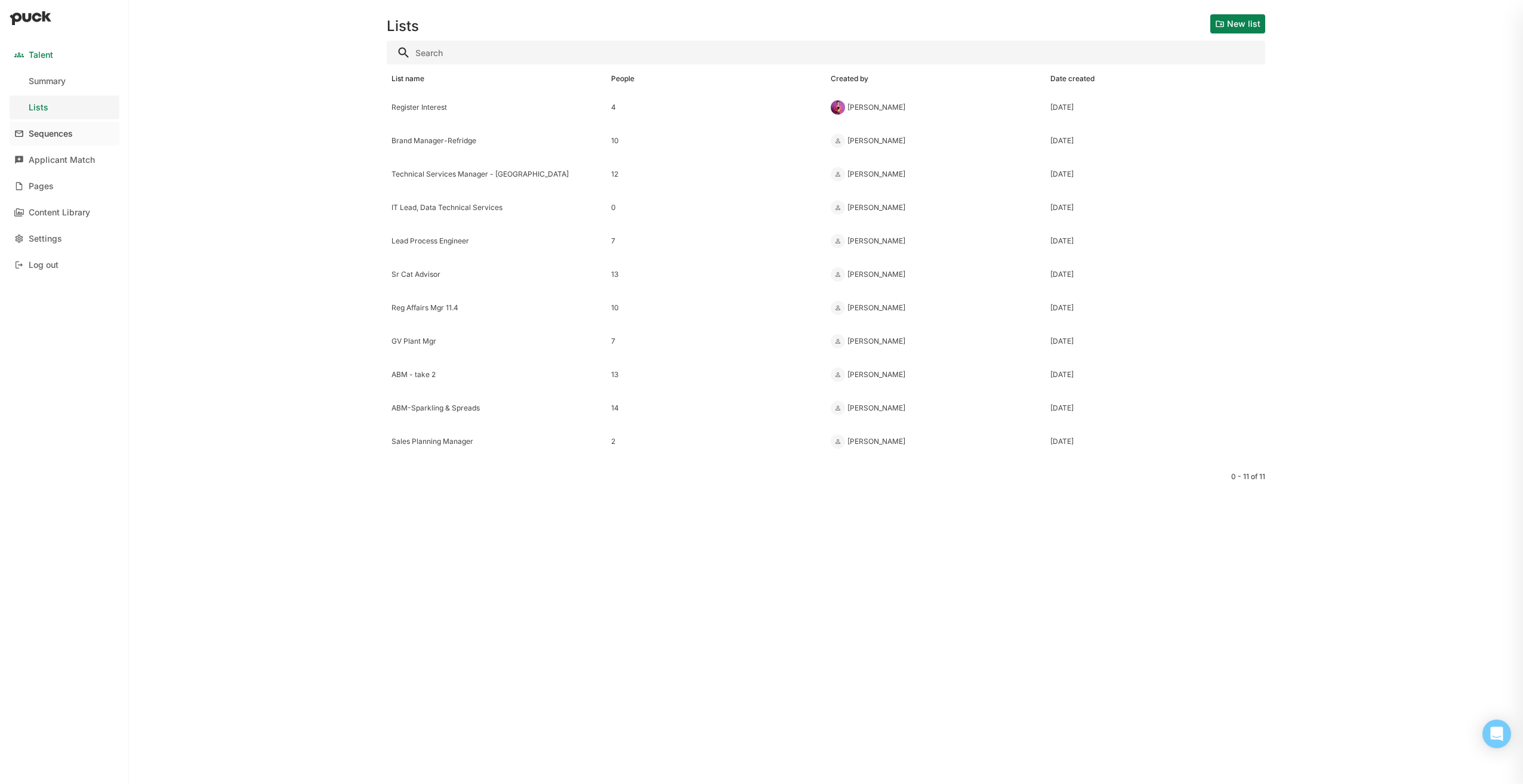
click at [42, 127] on link "Sequences" at bounding box center [65, 134] width 110 height 24
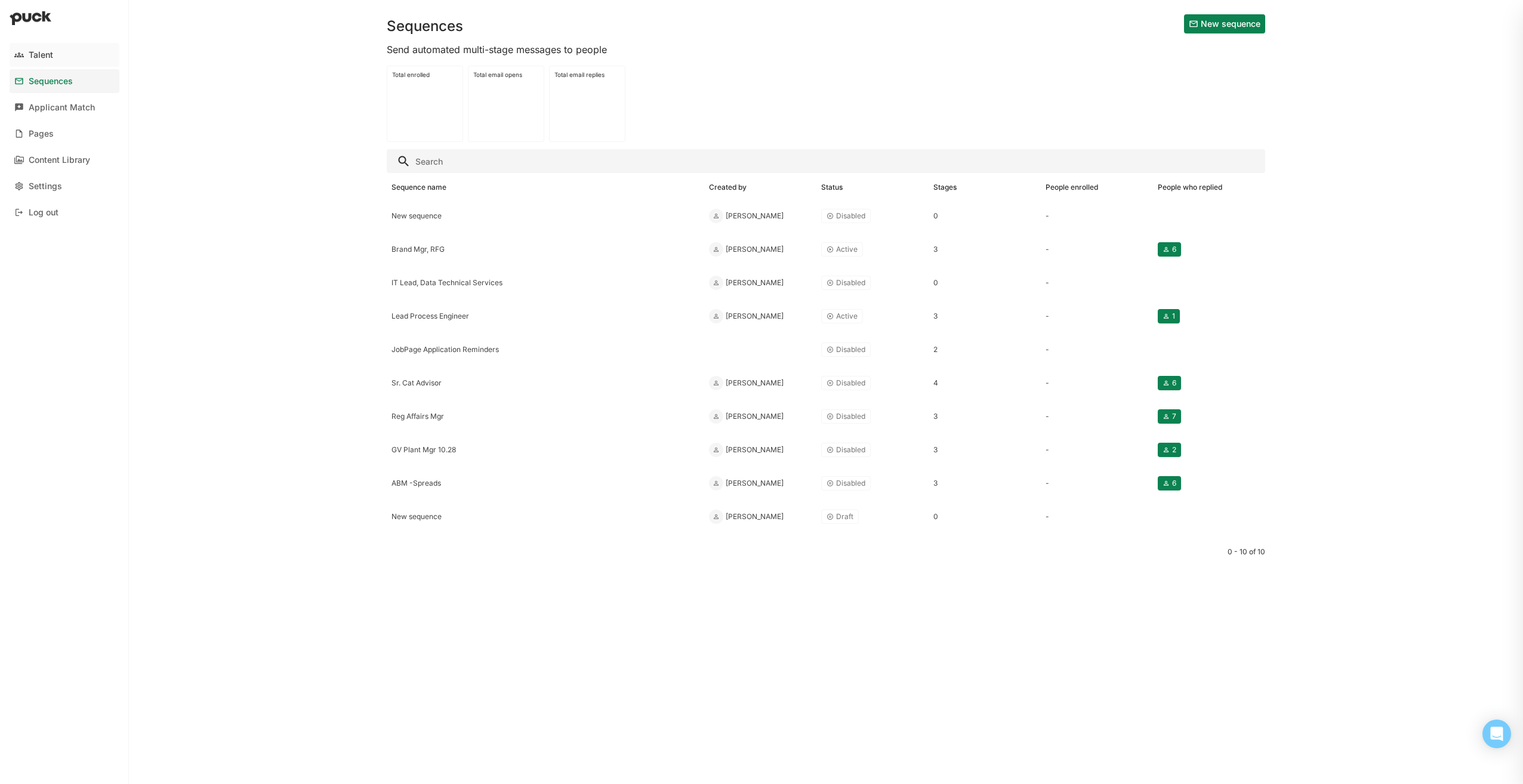
click at [44, 55] on div "Talent" at bounding box center [41, 55] width 25 height 10
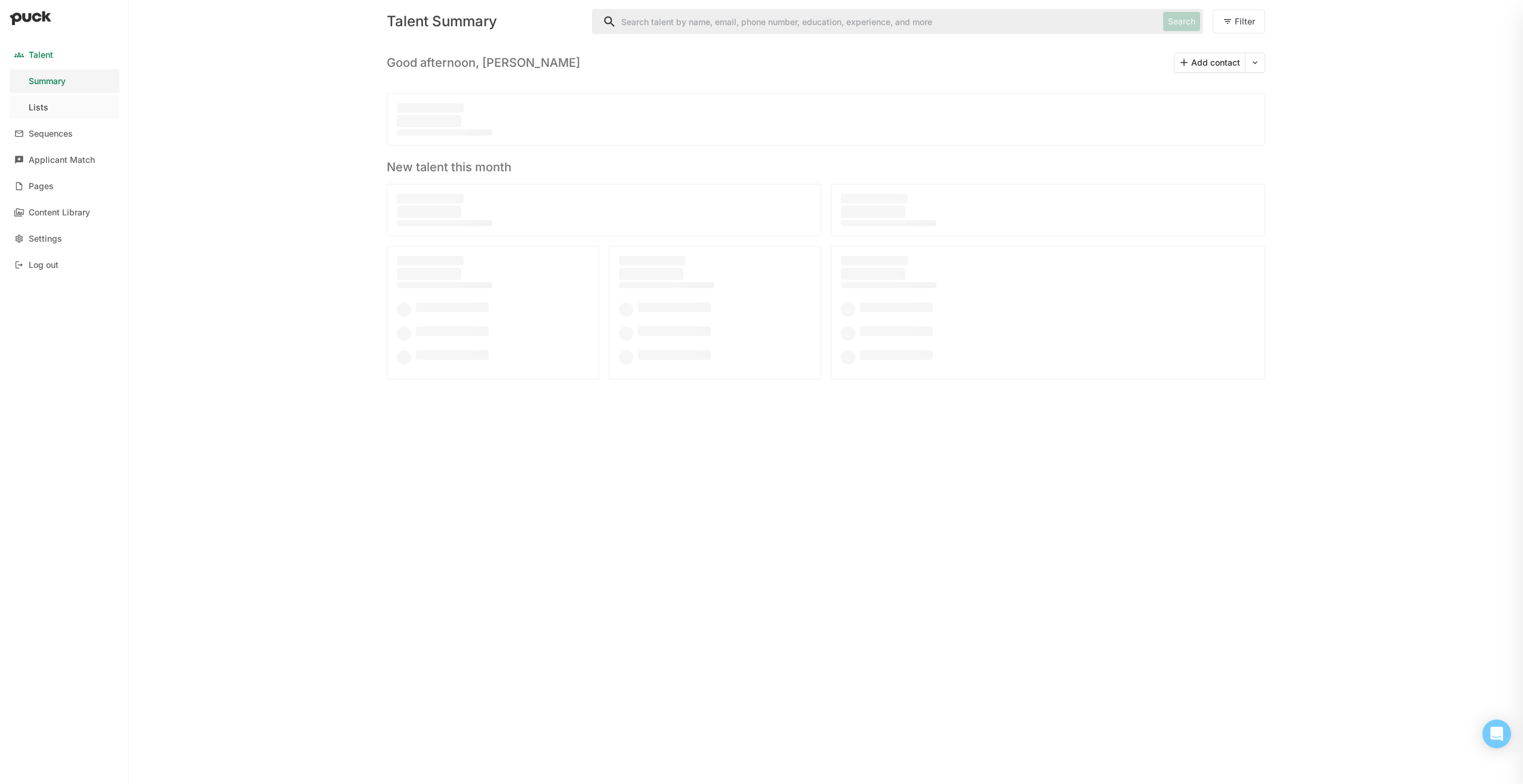
click at [35, 106] on div "Lists" at bounding box center [39, 108] width 20 height 10
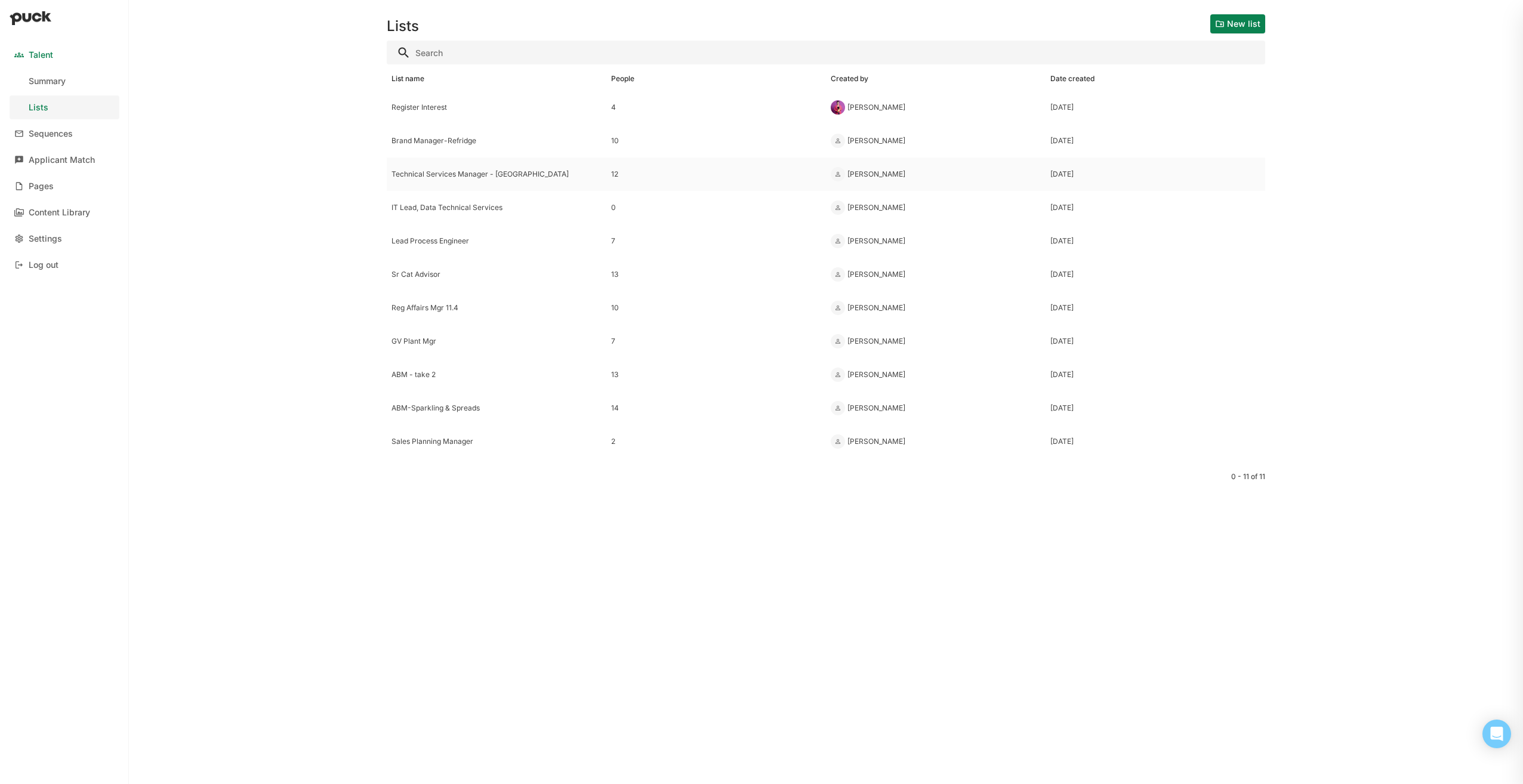
click at [425, 172] on div "Technical Services Manager - [GEOGRAPHIC_DATA]" at bounding box center [496, 174] width 210 height 8
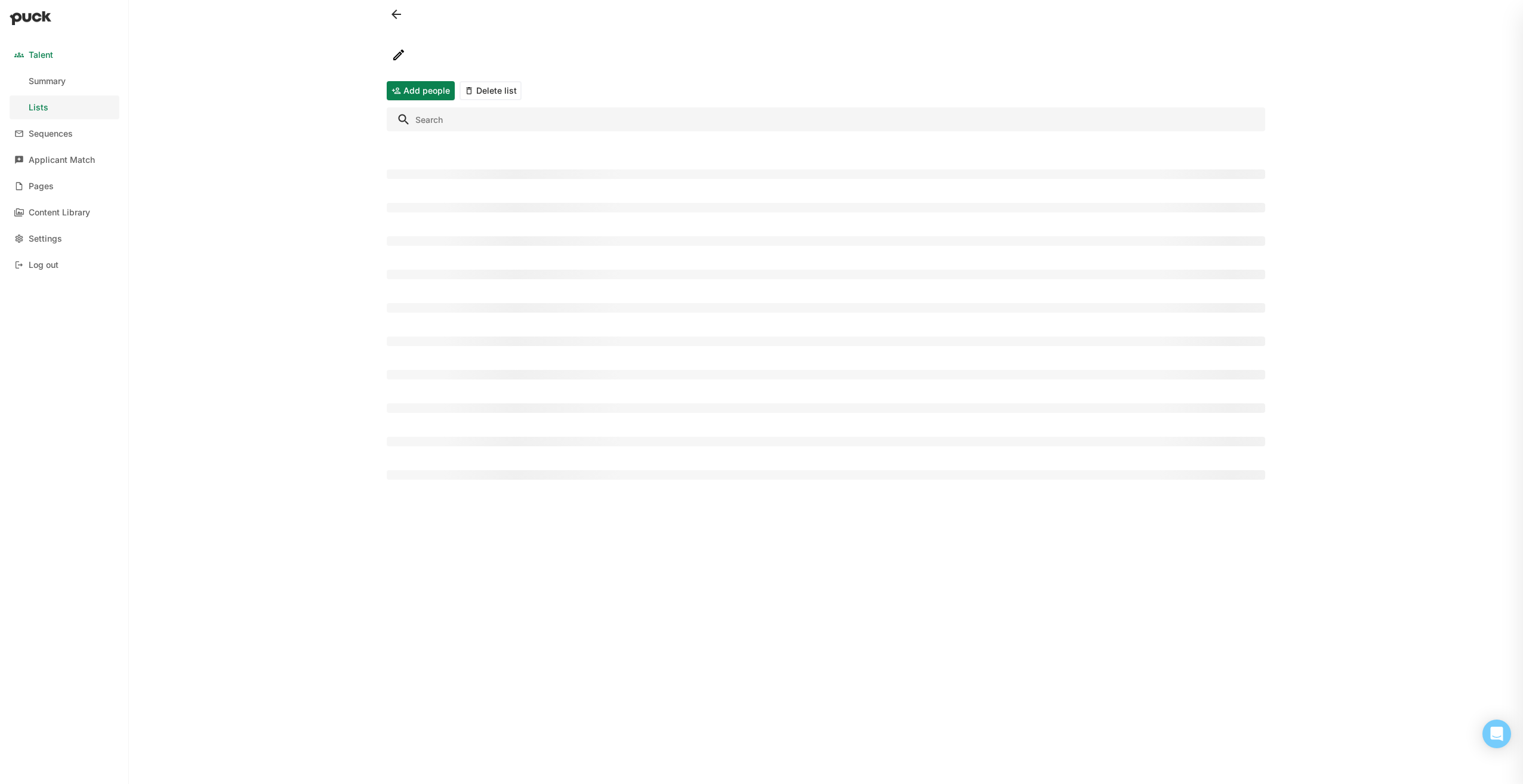
click at [425, 172] on div at bounding box center [826, 174] width 878 height 10
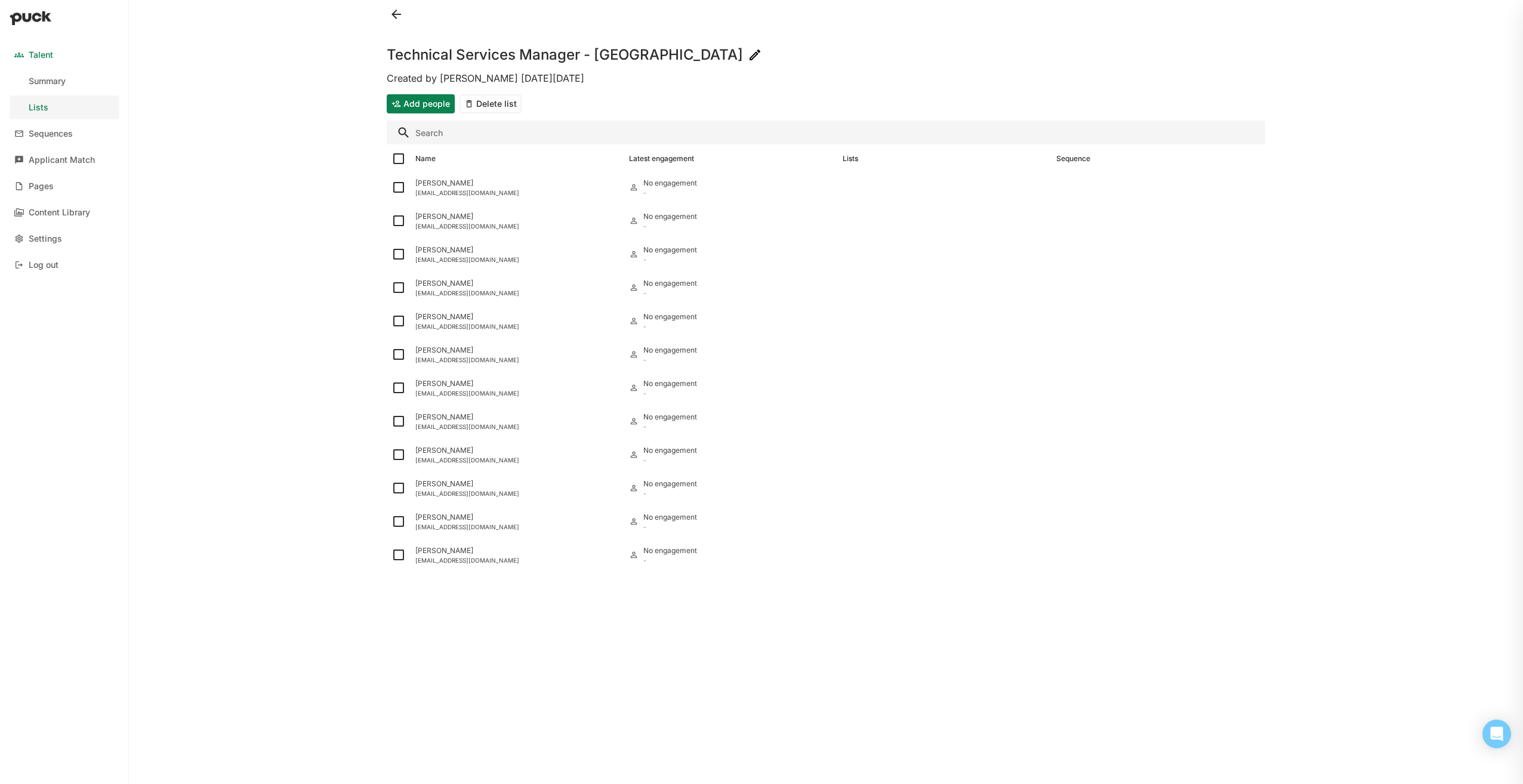
click at [399, 156] on img at bounding box center [398, 158] width 14 height 14
click at [391, 159] on input "checkbox" at bounding box center [391, 159] width 1 height 1
checkbox input "true"
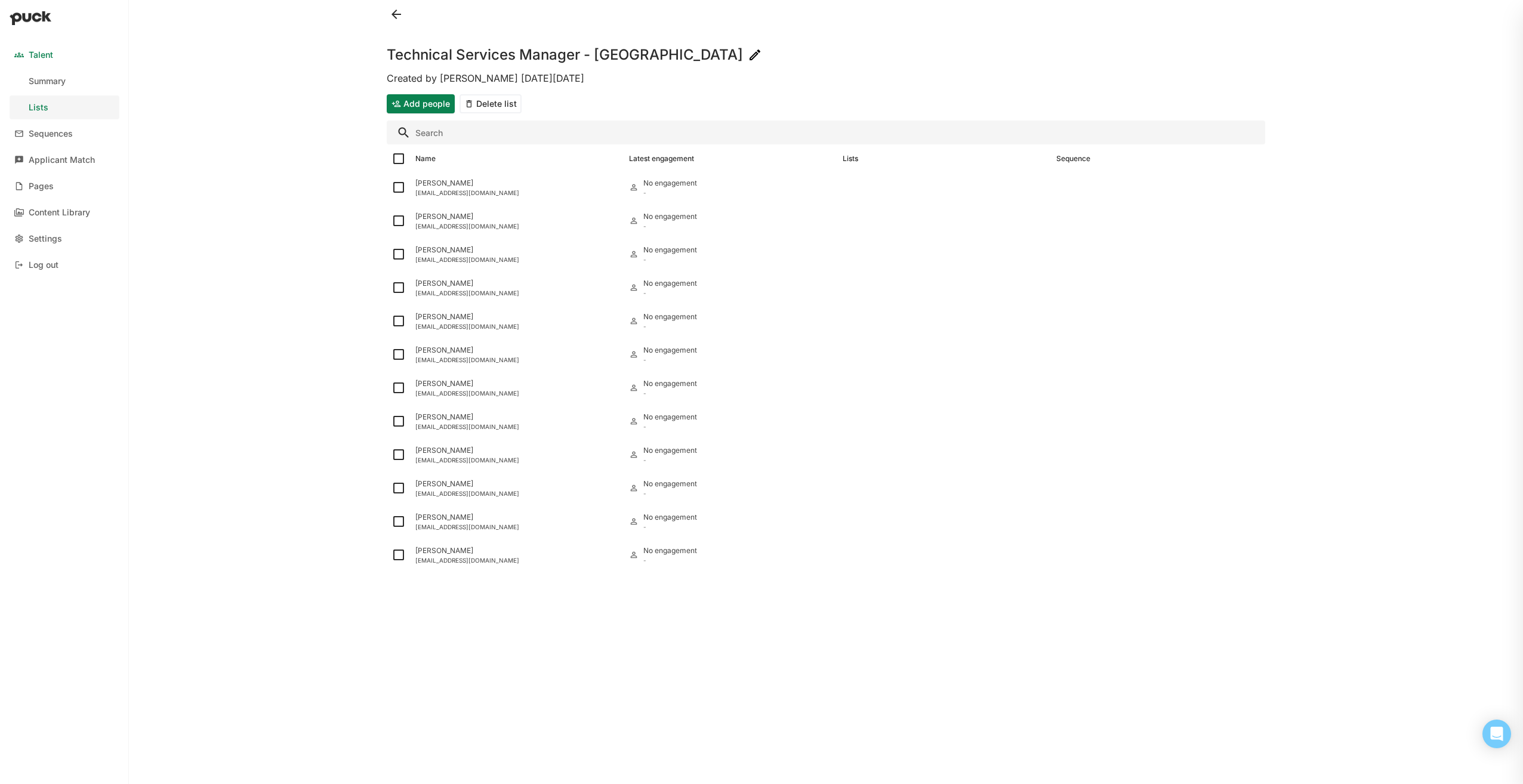
checkbox input "true"
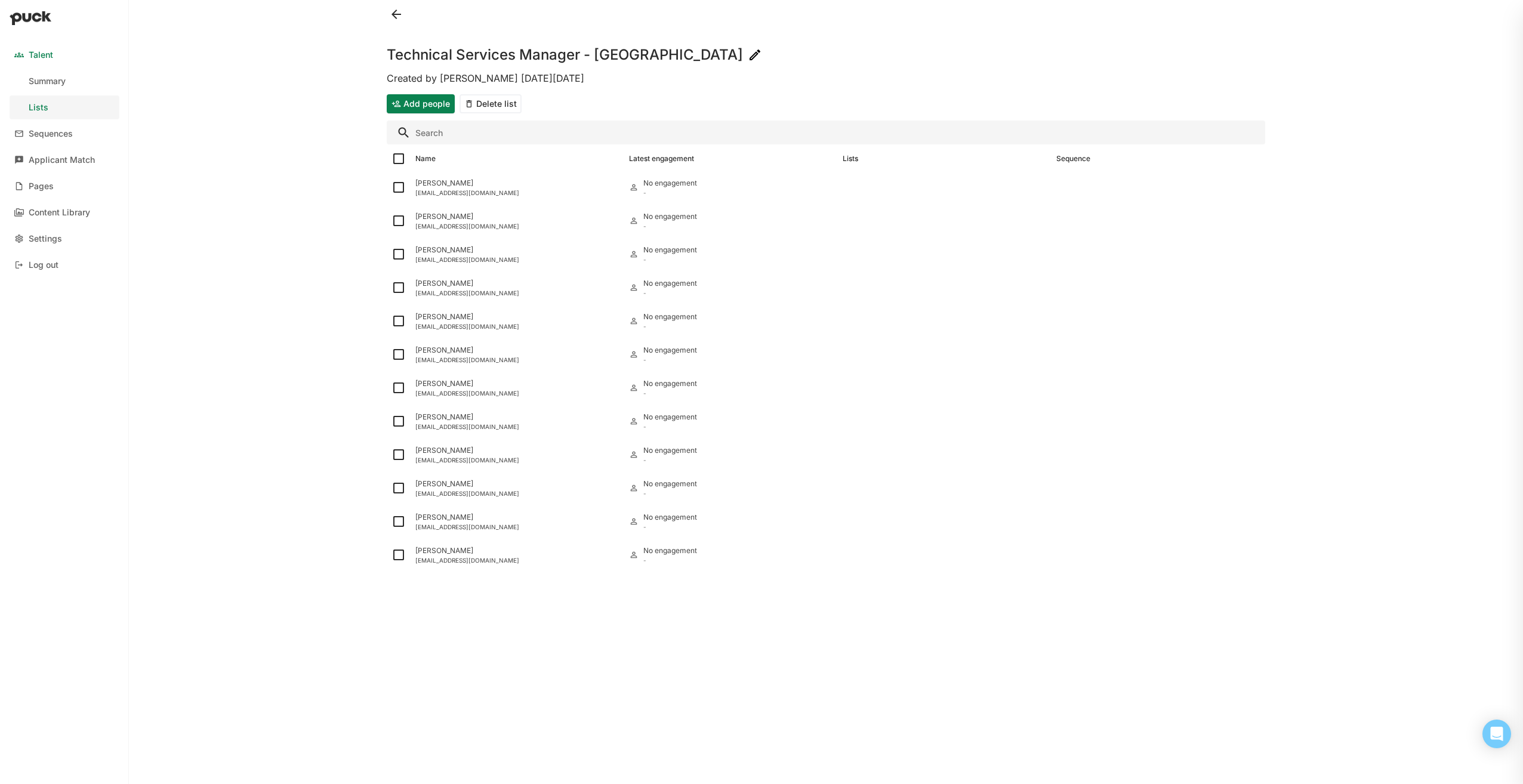
checkbox input "true"
